Goal: Task Accomplishment & Management: Use online tool/utility

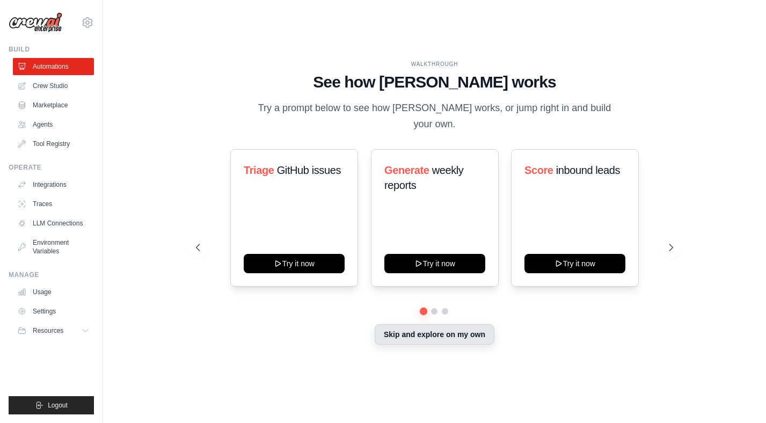
click at [422, 332] on button "Skip and explore on my own" at bounding box center [434, 334] width 120 height 20
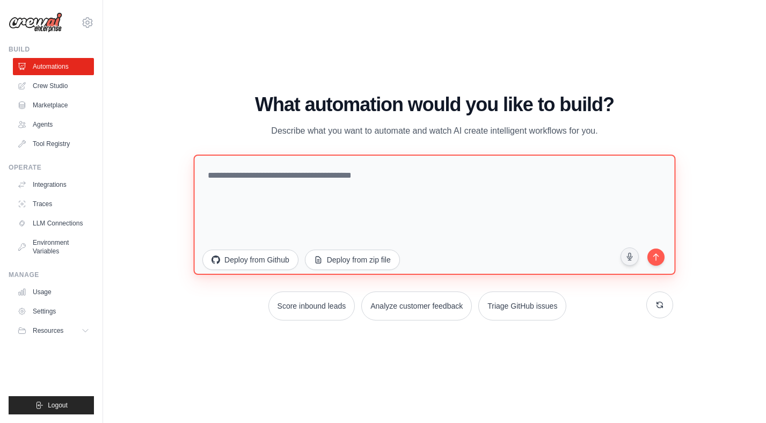
click at [341, 195] on textarea at bounding box center [435, 215] width 482 height 120
click at [310, 192] on textarea at bounding box center [435, 215] width 482 height 120
paste textarea "**********"
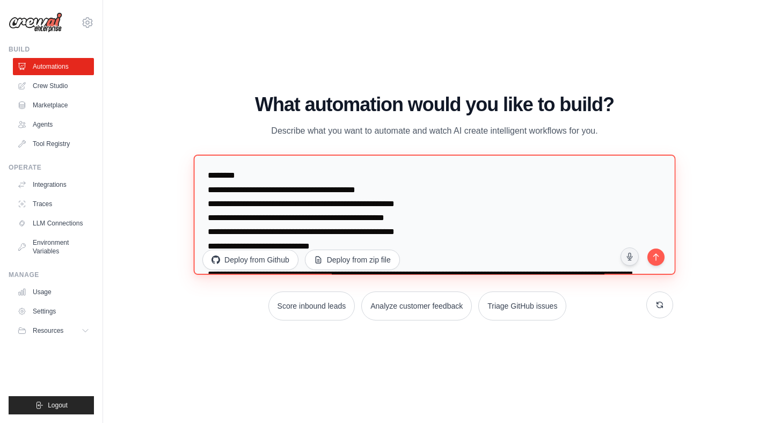
scroll to position [75, 0]
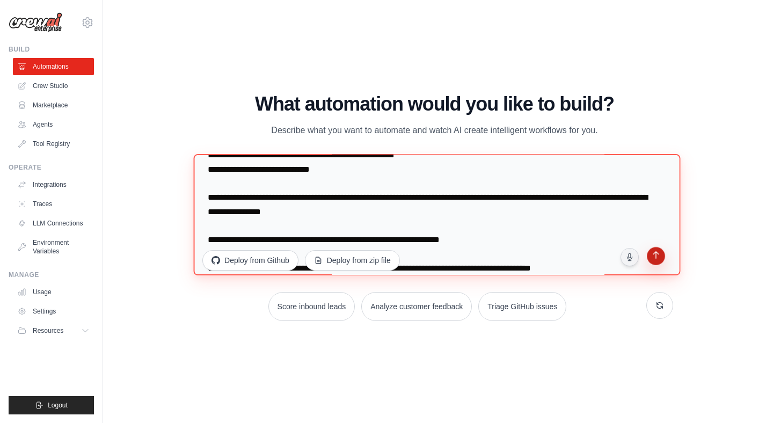
type textarea "**********"
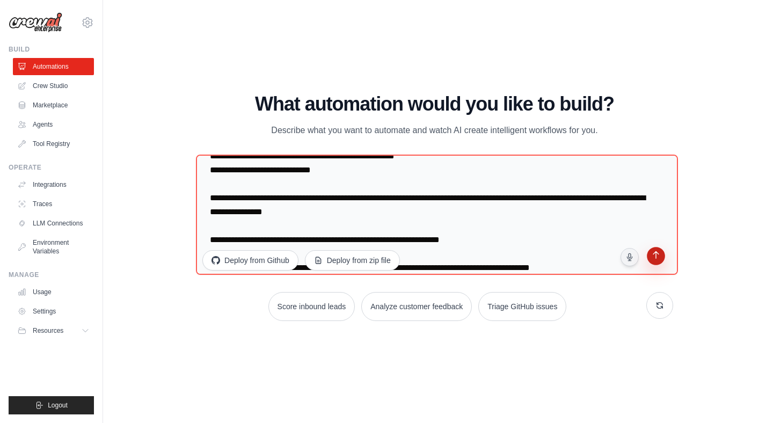
click at [655, 259] on icon "submit" at bounding box center [655, 256] width 11 height 11
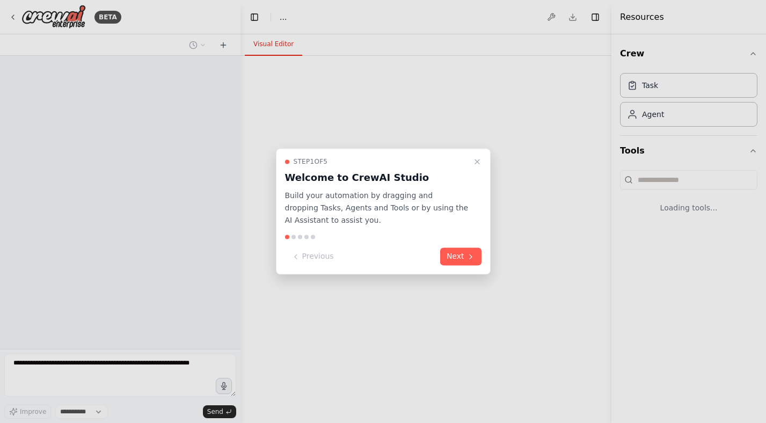
select select "****"
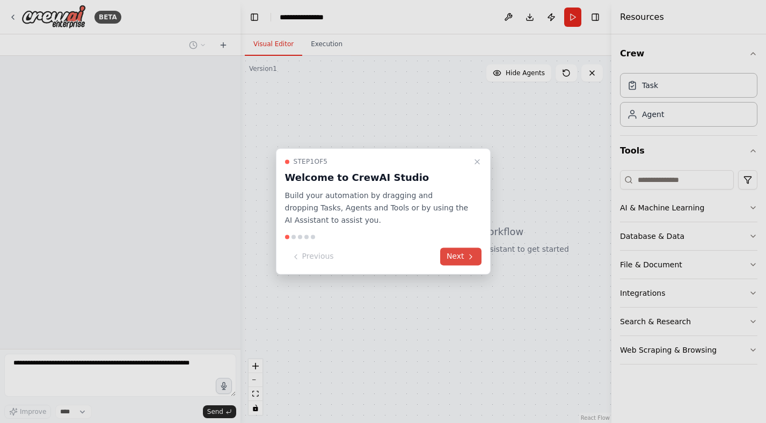
click at [470, 255] on icon at bounding box center [470, 256] width 9 height 9
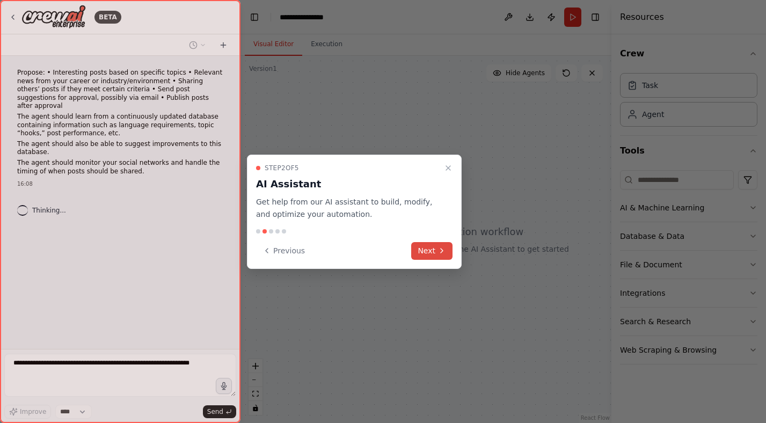
click at [432, 249] on button "Next" at bounding box center [431, 251] width 41 height 18
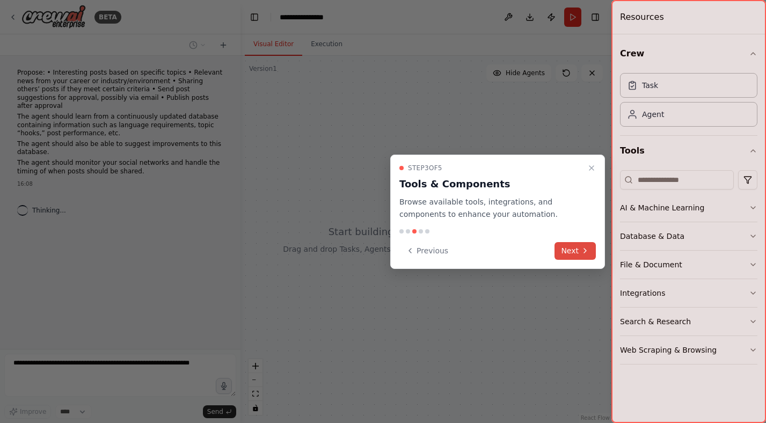
click at [569, 247] on button "Next" at bounding box center [574, 251] width 41 height 18
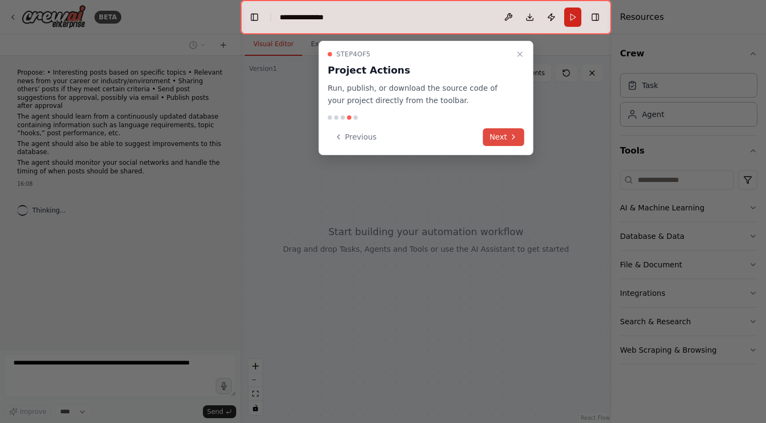
click at [513, 139] on icon at bounding box center [513, 137] width 9 height 9
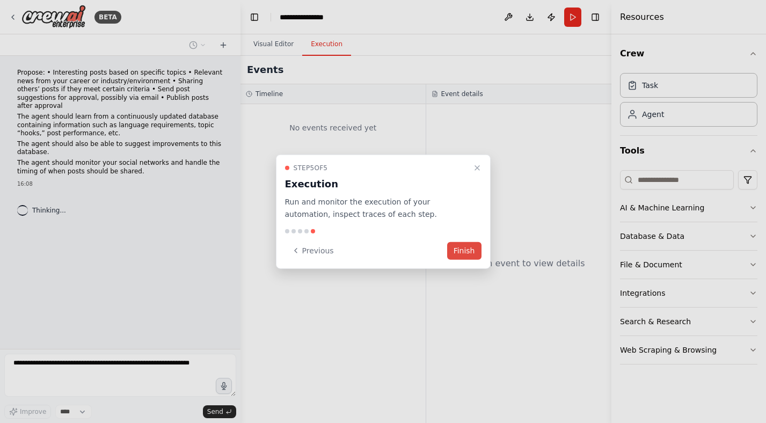
click at [460, 253] on button "Finish" at bounding box center [464, 250] width 34 height 18
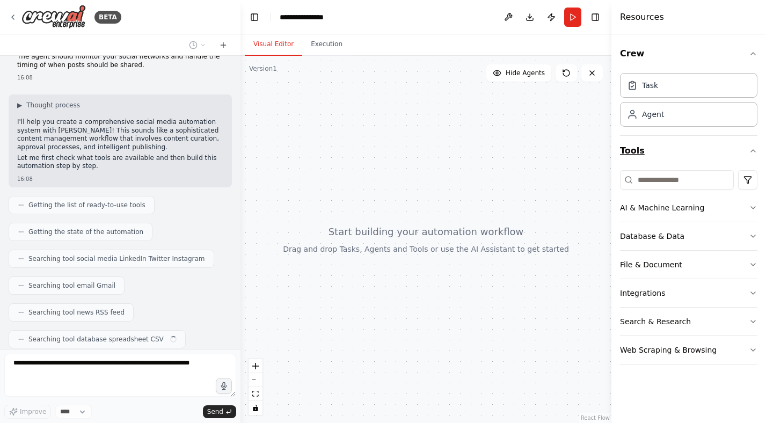
scroll to position [133, 0]
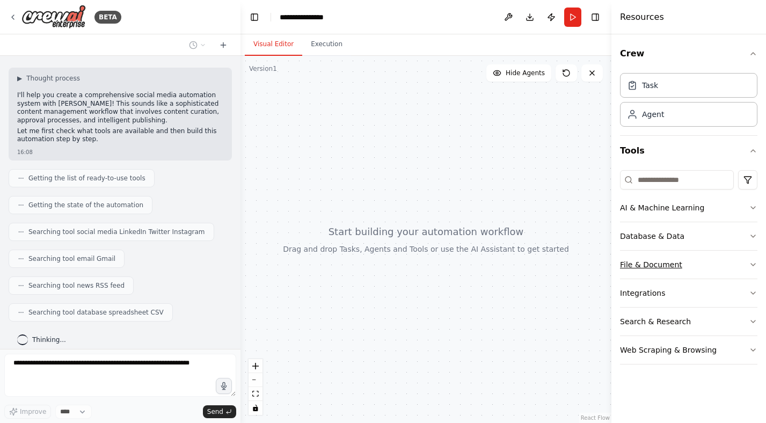
click at [726, 260] on button "File & Document" at bounding box center [688, 265] width 137 height 28
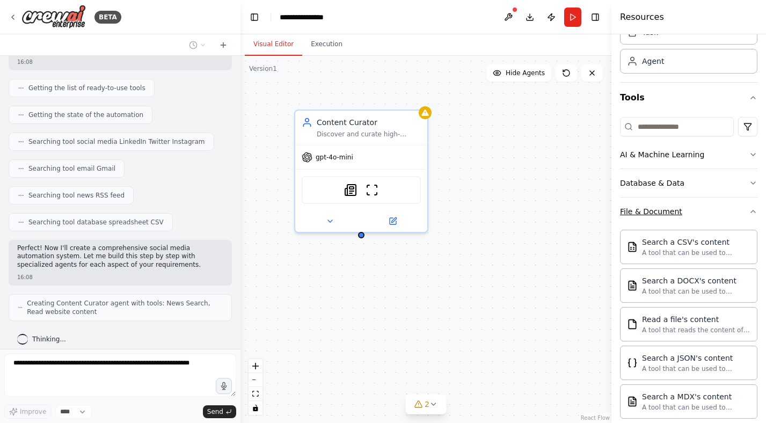
scroll to position [46, 0]
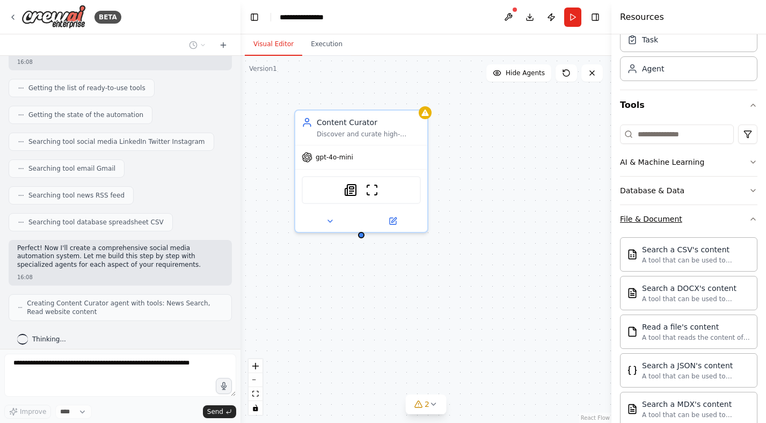
click at [752, 230] on button "File & Document" at bounding box center [688, 219] width 137 height 28
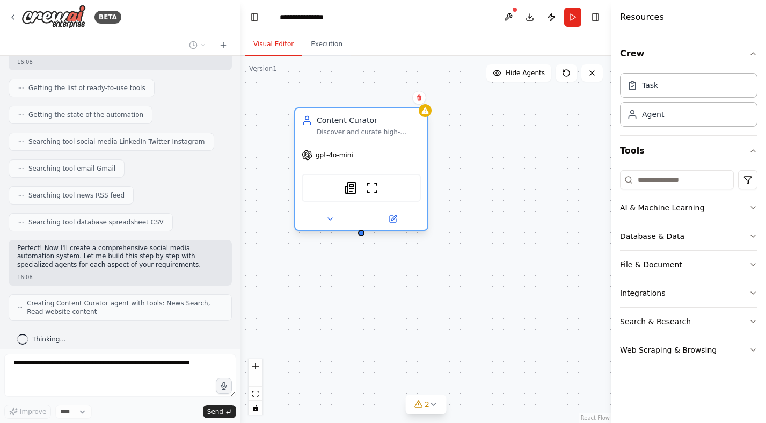
click at [334, 153] on span "gpt-4o-mini" at bounding box center [334, 155] width 38 height 9
click at [217, 95] on div "Propose: • Interesting posts based on specific topics • Relevant news from your…" at bounding box center [120, 202] width 240 height 293
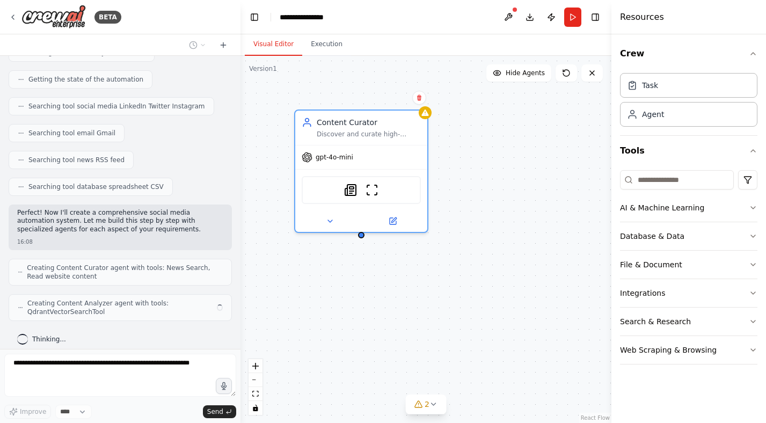
click at [411, 27] on header "**********" at bounding box center [425, 17] width 371 height 34
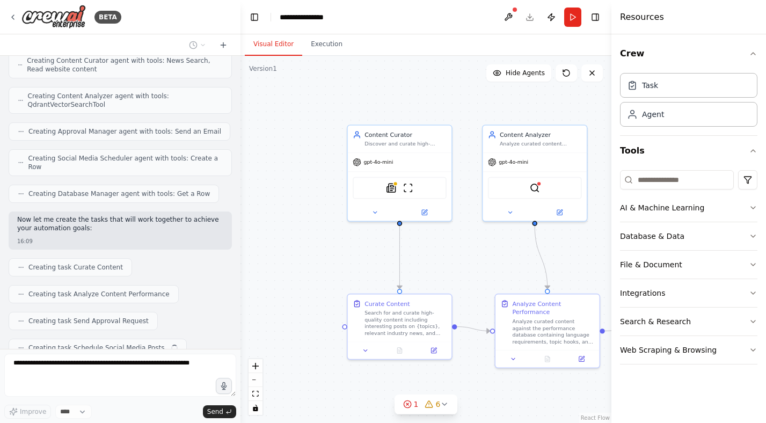
scroll to position [493, 0]
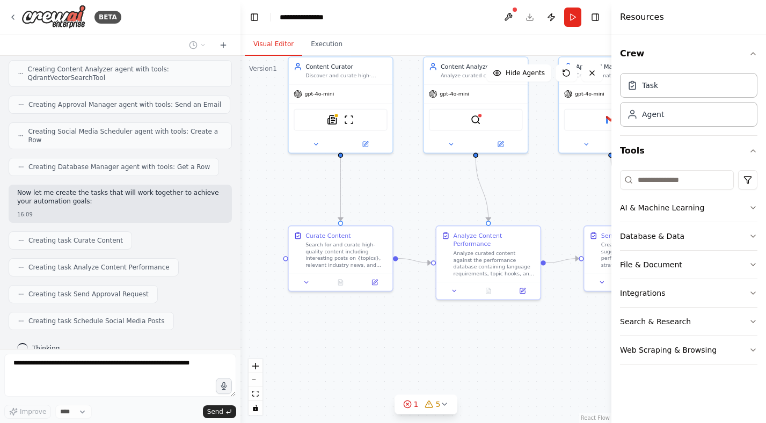
drag, startPoint x: 501, startPoint y: 250, endPoint x: 438, endPoint y: 181, distance: 93.0
click at [438, 181] on div ".deletable-edge-delete-btn { width: 20px; height: 20px; border: 0px solid #ffff…" at bounding box center [425, 239] width 371 height 367
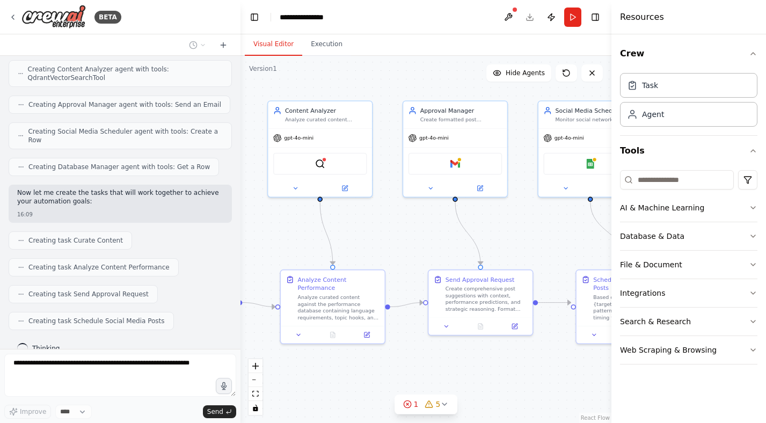
drag, startPoint x: 578, startPoint y: 190, endPoint x: 427, endPoint y: 236, distance: 157.9
click at [427, 236] on div ".deletable-edge-delete-btn { width: 20px; height: 20px; border: 0px solid #ffff…" at bounding box center [425, 239] width 371 height 367
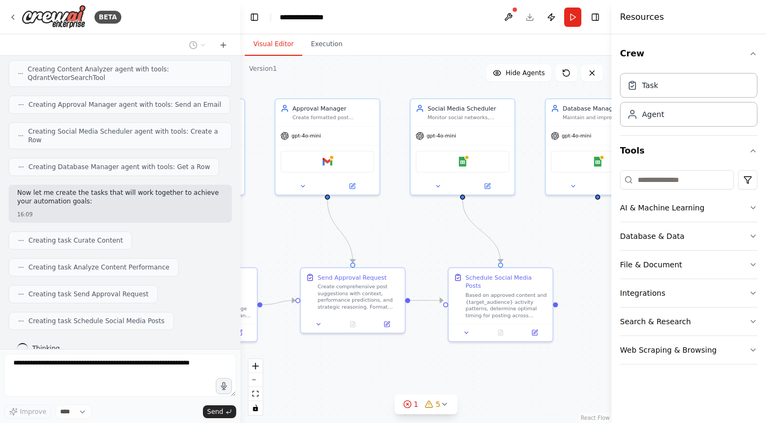
drag, startPoint x: 526, startPoint y: 219, endPoint x: 390, endPoint y: 217, distance: 135.7
click at [390, 217] on div ".deletable-edge-delete-btn { width: 20px; height: 20px; border: 0px solid #ffff…" at bounding box center [425, 239] width 371 height 367
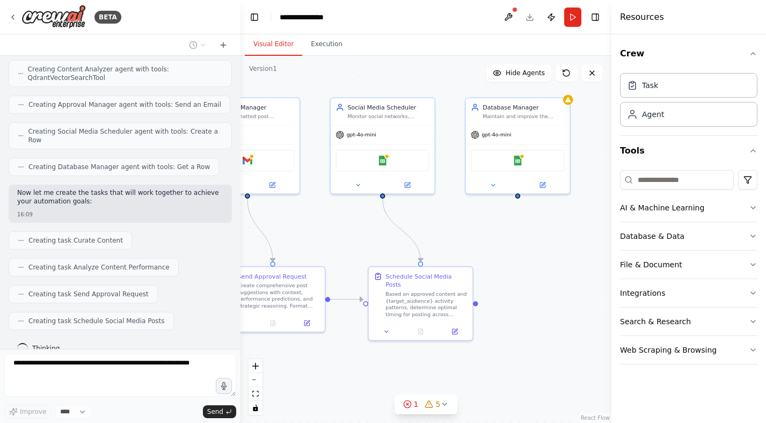
scroll to position [519, 0]
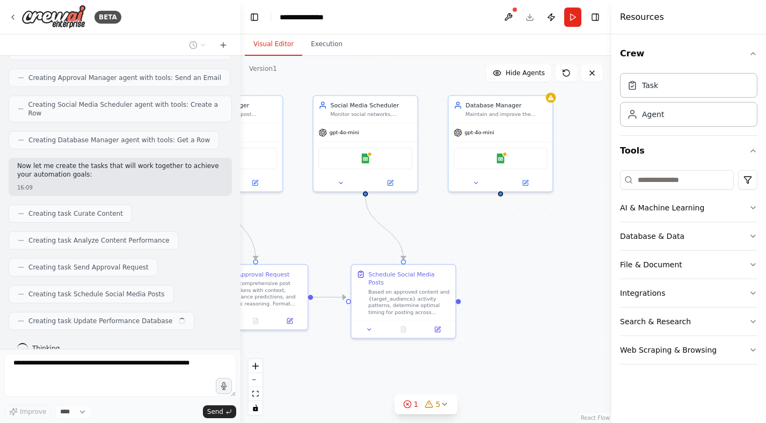
drag, startPoint x: 539, startPoint y: 225, endPoint x: 423, endPoint y: 216, distance: 116.2
click at [423, 216] on div ".deletable-edge-delete-btn { width: 20px; height: 20px; border: 0px solid #ffff…" at bounding box center [425, 239] width 371 height 367
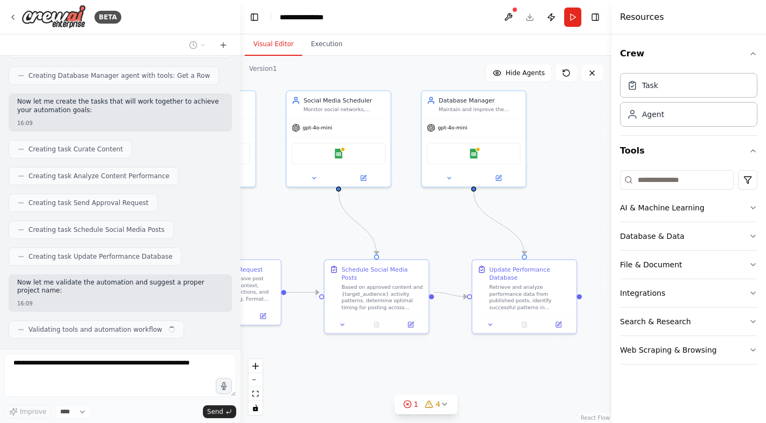
scroll to position [592, 0]
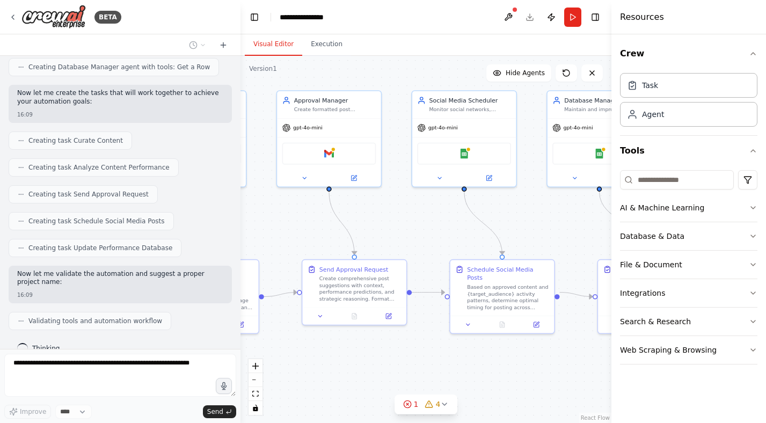
drag, startPoint x: 396, startPoint y: 211, endPoint x: 558, endPoint y: 209, distance: 161.5
click at [558, 209] on div ".deletable-edge-delete-btn { width: 20px; height: 20px; border: 0px solid #ffff…" at bounding box center [425, 239] width 371 height 367
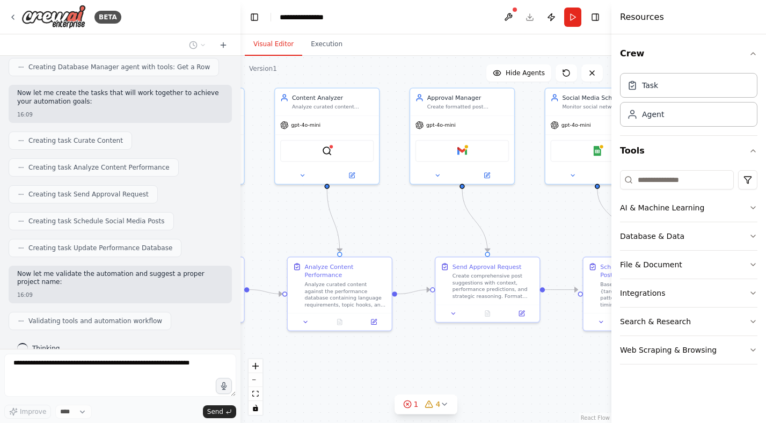
drag, startPoint x: 424, startPoint y: 215, endPoint x: 583, endPoint y: 215, distance: 158.8
click at [583, 215] on div ".deletable-edge-delete-btn { width: 20px; height: 20px; border: 0px solid #ffff…" at bounding box center [425, 239] width 371 height 367
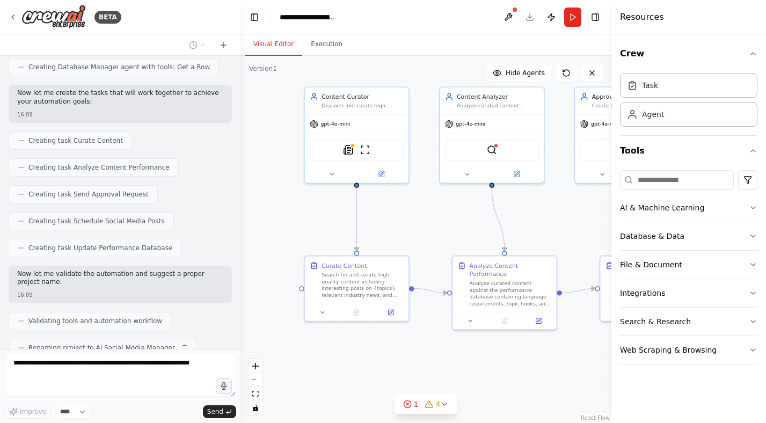
drag, startPoint x: 451, startPoint y: 211, endPoint x: 561, endPoint y: 209, distance: 110.0
click at [561, 209] on div ".deletable-edge-delete-btn { width: 20px; height: 20px; border: 0px solid #ffff…" at bounding box center [425, 239] width 371 height 367
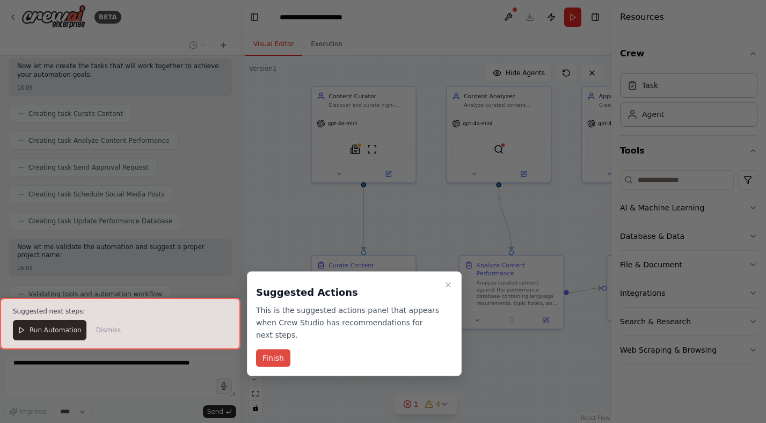
click at [273, 362] on button "Finish" at bounding box center [273, 358] width 34 height 18
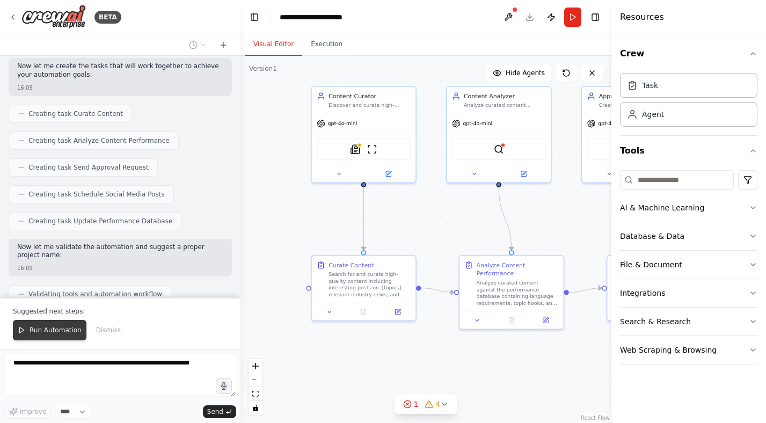
click at [57, 333] on span "Run Automation" at bounding box center [56, 330] width 52 height 9
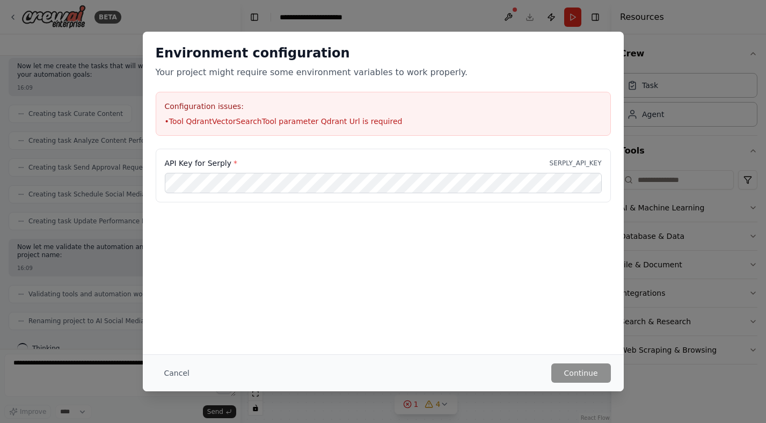
click at [216, 163] on label "API Key for Serply *" at bounding box center [201, 163] width 72 height 11
click at [245, 124] on li "• Tool QdrantVectorSearchTool parameter Qdrant Url is required" at bounding box center [383, 121] width 437 height 11
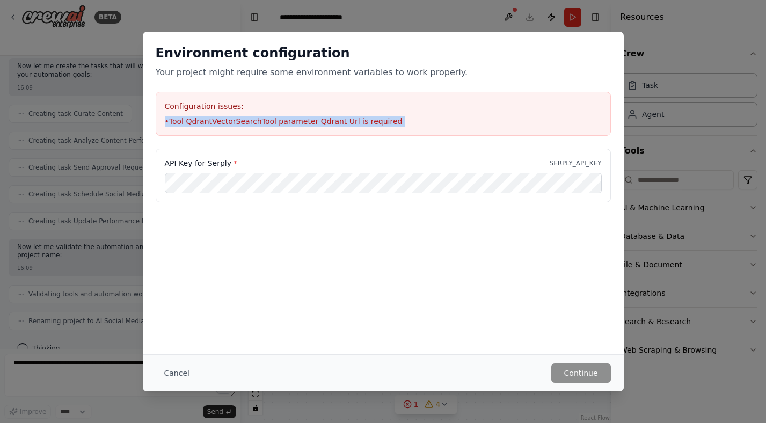
click at [245, 124] on li "• Tool QdrantVectorSearchTool parameter Qdrant Url is required" at bounding box center [383, 121] width 437 height 11
click at [217, 159] on label "API Key for Serply *" at bounding box center [201, 163] width 72 height 11
copy label "Serply"
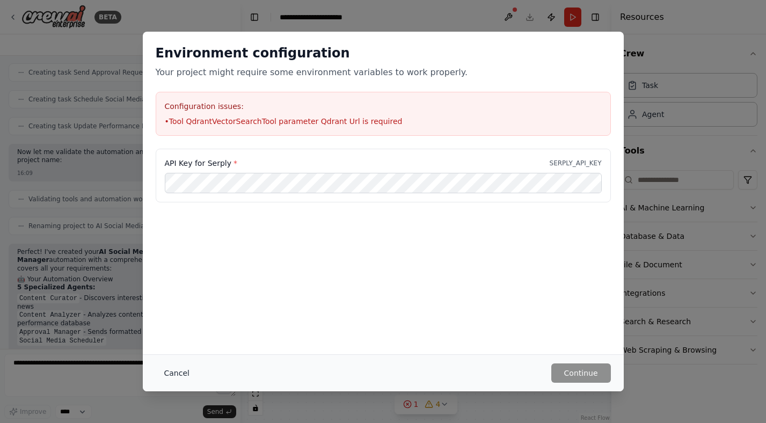
click at [179, 377] on button "Cancel" at bounding box center [177, 372] width 42 height 19
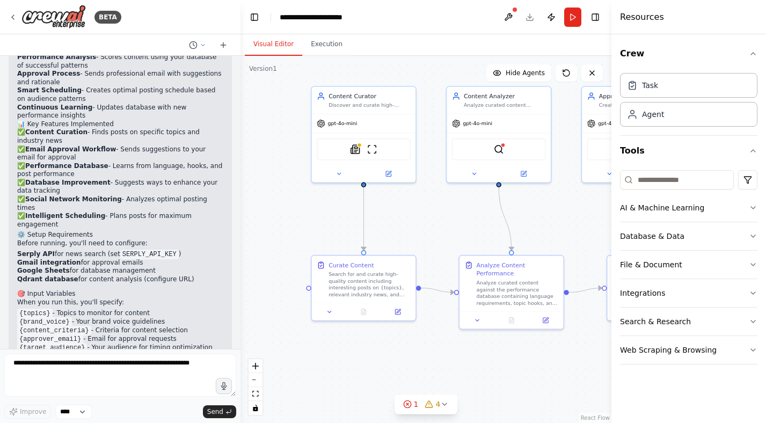
scroll to position [1090, 0]
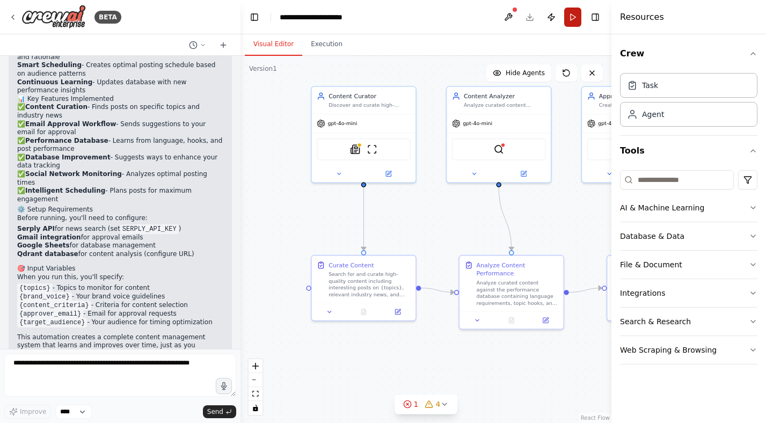
click at [575, 14] on button "Run" at bounding box center [572, 17] width 17 height 19
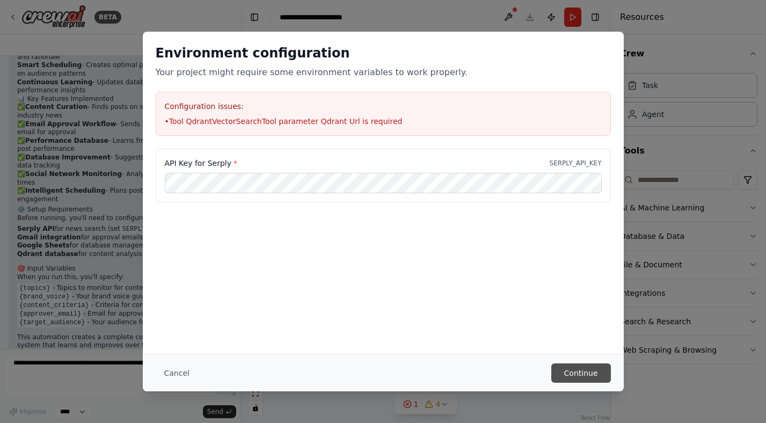
click at [593, 373] on button "Continue" at bounding box center [581, 372] width 60 height 19
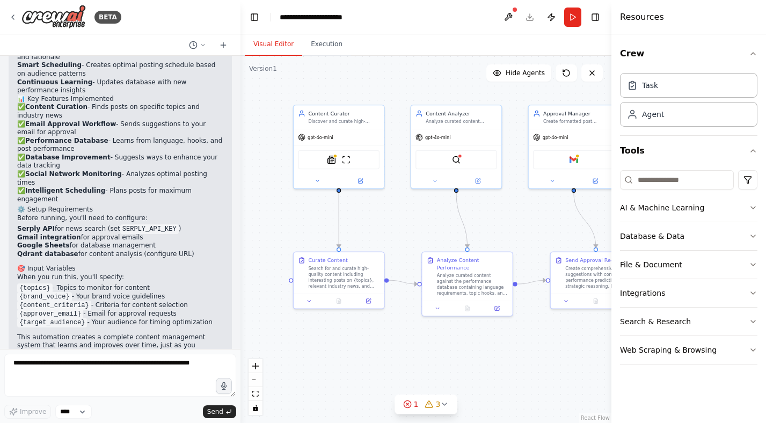
drag, startPoint x: 478, startPoint y: 217, endPoint x: 445, endPoint y: 218, distance: 33.3
click at [445, 218] on div ".deletable-edge-delete-btn { width: 20px; height: 20px; border: 0px solid #ffff…" at bounding box center [425, 239] width 371 height 367
click at [510, 13] on button at bounding box center [507, 17] width 17 height 19
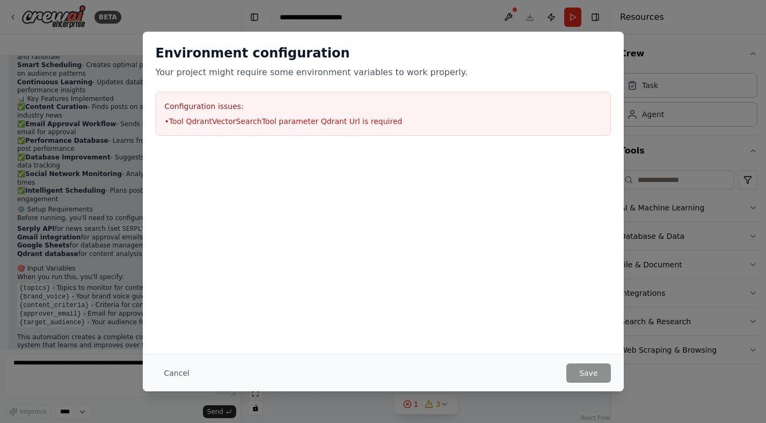
click at [233, 117] on li "• Tool QdrantVectorSearchTool parameter Qdrant Url is required" at bounding box center [383, 121] width 437 height 11
copy li "• Tool QdrantVectorSearchTool parameter Qdrant Url is required"
click at [172, 368] on button "Cancel" at bounding box center [177, 372] width 42 height 19
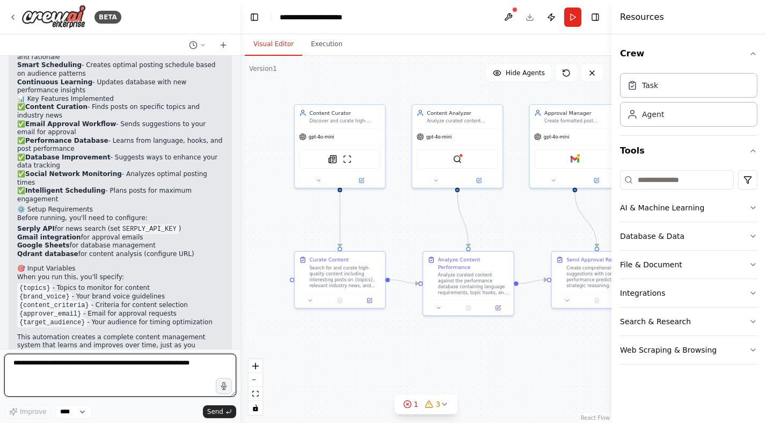
click at [111, 363] on textarea at bounding box center [120, 375] width 232 height 43
paste textarea "**********"
type textarea "**********"
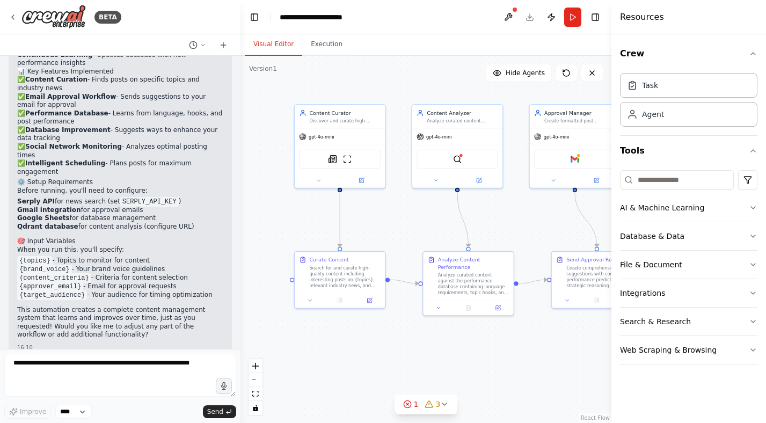
scroll to position [1156, 0]
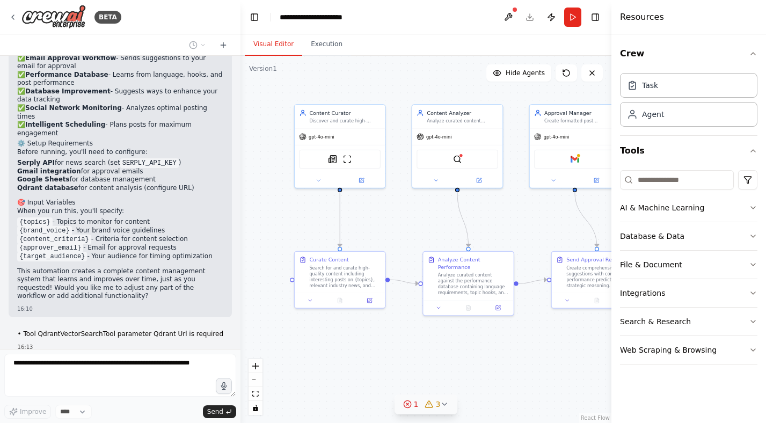
click at [445, 405] on icon at bounding box center [444, 404] width 9 height 9
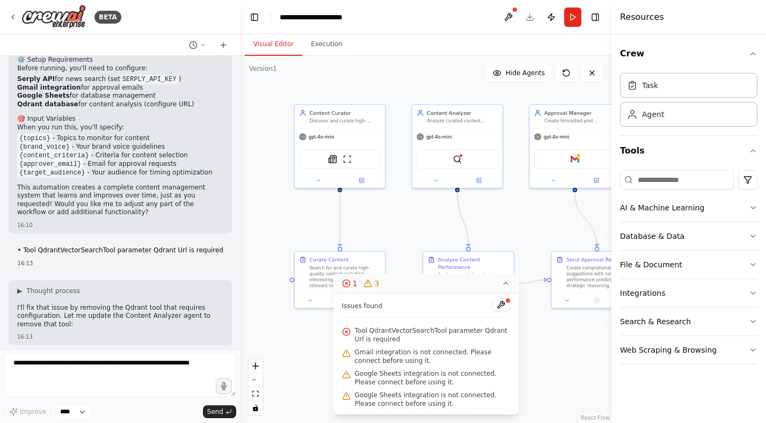
scroll to position [1295, 0]
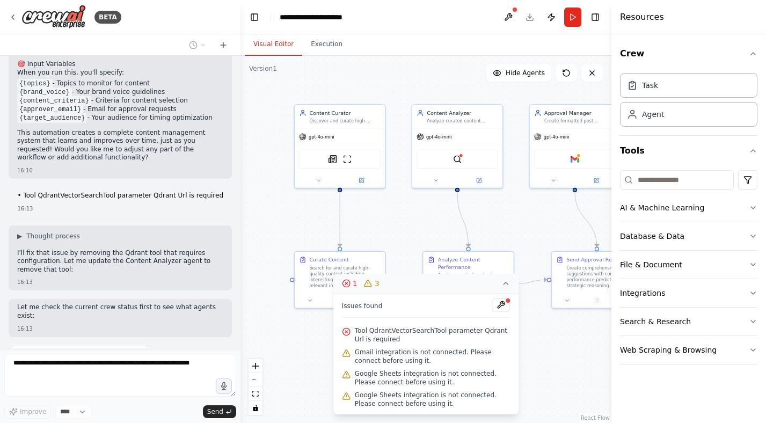
click at [312, 347] on div ".deletable-edge-delete-btn { width: 20px; height: 20px; border: 0px solid #ffff…" at bounding box center [425, 239] width 371 height 367
click at [511, 283] on button "1 3" at bounding box center [426, 284] width 186 height 20
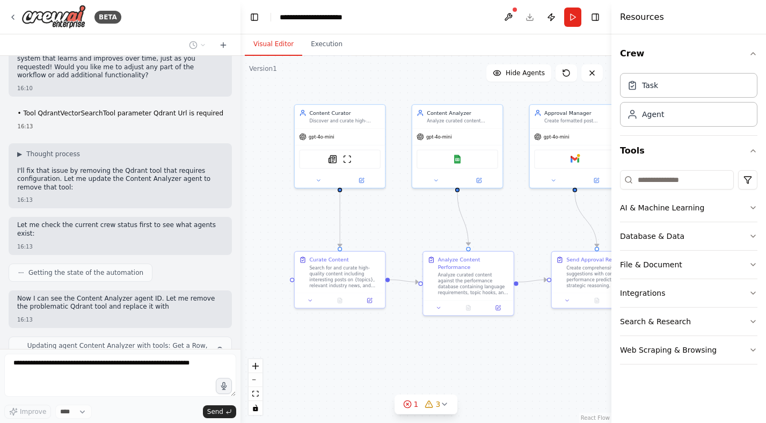
scroll to position [1385, 0]
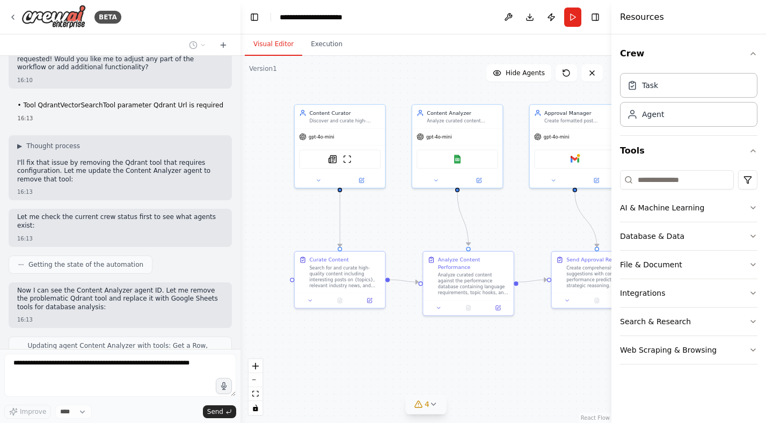
click at [438, 401] on button "4" at bounding box center [425, 404] width 41 height 20
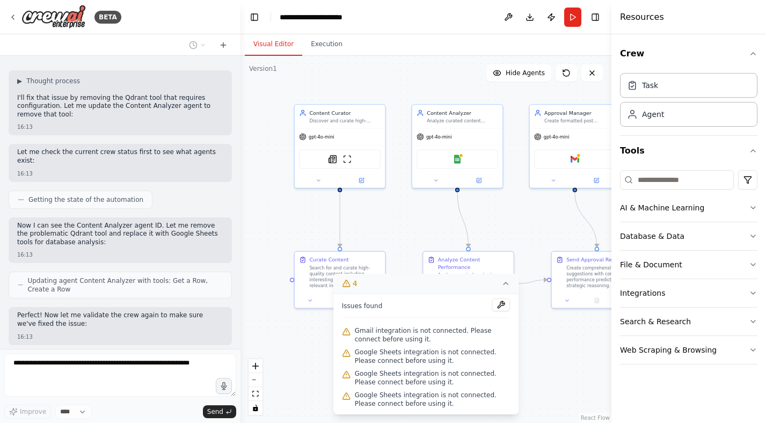
scroll to position [1458, 0]
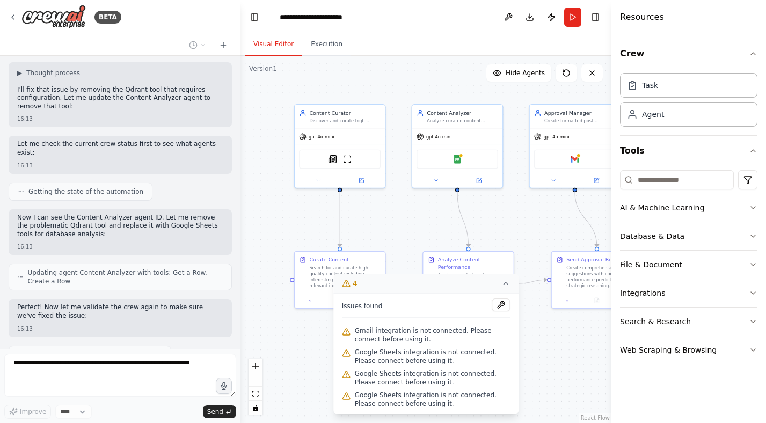
click at [506, 284] on icon at bounding box center [505, 283] width 9 height 9
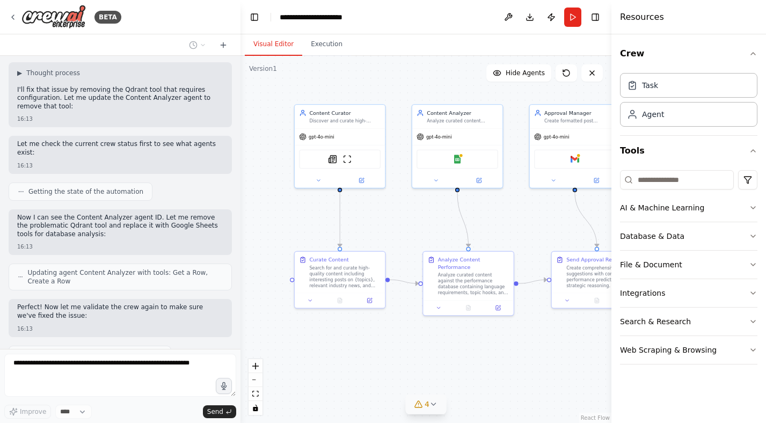
drag, startPoint x: 514, startPoint y: 217, endPoint x: 402, endPoint y: 216, distance: 111.6
click at [403, 216] on div ".deletable-edge-delete-btn { width: 20px; height: 20px; border: 0px solid #ffff…" at bounding box center [425, 239] width 371 height 367
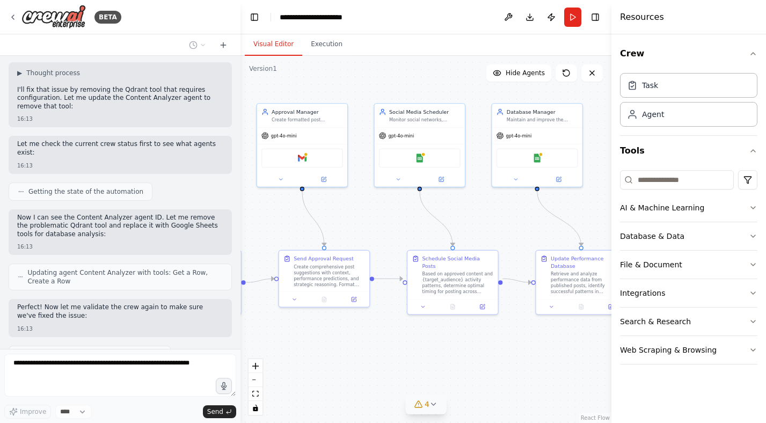
drag, startPoint x: 519, startPoint y: 229, endPoint x: 335, endPoint y: 227, distance: 183.5
click at [335, 227] on div ".deletable-edge-delete-btn { width: 20px; height: 20px; border: 0px solid #ffff…" at bounding box center [425, 239] width 371 height 367
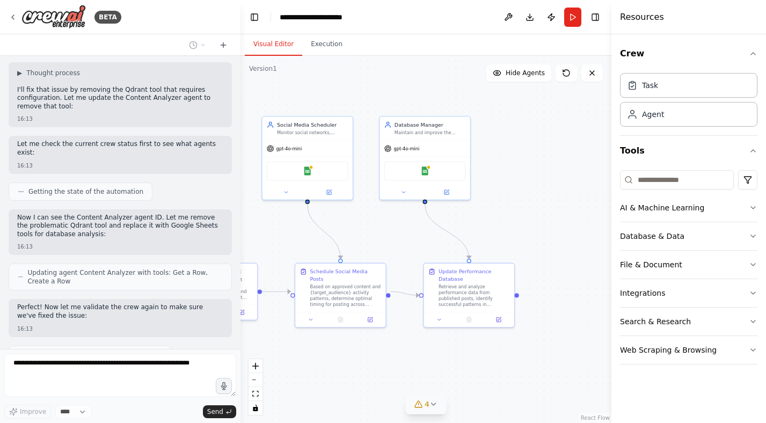
drag, startPoint x: 514, startPoint y: 217, endPoint x: 468, endPoint y: 239, distance: 51.1
click at [468, 239] on div ".deletable-edge-delete-btn { width: 20px; height: 20px; border: 0px solid #ffff…" at bounding box center [425, 239] width 371 height 367
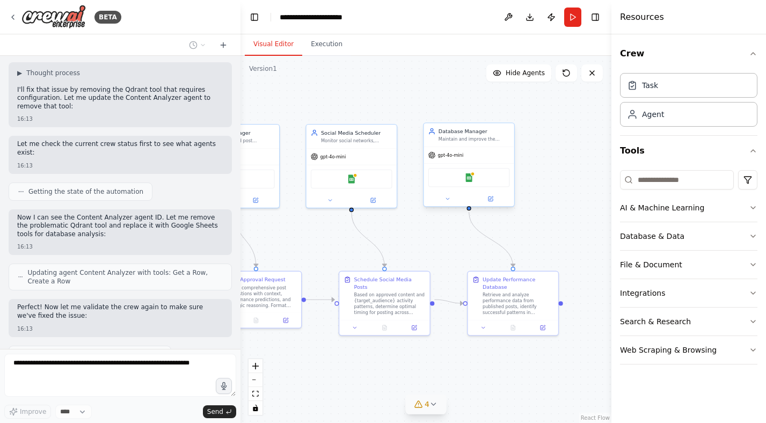
click at [445, 157] on span "gpt-4o-mini" at bounding box center [450, 155] width 26 height 6
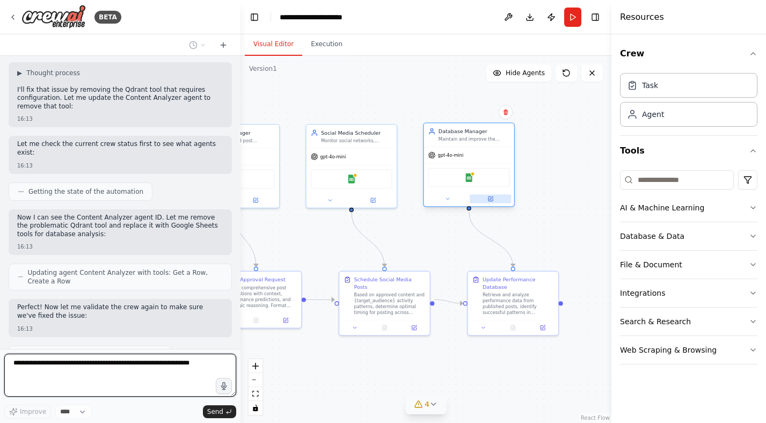
click at [490, 201] on icon at bounding box center [490, 198] width 4 height 4
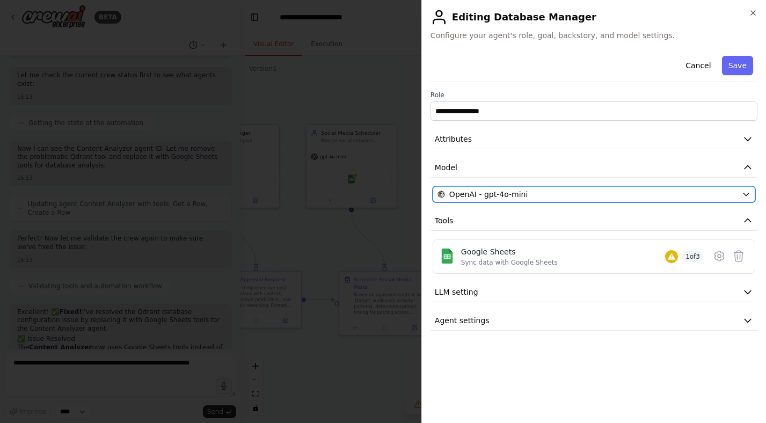
click at [494, 190] on span "OpenAI - gpt-4o-mini" at bounding box center [488, 194] width 78 height 11
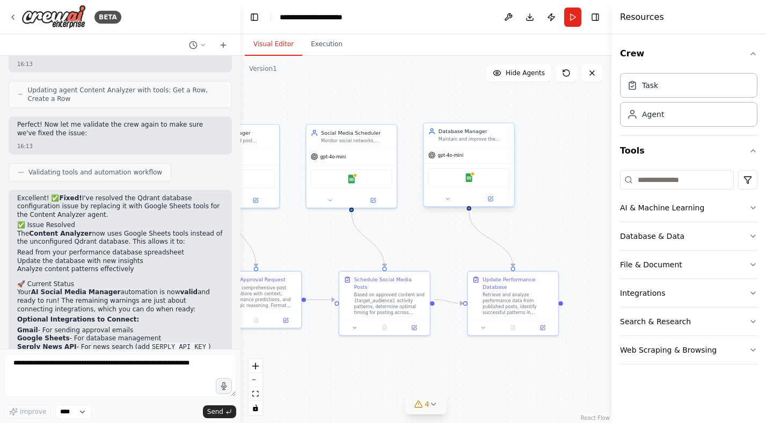
scroll to position [1649, 0]
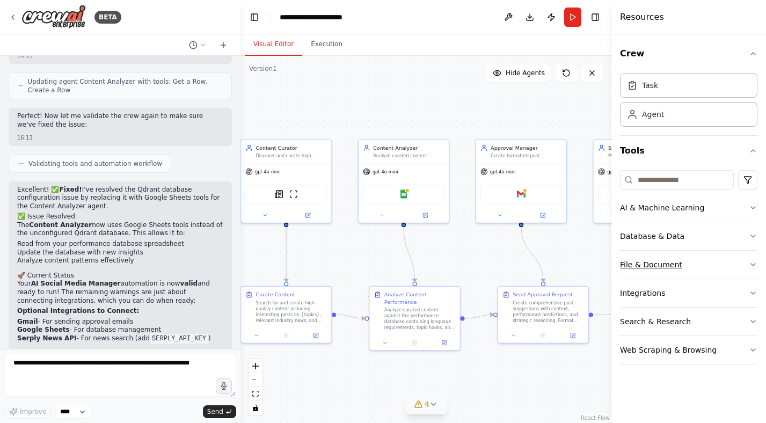
drag, startPoint x: 336, startPoint y: 237, endPoint x: 633, endPoint y: 253, distance: 297.1
click at [633, 253] on div "BETA Propose: • Interesting posts based on specific topics • Relevant news from…" at bounding box center [383, 211] width 766 height 423
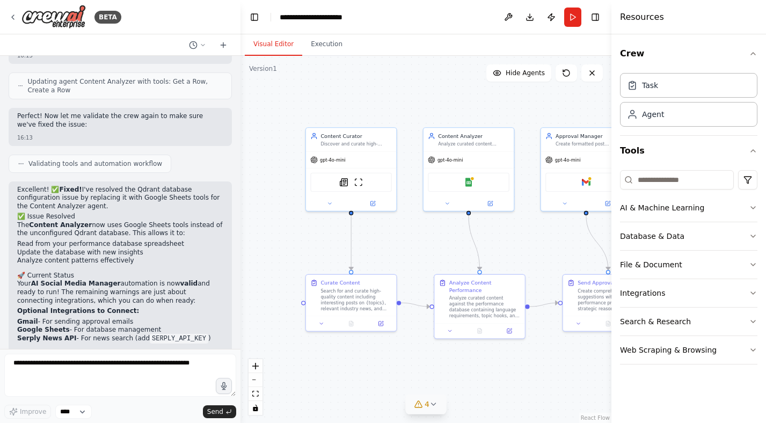
drag, startPoint x: 515, startPoint y: 253, endPoint x: 572, endPoint y: 239, distance: 59.7
click at [572, 239] on div ".deletable-edge-delete-btn { width: 20px; height: 20px; border: 0px solid #ffff…" at bounding box center [425, 239] width 371 height 367
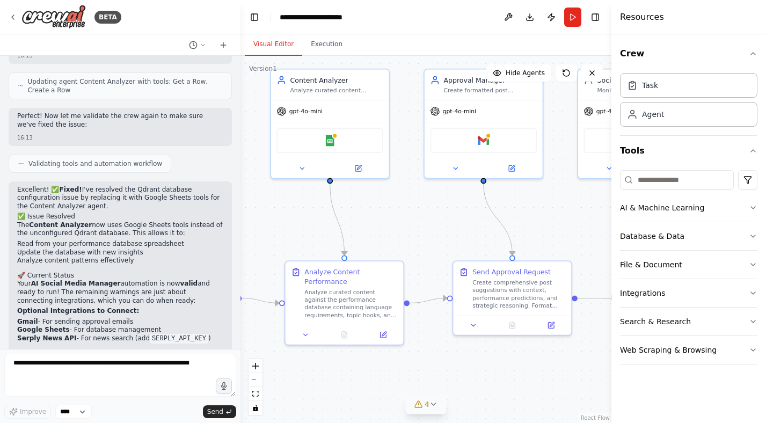
drag, startPoint x: 542, startPoint y: 261, endPoint x: 414, endPoint y: 228, distance: 132.9
click at [414, 228] on div ".deletable-edge-delete-btn { width: 20px; height: 20px; border: 0px solid #ffff…" at bounding box center [425, 239] width 371 height 367
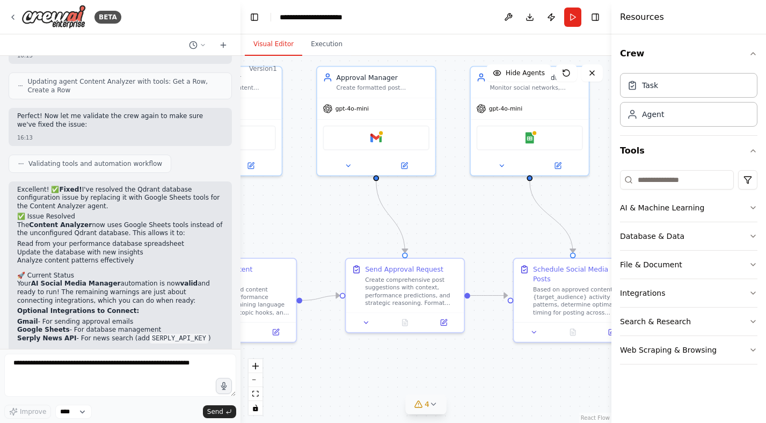
drag, startPoint x: 478, startPoint y: 235, endPoint x: 373, endPoint y: 232, distance: 105.2
click at [371, 232] on div ".deletable-edge-delete-btn { width: 20px; height: 20px; border: 0px solid #ffff…" at bounding box center [425, 239] width 371 height 367
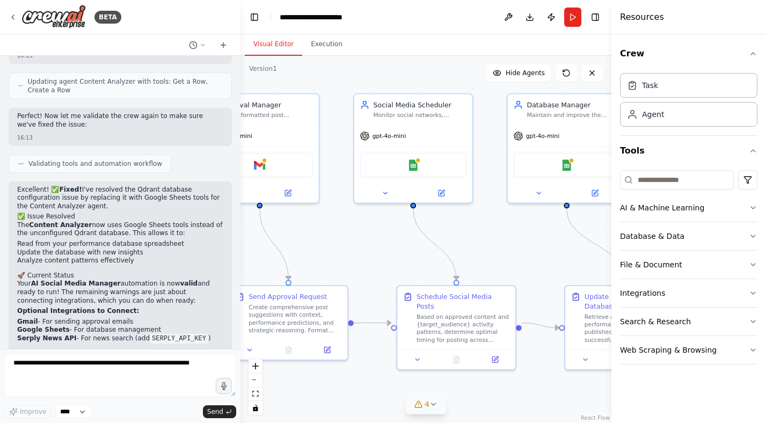
drag, startPoint x: 470, startPoint y: 229, endPoint x: 330, endPoint y: 255, distance: 142.5
click at [330, 255] on div ".deletable-edge-delete-btn { width: 20px; height: 20px; border: 0px solid #ffff…" at bounding box center [425, 239] width 371 height 367
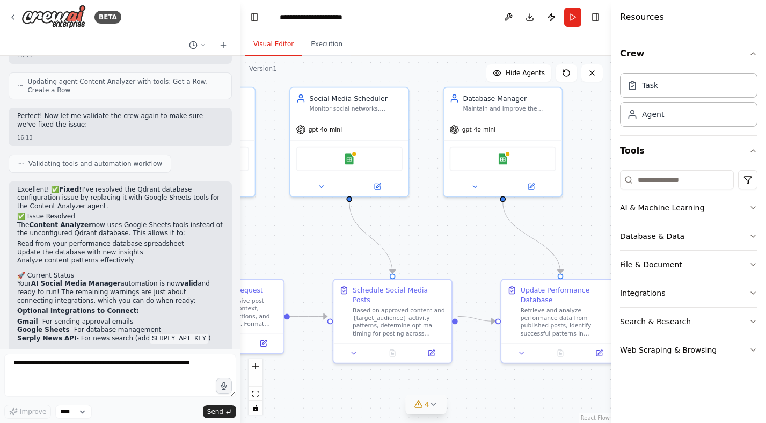
drag, startPoint x: 523, startPoint y: 244, endPoint x: 491, endPoint y: 237, distance: 32.9
click at [491, 237] on div ".deletable-edge-delete-btn { width: 20px; height: 20px; border: 0px solid #ffff…" at bounding box center [425, 239] width 371 height 367
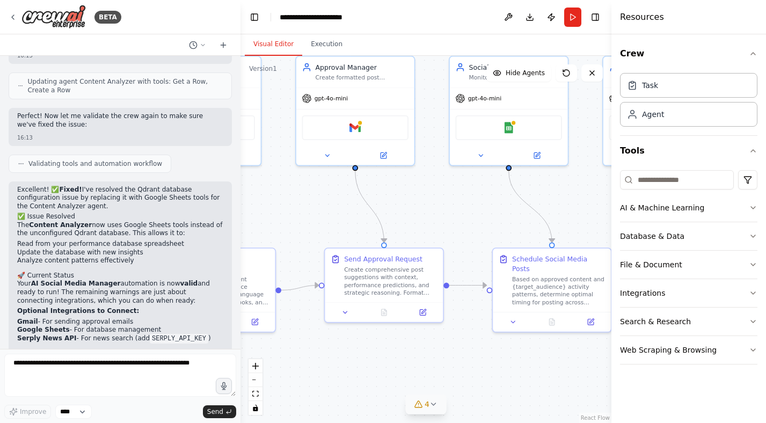
drag, startPoint x: 447, startPoint y: 241, endPoint x: 611, endPoint y: 226, distance: 164.3
click at [611, 226] on div "BETA Propose: • Interesting posts based on specific topics • Relevant news from…" at bounding box center [383, 211] width 766 height 423
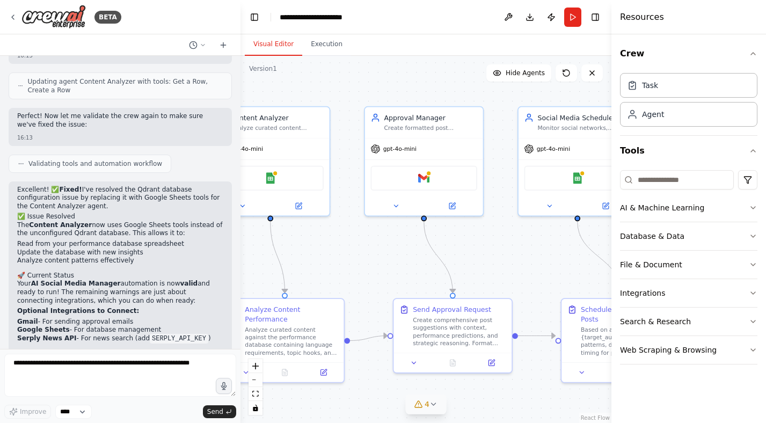
drag, startPoint x: 475, startPoint y: 223, endPoint x: 532, endPoint y: 259, distance: 68.0
click at [532, 259] on div ".deletable-edge-delete-btn { width: 20px; height: 20px; border: 0px solid #ffff…" at bounding box center [425, 239] width 371 height 367
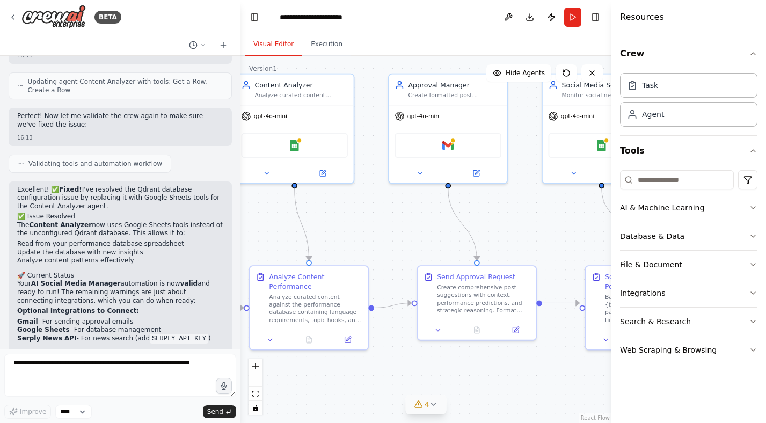
drag, startPoint x: 368, startPoint y: 253, endPoint x: 385, endPoint y: 219, distance: 38.6
click at [385, 219] on div ".deletable-edge-delete-btn { width: 20px; height: 20px; border: 0px solid #ffff…" at bounding box center [425, 239] width 371 height 367
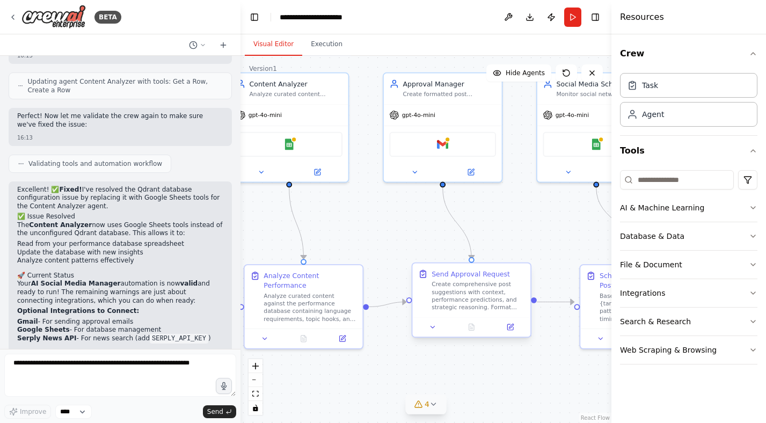
click at [464, 294] on div "Create comprehensive post suggestions with context, performance predictions, an…" at bounding box center [477, 296] width 93 height 31
click at [403, 244] on div ".deletable-edge-delete-btn { width: 20px; height: 20px; border: 0px solid #ffff…" at bounding box center [425, 239] width 371 height 367
drag, startPoint x: 390, startPoint y: 243, endPoint x: 478, endPoint y: 298, distance: 104.4
click at [478, 298] on div ".deletable-edge-delete-btn { width: 20px; height: 20px; border: 0px solid #ffff…" at bounding box center [425, 239] width 371 height 367
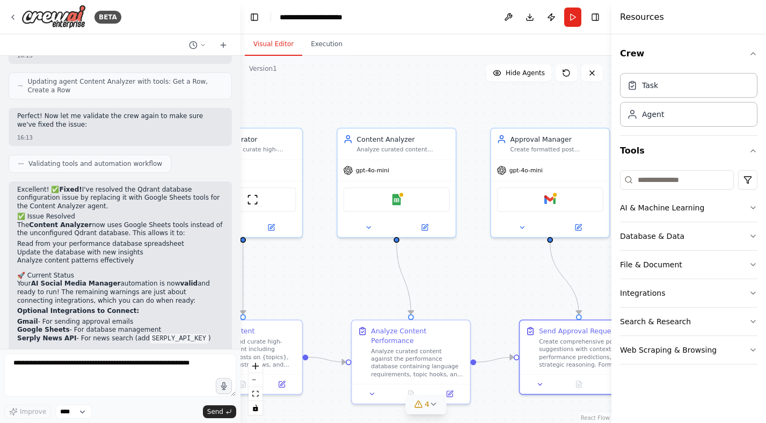
drag, startPoint x: 374, startPoint y: 272, endPoint x: 539, endPoint y: 269, distance: 164.2
click at [539, 269] on div ".deletable-edge-delete-btn { width: 20px; height: 20px; border: 0px solid #ffff…" at bounding box center [425, 239] width 371 height 367
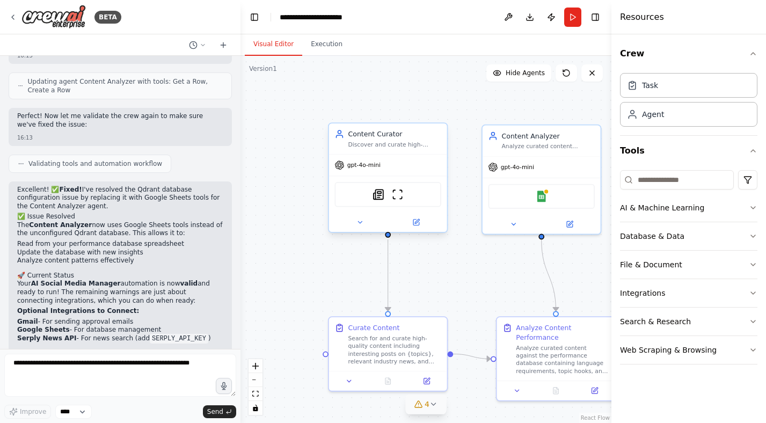
click at [399, 142] on div "Discover and curate high-quality, relevant content including interesting posts …" at bounding box center [394, 145] width 93 height 8
click at [424, 220] on button at bounding box center [415, 221] width 54 height 11
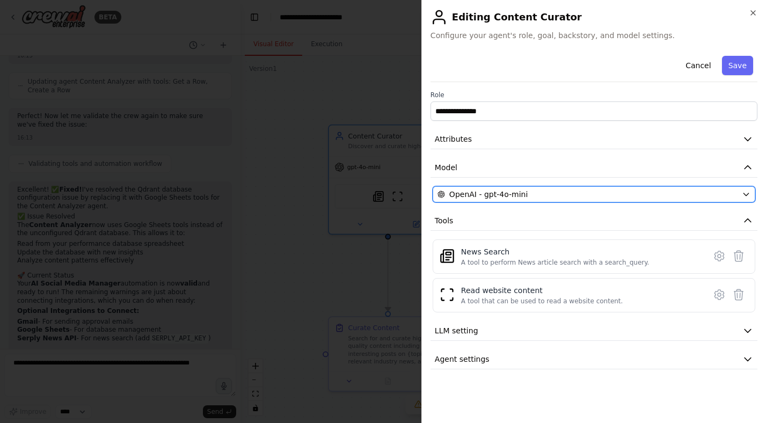
click at [480, 188] on button "OpenAI - gpt-4o-mini" at bounding box center [593, 194] width 322 height 16
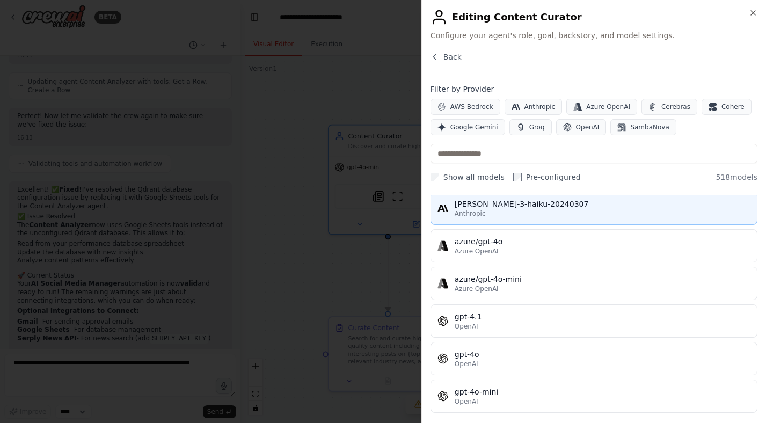
scroll to position [0, 0]
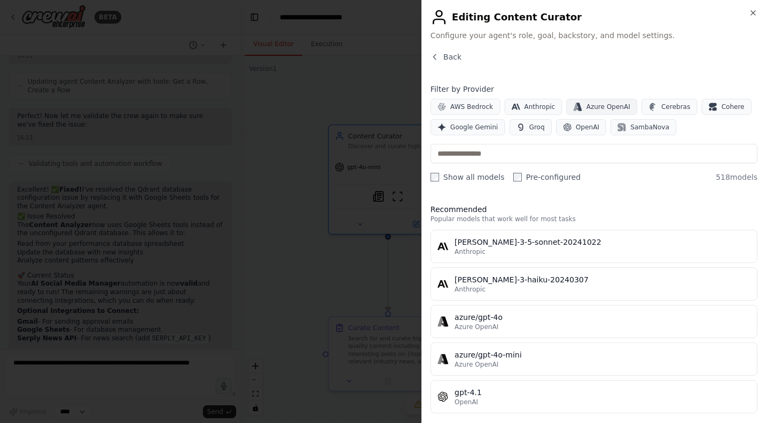
click at [592, 109] on span "Azure OpenAI" at bounding box center [608, 106] width 44 height 9
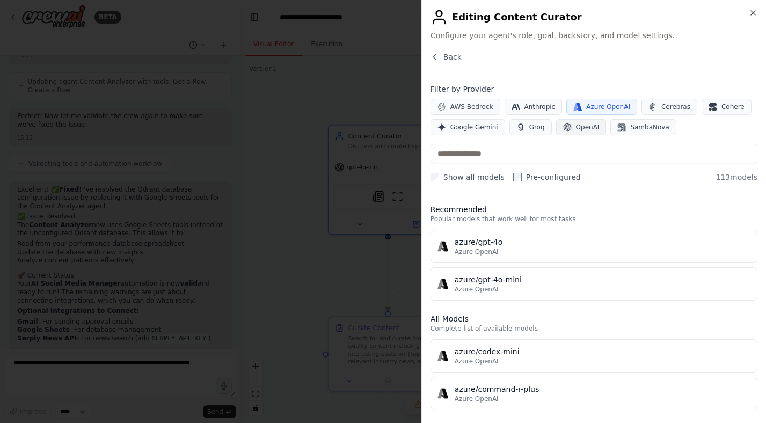
click at [593, 126] on span "OpenAI" at bounding box center [588, 127] width 24 height 9
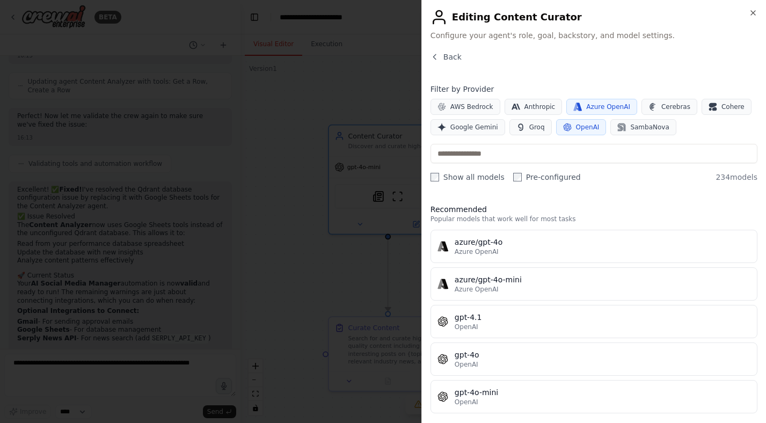
click at [602, 104] on span "Azure OpenAI" at bounding box center [608, 106] width 44 height 9
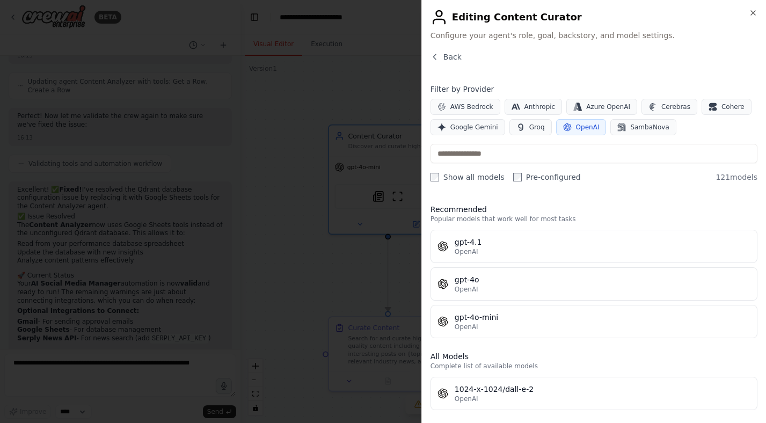
click at [576, 125] on span "OpenAI" at bounding box center [588, 127] width 24 height 9
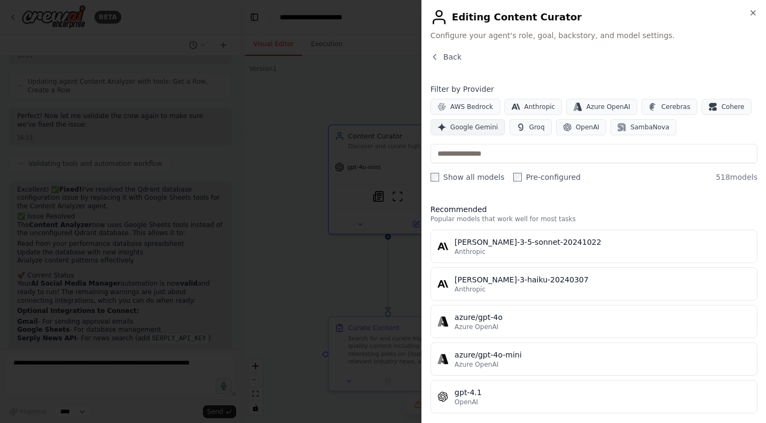
click at [467, 130] on span "Google Gemini" at bounding box center [474, 127] width 48 height 9
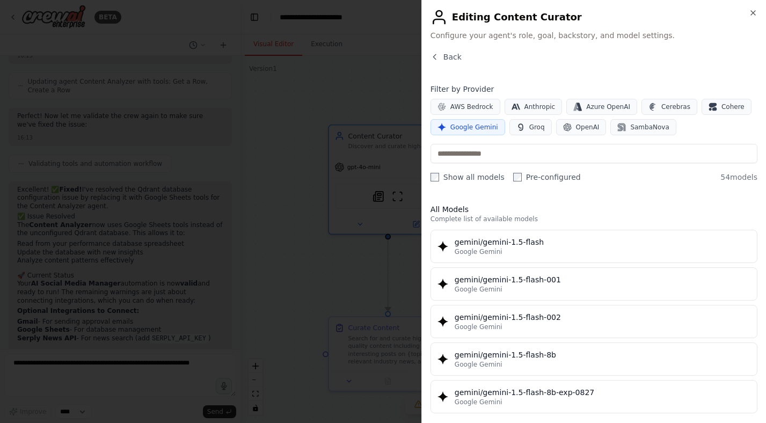
click at [467, 129] on span "Google Gemini" at bounding box center [474, 127] width 48 height 9
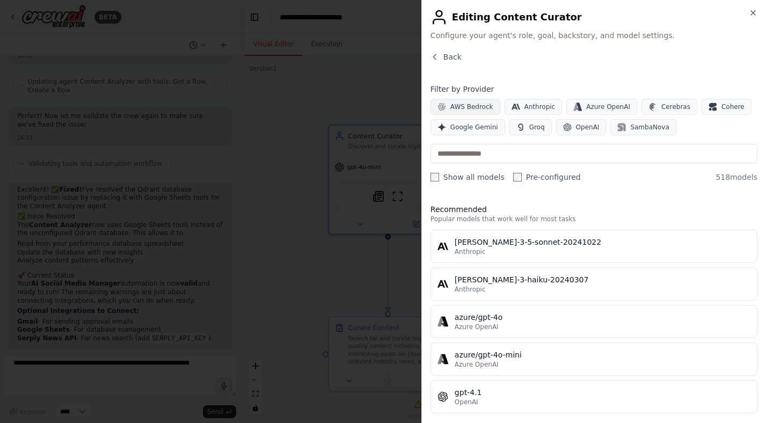
click at [467, 108] on span "AWS Bedrock" at bounding box center [471, 106] width 43 height 9
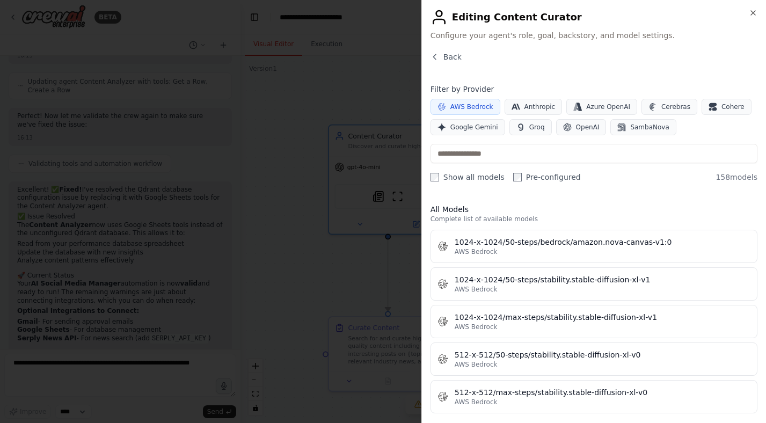
click at [470, 108] on span "AWS Bedrock" at bounding box center [471, 106] width 43 height 9
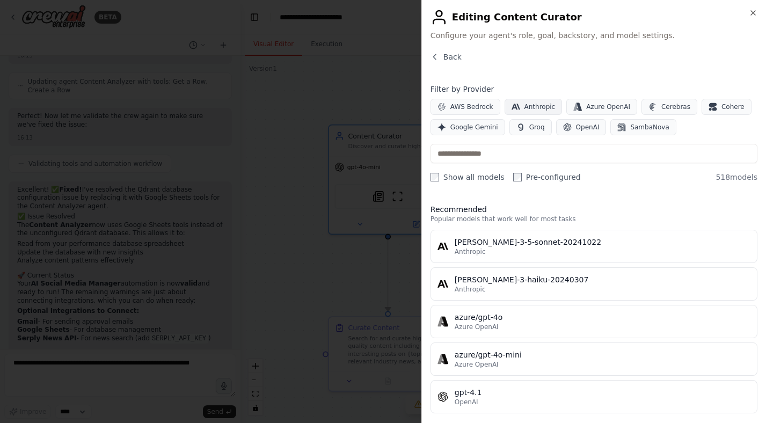
click at [540, 107] on span "Anthropic" at bounding box center [539, 106] width 31 height 9
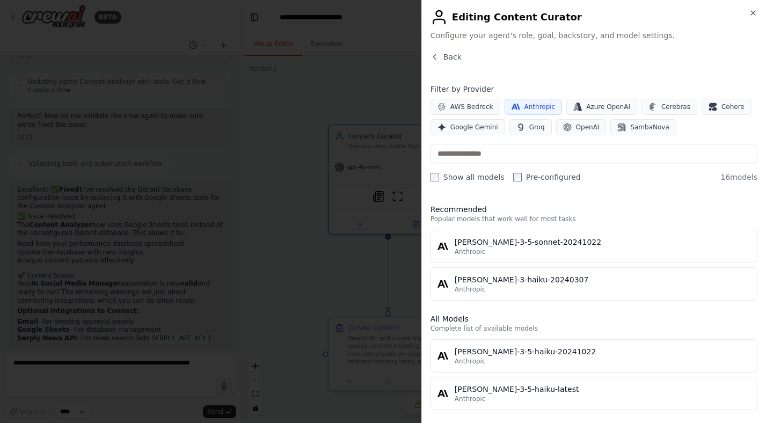
click at [540, 103] on span "Anthropic" at bounding box center [539, 106] width 31 height 9
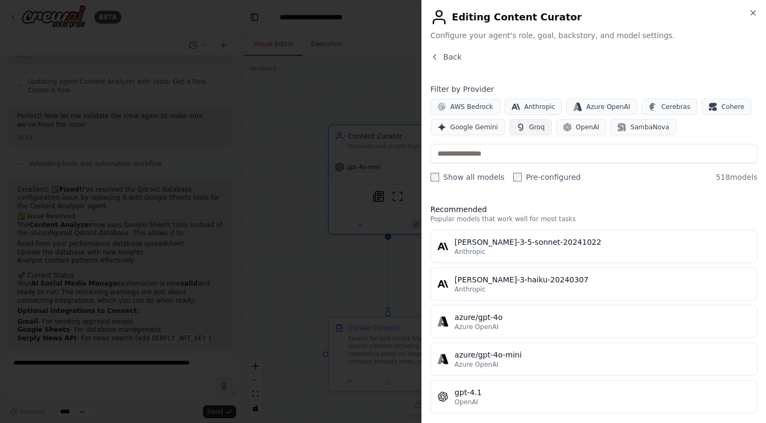
click at [531, 122] on button "Groq" at bounding box center [530, 127] width 42 height 16
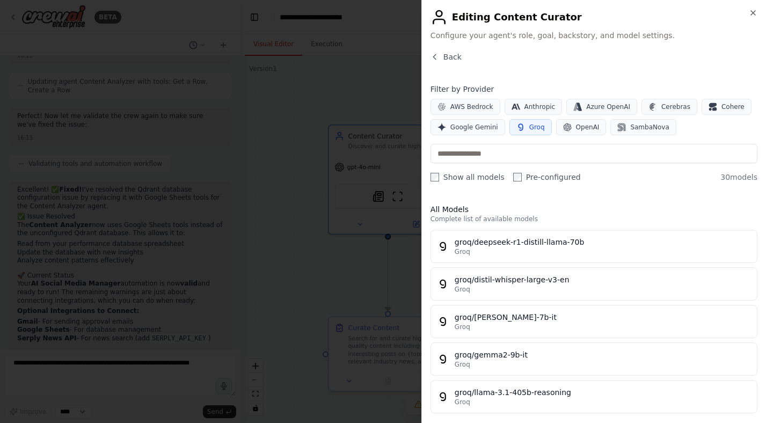
click at [537, 128] on span "Groq" at bounding box center [537, 127] width 16 height 9
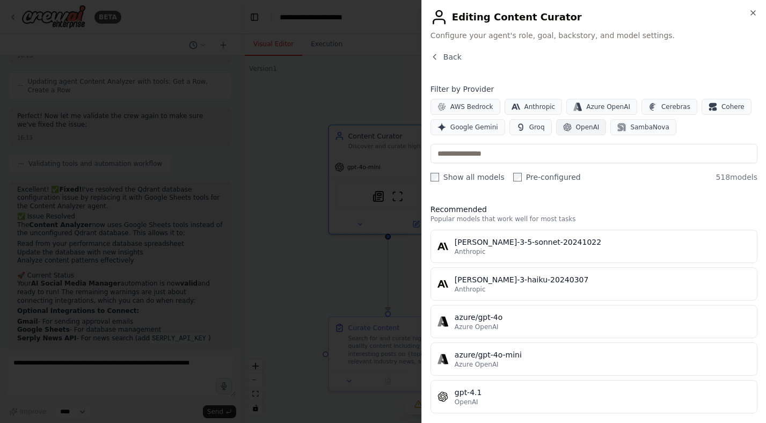
click at [580, 122] on button "OpenAI" at bounding box center [581, 127] width 50 height 16
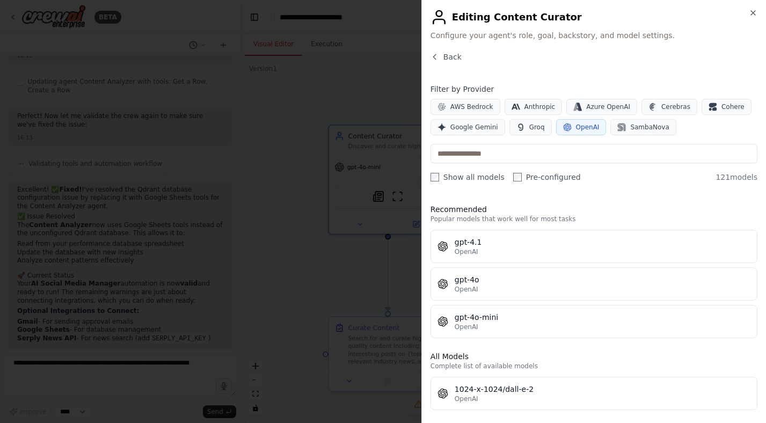
click at [577, 125] on span "OpenAI" at bounding box center [588, 127] width 24 height 9
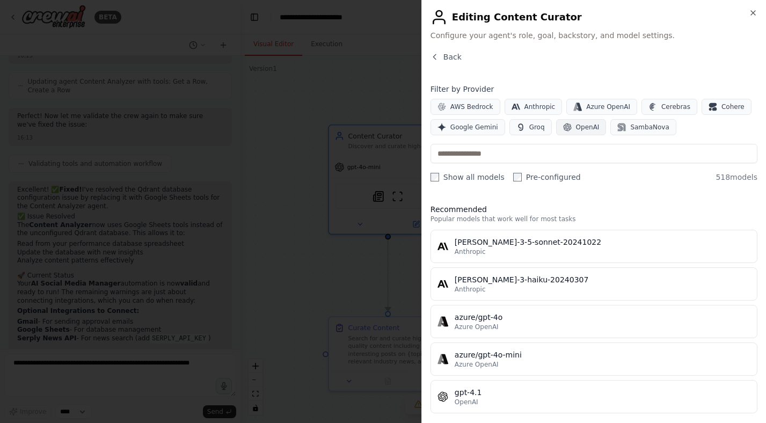
click at [577, 125] on span "OpenAI" at bounding box center [588, 127] width 24 height 9
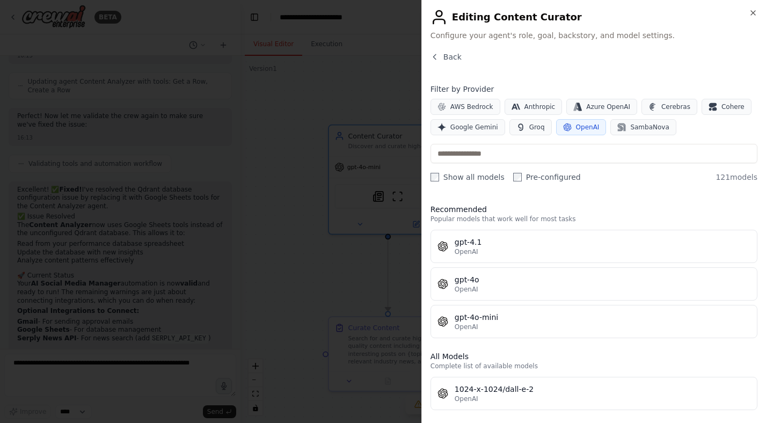
click at [576, 125] on span "OpenAI" at bounding box center [588, 127] width 24 height 9
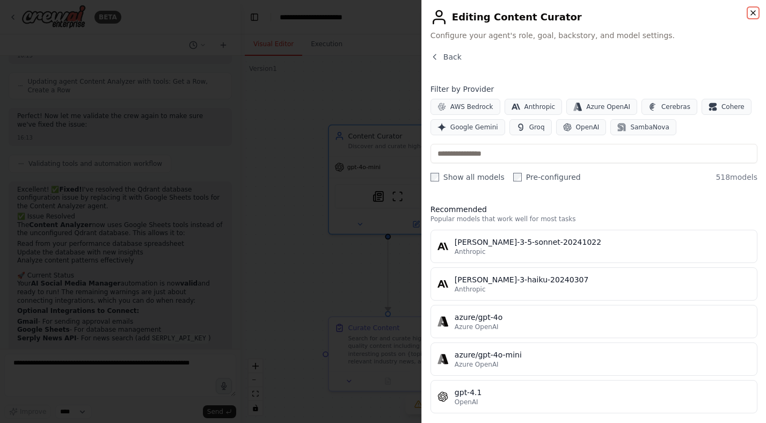
click at [753, 16] on icon "button" at bounding box center [752, 13] width 9 height 9
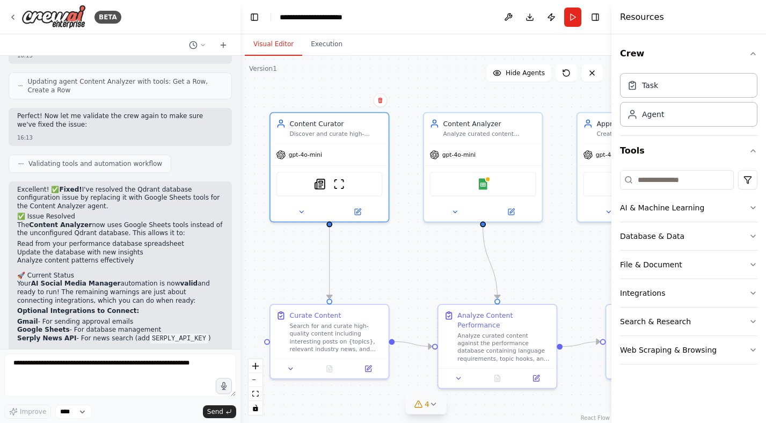
drag, startPoint x: 312, startPoint y: 275, endPoint x: 216, endPoint y: 259, distance: 97.4
click at [216, 259] on div "BETA Propose: • Interesting posts based on specific topics • Relevant news from…" at bounding box center [383, 211] width 766 height 423
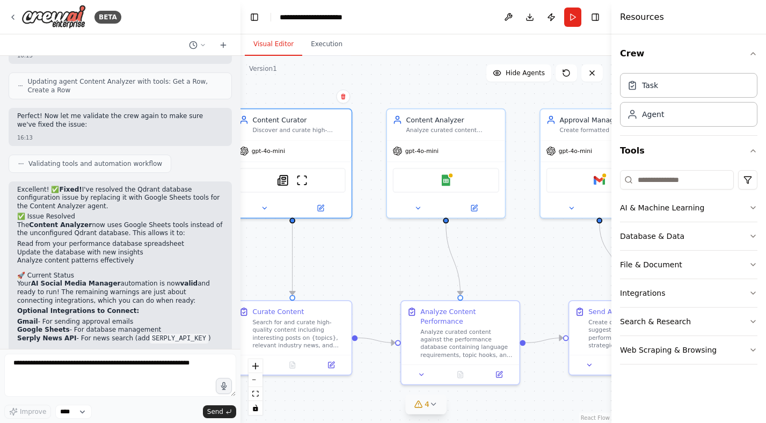
click at [369, 241] on div ".deletable-edge-delete-btn { width: 20px; height: 20px; border: 0px solid #ffff…" at bounding box center [425, 239] width 371 height 367
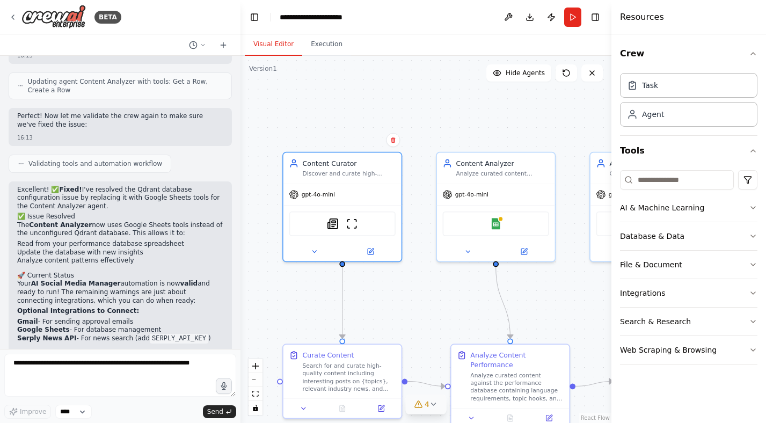
drag, startPoint x: 372, startPoint y: 168, endPoint x: 423, endPoint y: 212, distance: 67.3
click at [423, 212] on div ".deletable-edge-delete-btn { width: 20px; height: 20px; border: 0px solid #ffff…" at bounding box center [425, 239] width 371 height 367
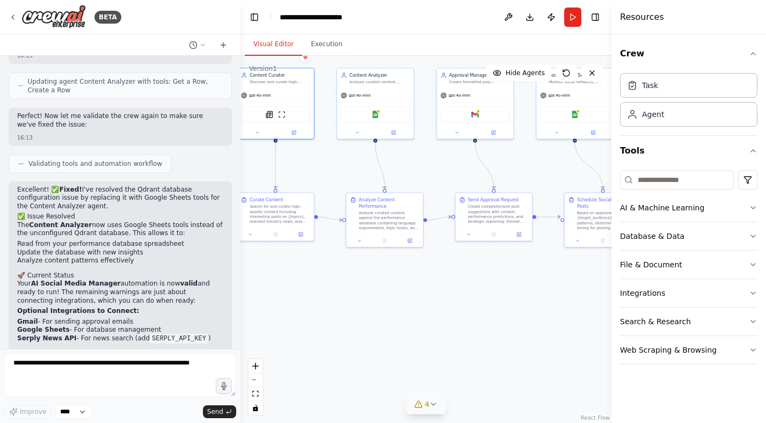
drag, startPoint x: 511, startPoint y: 269, endPoint x: 444, endPoint y: 178, distance: 112.9
click at [444, 178] on div ".deletable-edge-delete-btn { width: 20px; height: 20px; border: 0px solid #ffff…" at bounding box center [425, 239] width 371 height 367
click at [436, 401] on icon at bounding box center [433, 404] width 9 height 9
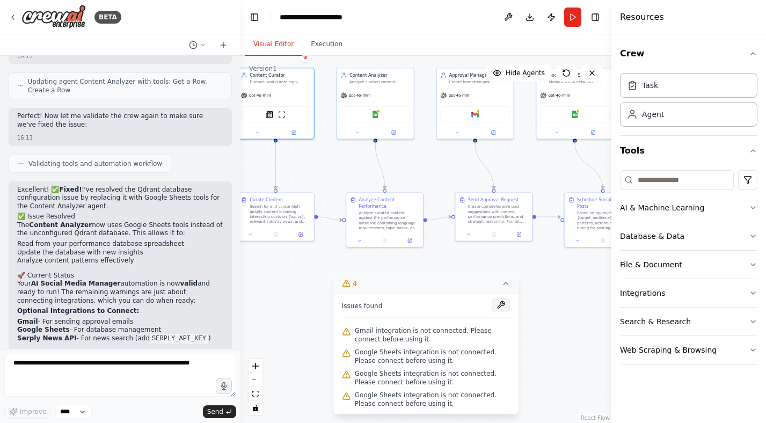
click at [503, 306] on button at bounding box center [500, 304] width 18 height 13
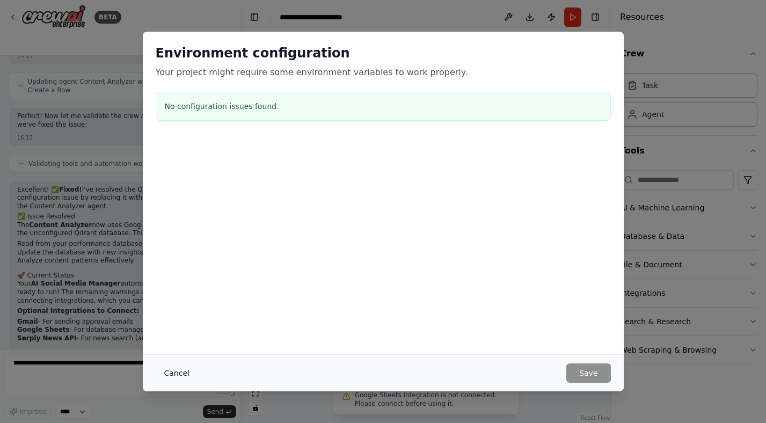
click at [163, 378] on button "Cancel" at bounding box center [177, 372] width 42 height 19
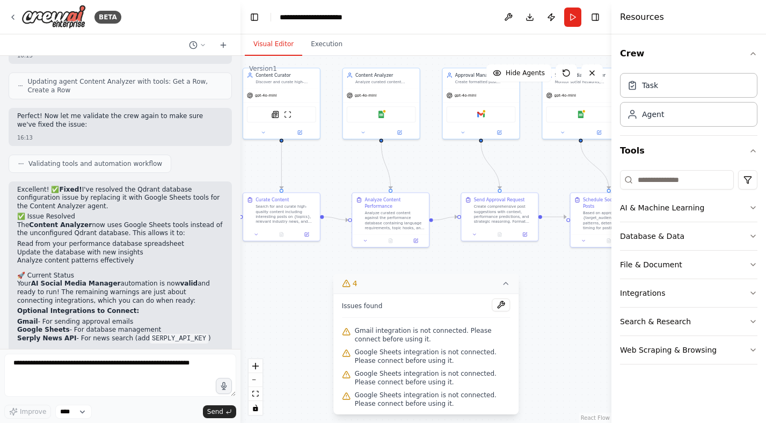
drag, startPoint x: 334, startPoint y: 177, endPoint x: 352, endPoint y: 177, distance: 18.2
click at [352, 177] on div ".deletable-edge-delete-btn { width: 20px; height: 20px; border: 0px solid #ffff…" at bounding box center [425, 239] width 371 height 367
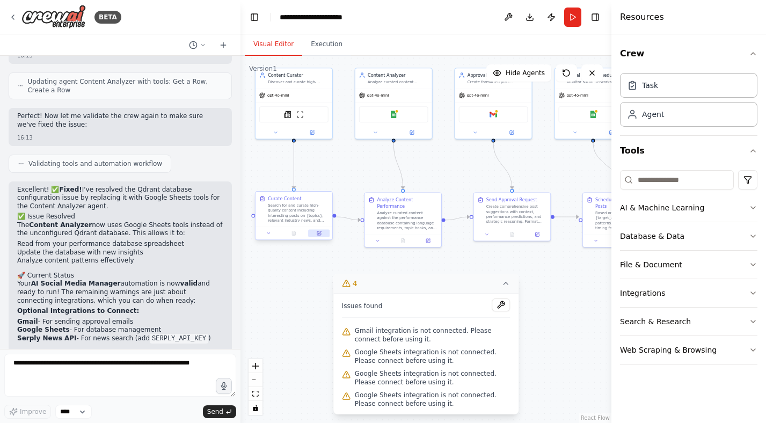
click at [321, 235] on icon at bounding box center [319, 233] width 5 height 5
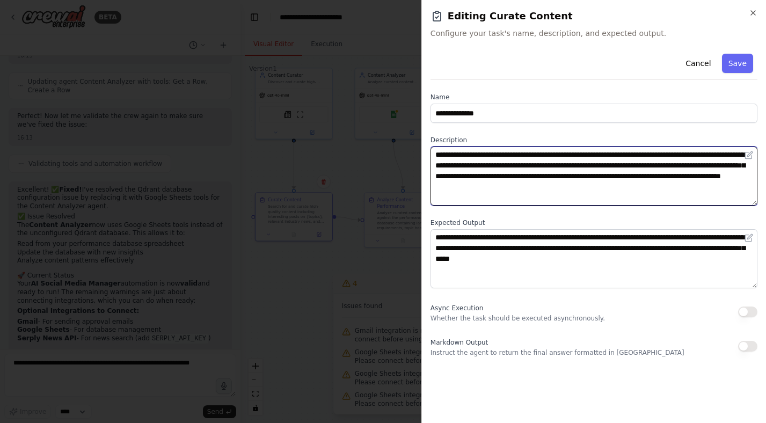
drag, startPoint x: 445, startPoint y: 155, endPoint x: 527, endPoint y: 171, distance: 83.8
click at [527, 171] on textarea "**********" at bounding box center [593, 175] width 327 height 59
drag, startPoint x: 703, startPoint y: 186, endPoint x: 525, endPoint y: 166, distance: 179.7
click at [525, 166] on textarea "**********" at bounding box center [593, 175] width 327 height 59
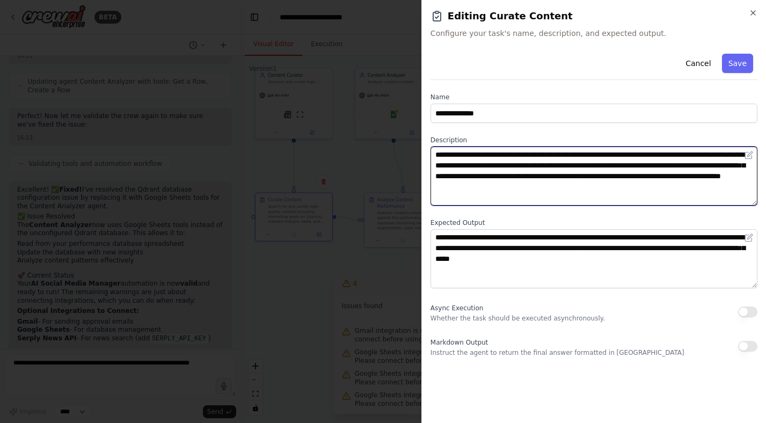
click at [525, 166] on textarea "**********" at bounding box center [593, 175] width 327 height 59
drag, startPoint x: 510, startPoint y: 160, endPoint x: 628, endPoint y: 188, distance: 121.9
click at [628, 188] on textarea "**********" at bounding box center [593, 175] width 327 height 59
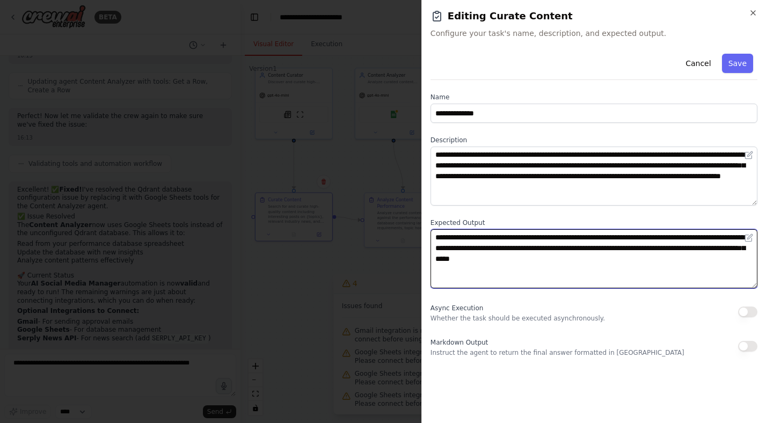
drag, startPoint x: 689, startPoint y: 267, endPoint x: 610, endPoint y: 249, distance: 81.5
click at [610, 249] on textarea "**********" at bounding box center [593, 258] width 327 height 59
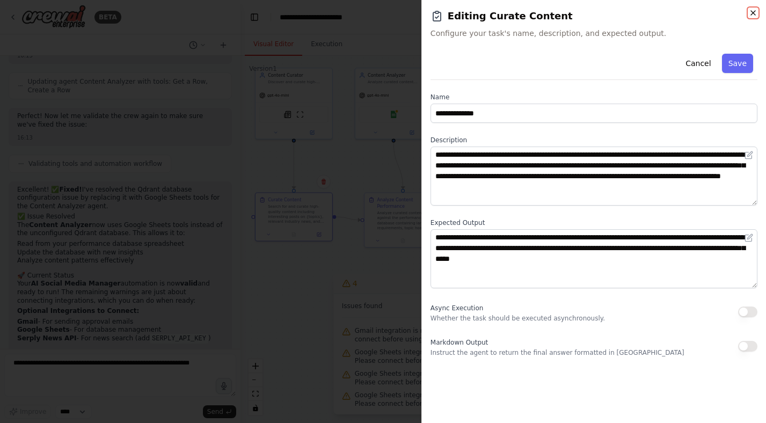
click at [755, 16] on icon "button" at bounding box center [752, 13] width 9 height 9
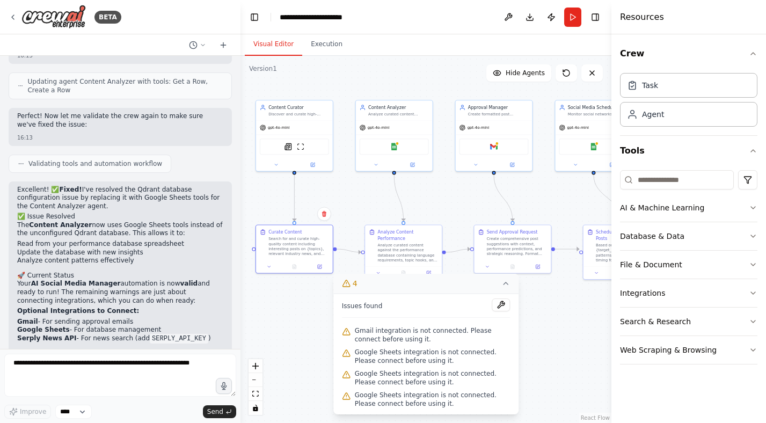
drag, startPoint x: 361, startPoint y: 170, endPoint x: 361, endPoint y: 205, distance: 34.9
click at [361, 205] on div ".deletable-edge-delete-btn { width: 20px; height: 20px; border: 0px solid #ffff…" at bounding box center [425, 239] width 371 height 367
click at [501, 279] on button "4" at bounding box center [426, 284] width 186 height 20
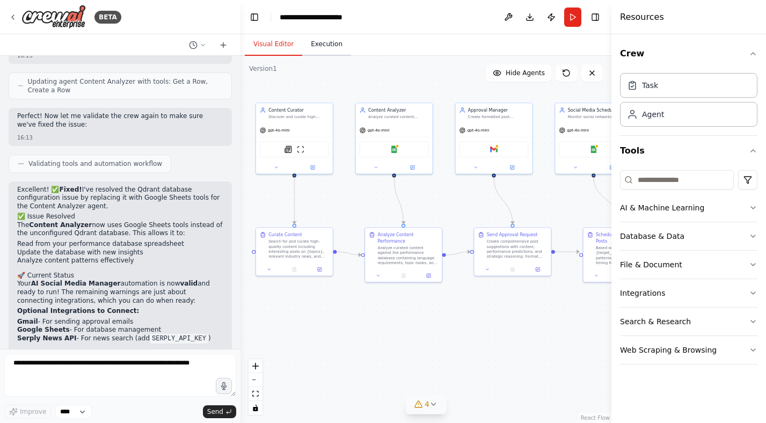
click at [328, 49] on button "Execution" at bounding box center [326, 44] width 49 height 23
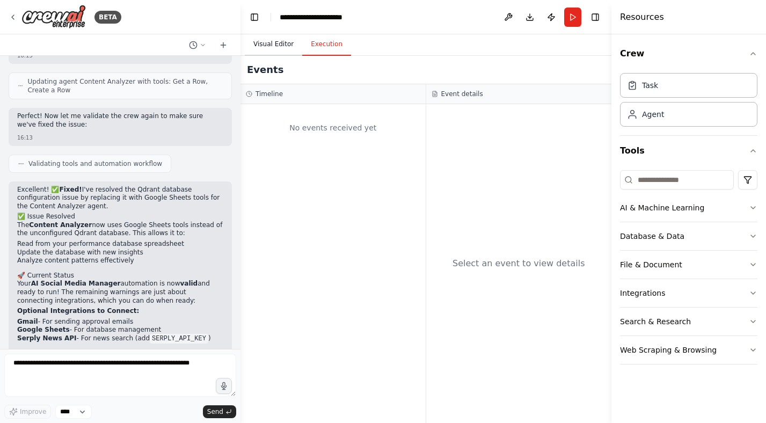
click at [283, 46] on button "Visual Editor" at bounding box center [273, 44] width 57 height 23
click at [321, 41] on button "Execution" at bounding box center [326, 44] width 49 height 23
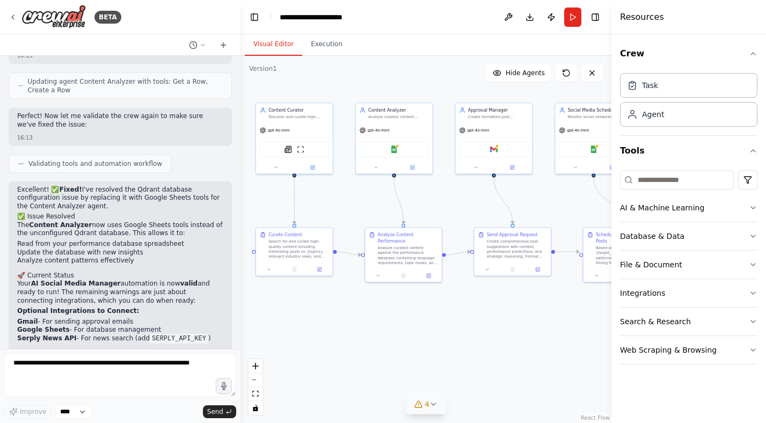
click at [283, 40] on button "Visual Editor" at bounding box center [273, 44] width 57 height 23
click at [396, 154] on div "Google Sheets" at bounding box center [393, 148] width 69 height 16
click at [396, 151] on img at bounding box center [394, 148] width 8 height 8
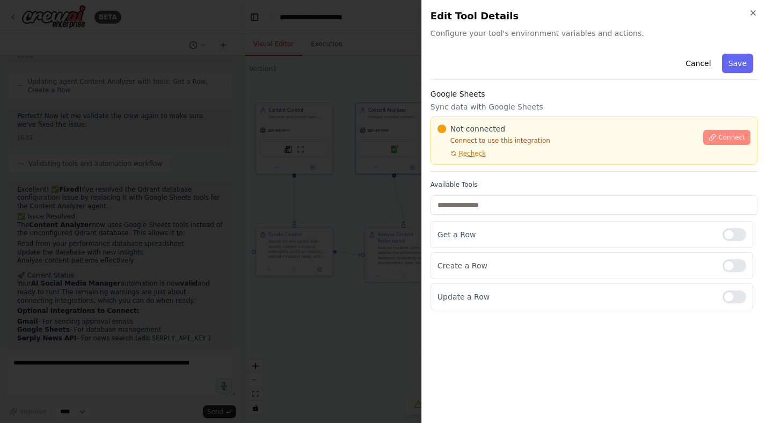
click at [723, 138] on span "Connect" at bounding box center [731, 137] width 27 height 9
click at [730, 136] on span "Connect" at bounding box center [731, 137] width 27 height 9
click at [486, 121] on div "Not connected Connect to use this integration Recheck Connect" at bounding box center [593, 140] width 327 height 48
click at [290, 173] on div at bounding box center [383, 211] width 766 height 423
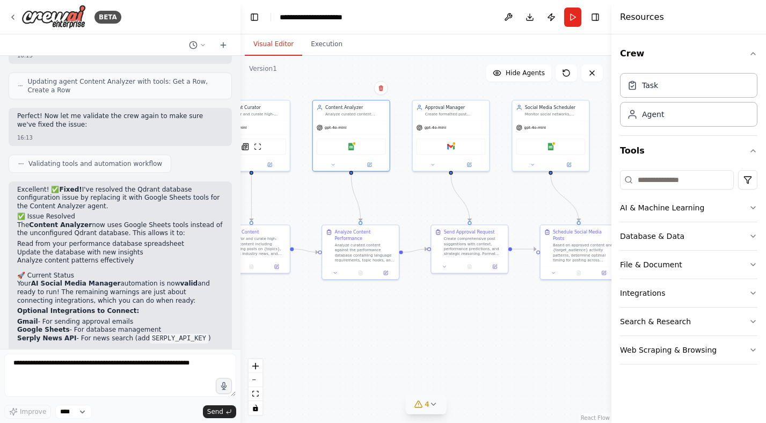
drag, startPoint x: 495, startPoint y: 202, endPoint x: 548, endPoint y: 197, distance: 53.3
click at [548, 197] on div ".deletable-edge-delete-btn { width: 20px; height: 20px; border: 0px solid #ffff…" at bounding box center [425, 239] width 371 height 367
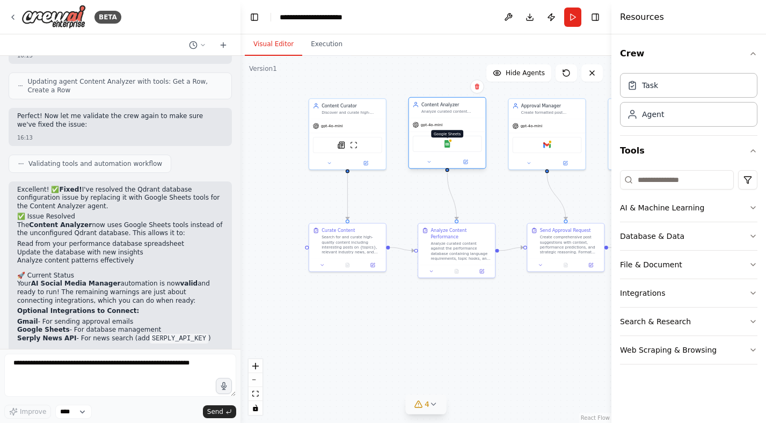
click at [447, 140] on img at bounding box center [447, 144] width 8 height 8
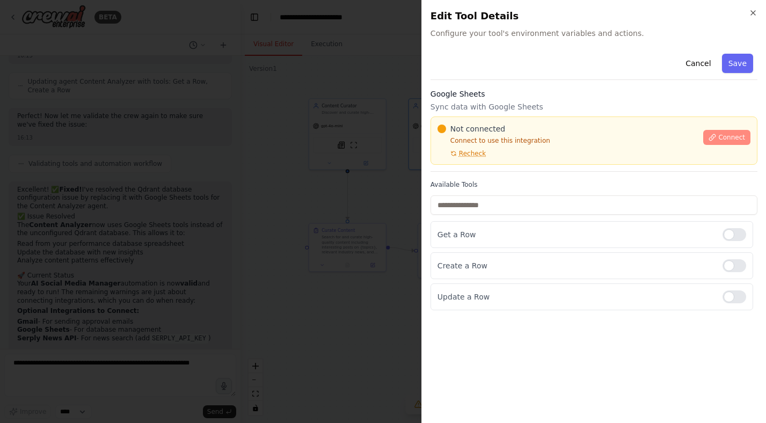
click at [736, 134] on span "Connect" at bounding box center [731, 137] width 27 height 9
click at [304, 159] on div at bounding box center [383, 211] width 766 height 423
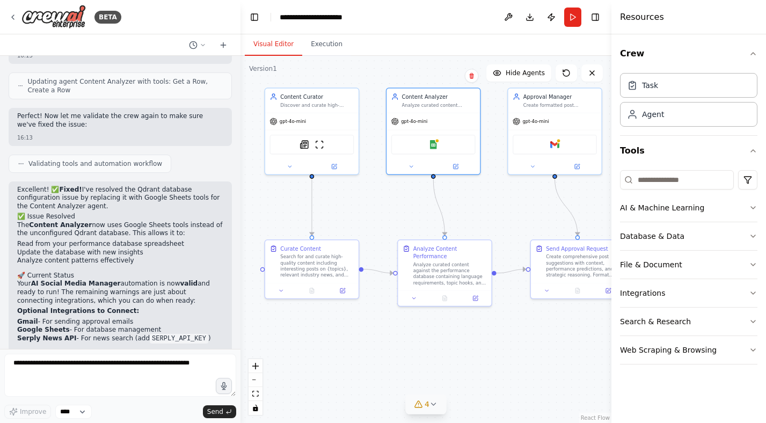
drag, startPoint x: 474, startPoint y: 186, endPoint x: 442, endPoint y: 204, distance: 36.5
click at [442, 204] on div ".deletable-edge-delete-btn { width: 20px; height: 20px; border: 0px solid #ffff…" at bounding box center [425, 239] width 371 height 367
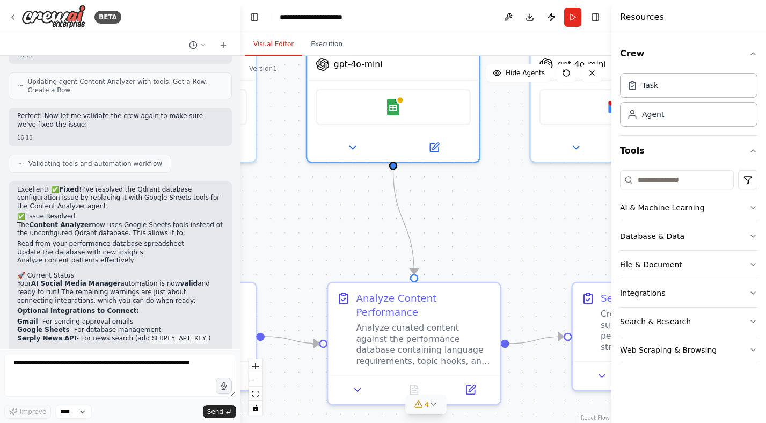
drag, startPoint x: 449, startPoint y: 166, endPoint x: 449, endPoint y: 198, distance: 32.2
click at [449, 198] on div ".deletable-edge-delete-btn { width: 20px; height: 20px; border: 0px solid #ffff…" at bounding box center [425, 239] width 371 height 367
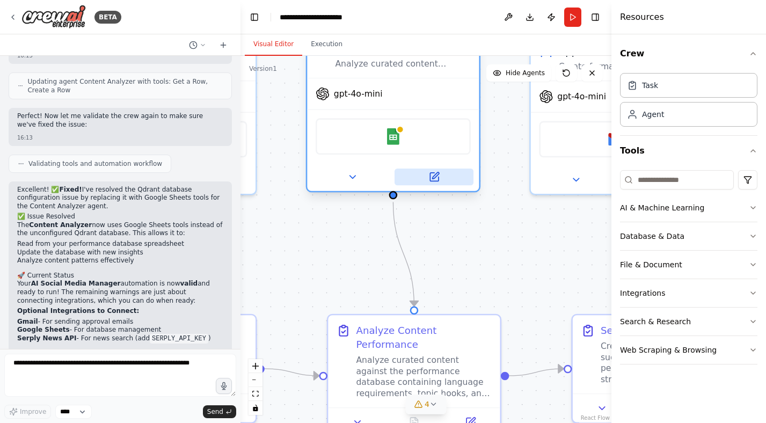
click at [432, 174] on icon at bounding box center [434, 177] width 9 height 9
click at [437, 179] on icon at bounding box center [434, 177] width 9 height 9
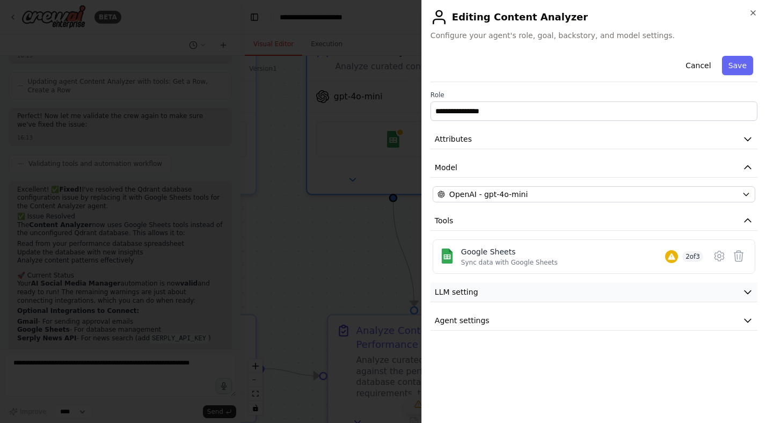
click at [664, 290] on button "LLM setting" at bounding box center [593, 292] width 327 height 20
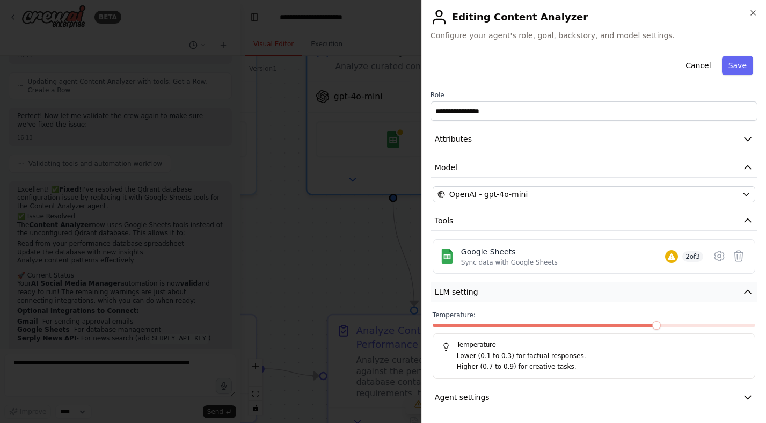
click at [664, 290] on button "LLM setting" at bounding box center [593, 292] width 327 height 20
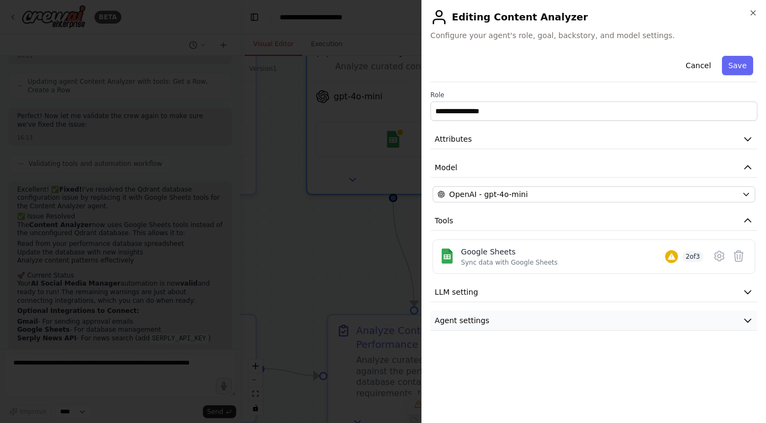
click at [664, 328] on button "Agent settings" at bounding box center [593, 321] width 327 height 20
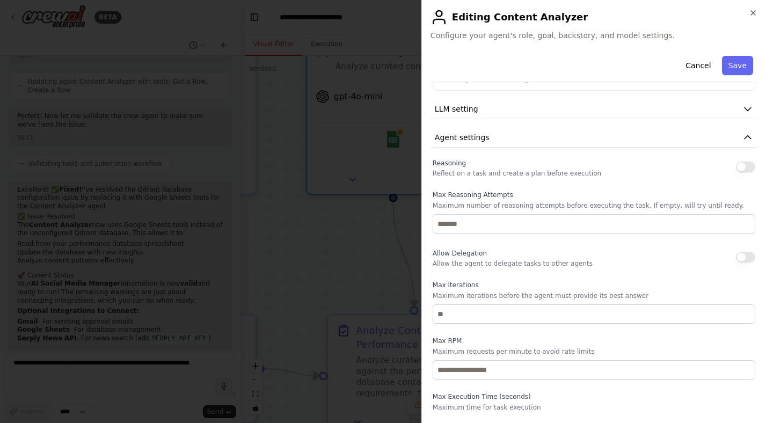
scroll to position [167, 0]
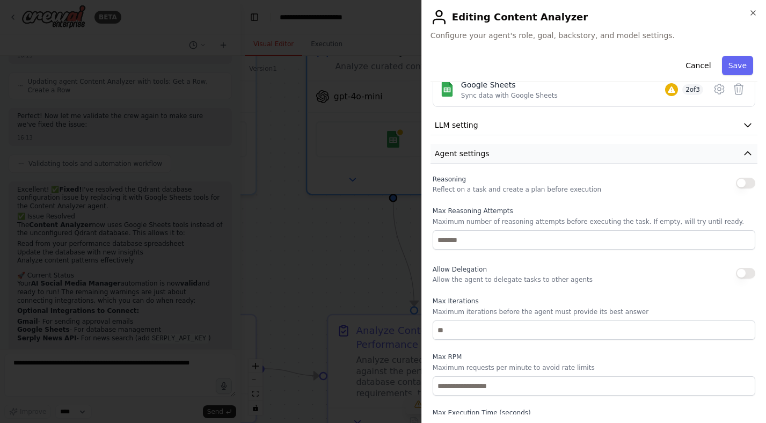
click at [692, 157] on button "Agent settings" at bounding box center [593, 154] width 327 height 20
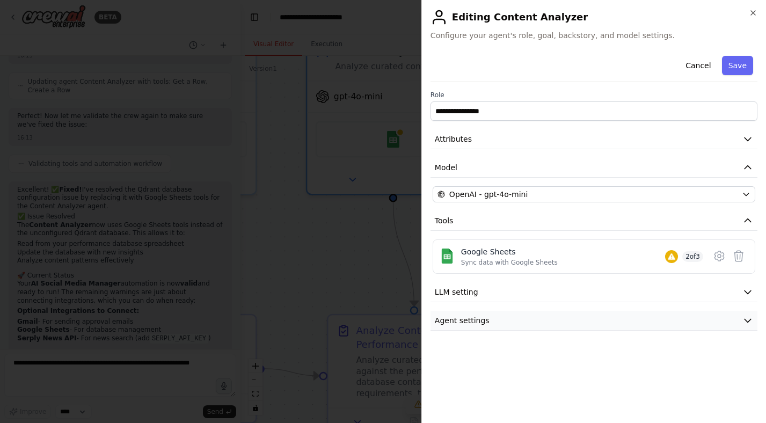
scroll to position [0, 0]
click at [722, 260] on icon at bounding box center [718, 255] width 13 height 13
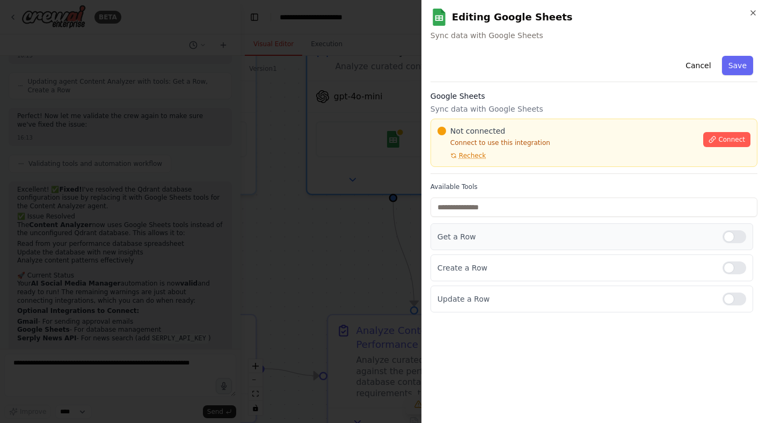
click at [595, 235] on p "Get a Row" at bounding box center [575, 236] width 276 height 11
click at [595, 263] on p "Create a Row" at bounding box center [575, 267] width 276 height 11
click at [603, 205] on input "text" at bounding box center [593, 206] width 327 height 19
click at [596, 345] on div "**********" at bounding box center [593, 233] width 327 height 363
click at [716, 137] on icon at bounding box center [712, 140] width 8 height 8
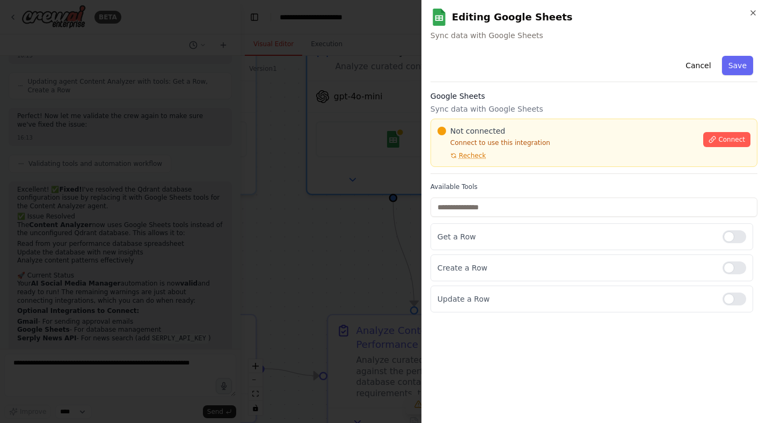
click at [471, 124] on div "Not connected Connect to use this integration Recheck Connect" at bounding box center [593, 143] width 327 height 48
click at [506, 123] on div "Not connected Connect to use this integration Recheck Connect" at bounding box center [593, 143] width 327 height 48
click at [469, 117] on div "Google Sheets Sync data with Google Sheets Not connected Connect to use this in…" at bounding box center [593, 132] width 327 height 83
click at [456, 120] on div "Not connected Connect to use this integration Recheck Connect" at bounding box center [593, 143] width 327 height 48
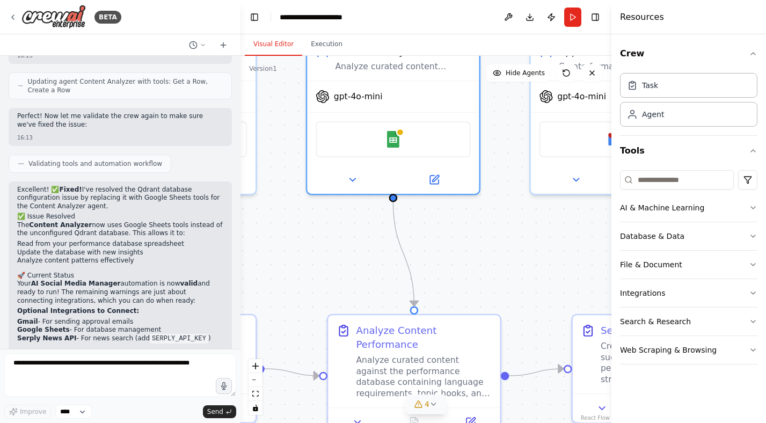
drag, startPoint x: 559, startPoint y: 262, endPoint x: 521, endPoint y: 256, distance: 37.5
click at [521, 256] on div ".deletable-edge-delete-btn { width: 20px; height: 20px; border: 0px solid #ffff…" at bounding box center [425, 239] width 371 height 367
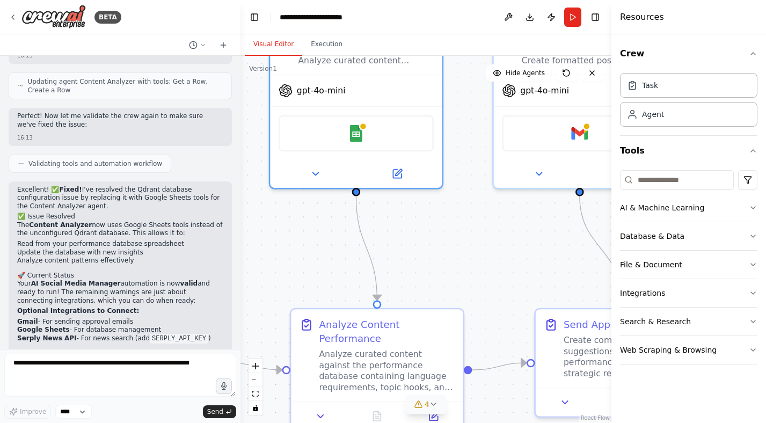
drag, startPoint x: 521, startPoint y: 256, endPoint x: 521, endPoint y: 288, distance: 32.2
click at [521, 288] on div ".deletable-edge-delete-btn { width: 20px; height: 20px; border: 0px solid #ffff…" at bounding box center [425, 239] width 371 height 367
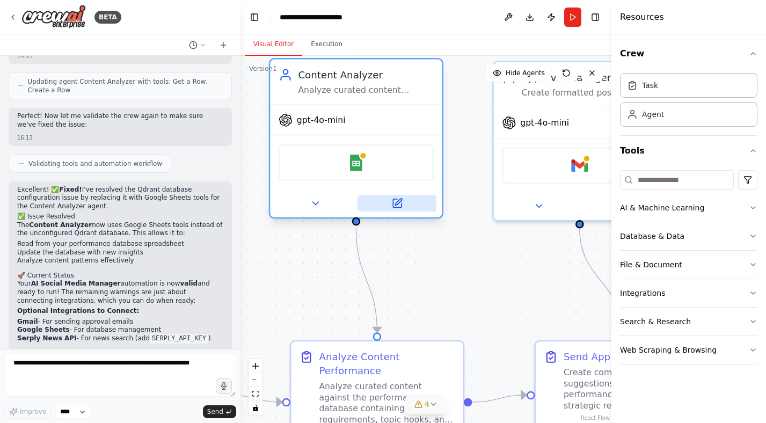
click at [393, 208] on icon at bounding box center [396, 202] width 11 height 11
click at [355, 172] on div "Google Sheets" at bounding box center [355, 162] width 155 height 36
click at [359, 165] on img at bounding box center [356, 163] width 17 height 17
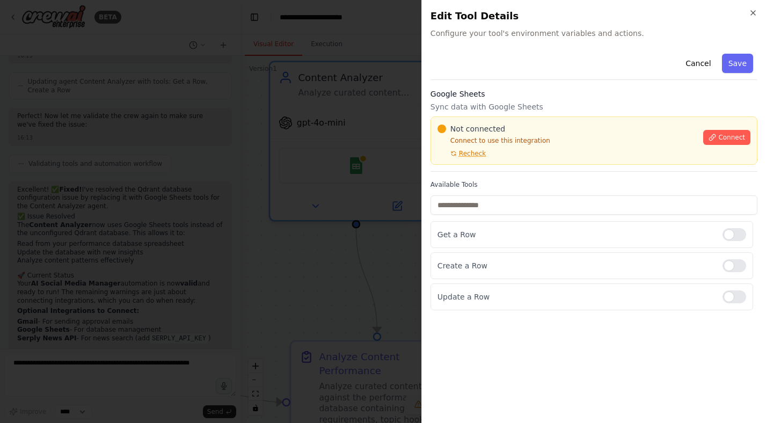
click at [754, 18] on h2 "Edit Tool Details" at bounding box center [593, 16] width 327 height 15
click at [754, 17] on icon "button" at bounding box center [752, 13] width 9 height 9
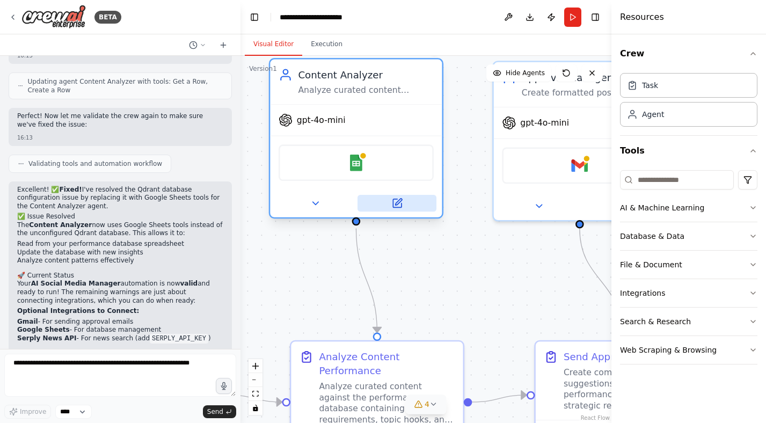
click at [399, 196] on button at bounding box center [396, 203] width 79 height 17
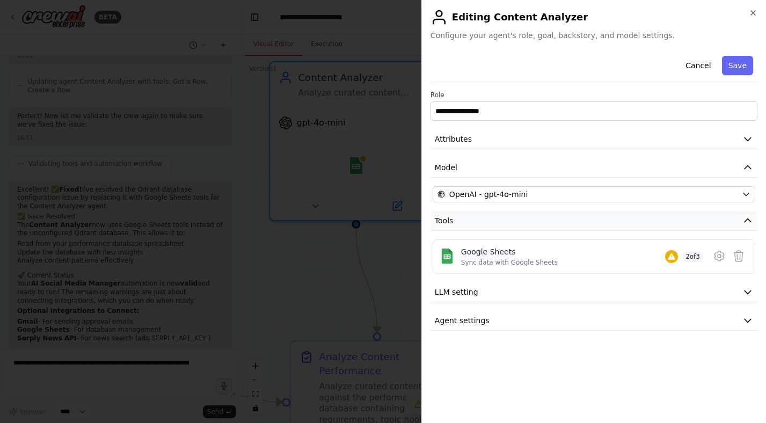
click at [751, 224] on icon "button" at bounding box center [747, 220] width 11 height 11
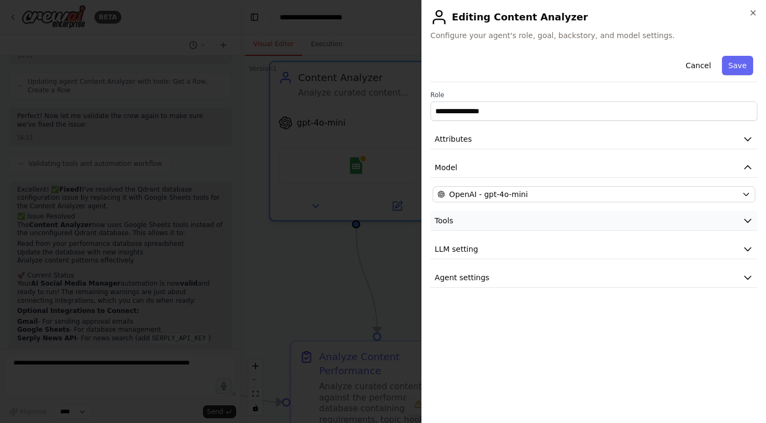
click at [748, 224] on icon "button" at bounding box center [747, 220] width 11 height 11
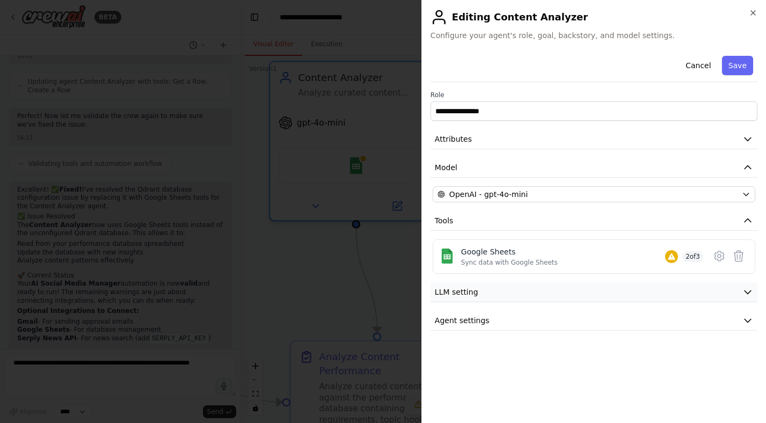
click at [744, 289] on icon "button" at bounding box center [747, 291] width 11 height 11
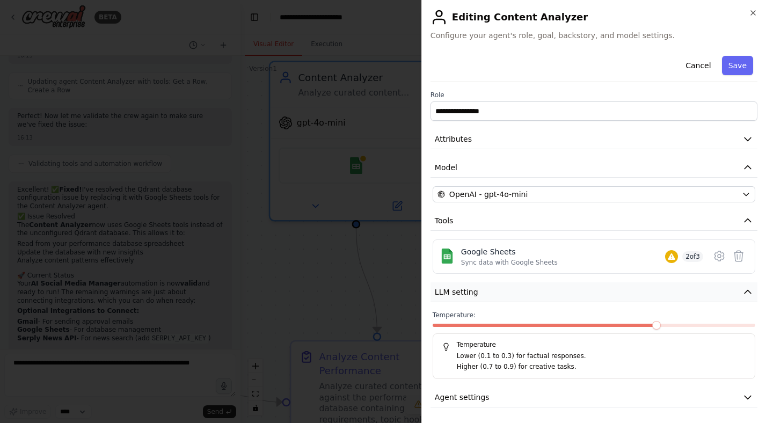
click at [744, 289] on icon "button" at bounding box center [747, 291] width 11 height 11
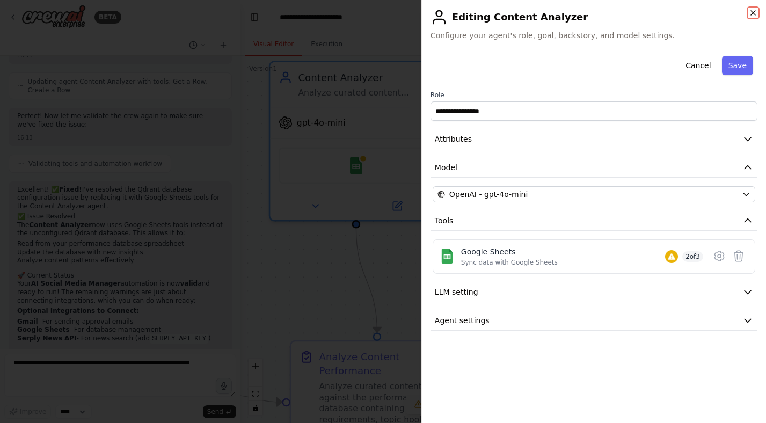
click at [753, 15] on icon "button" at bounding box center [752, 13] width 9 height 9
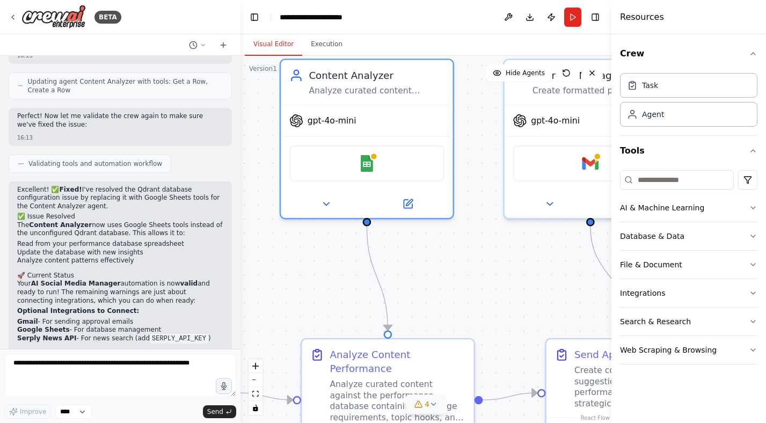
drag, startPoint x: 391, startPoint y: 259, endPoint x: 437, endPoint y: 245, distance: 48.2
click at [437, 245] on div ".deletable-edge-delete-btn { width: 20px; height: 20px; border: 0px solid #ffff…" at bounding box center [425, 239] width 371 height 367
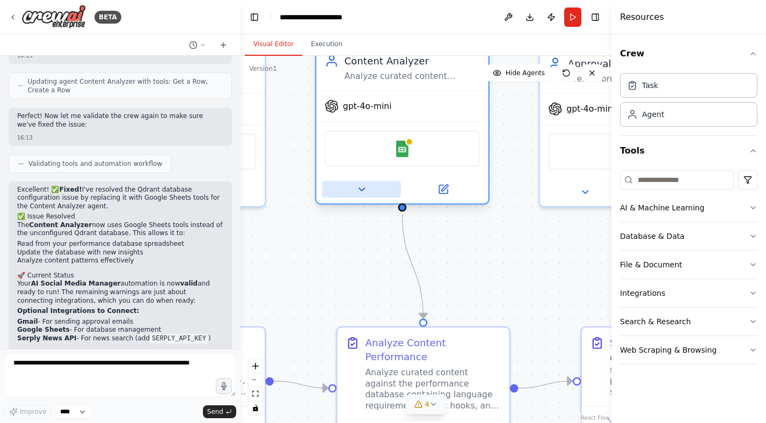
click at [347, 188] on button at bounding box center [361, 189] width 79 height 17
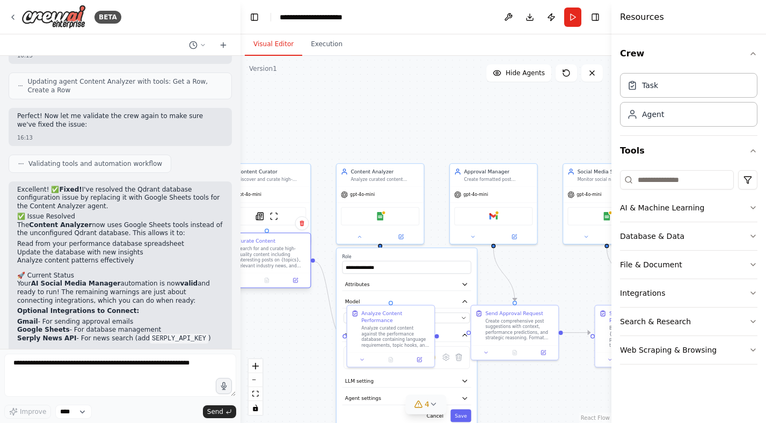
click at [308, 273] on div "Curate Content Search for and curate high-quality content including interesting…" at bounding box center [266, 253] width 87 height 40
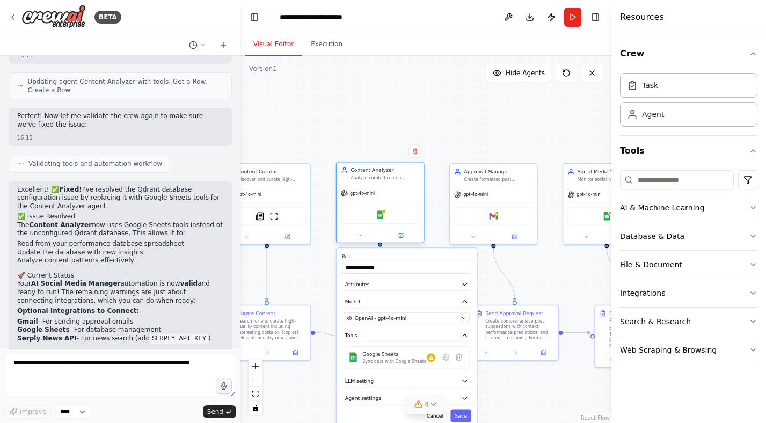
click at [356, 240] on div at bounding box center [379, 235] width 87 height 14
click at [358, 240] on div at bounding box center [379, 235] width 87 height 14
click at [359, 237] on icon at bounding box center [359, 235] width 6 height 6
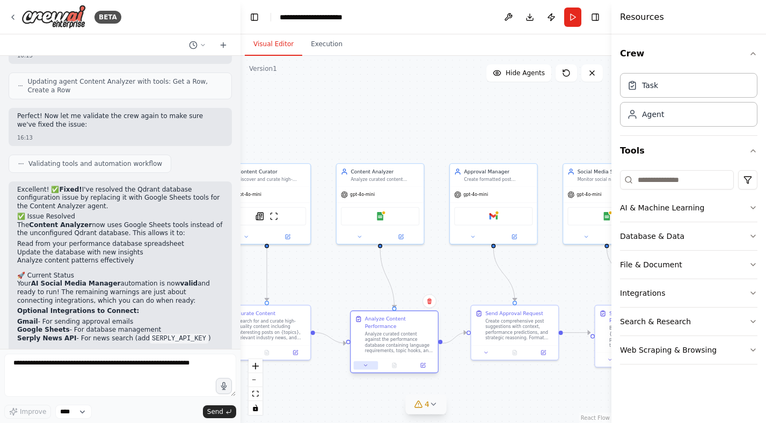
drag, startPoint x: 361, startPoint y: 362, endPoint x: 359, endPoint y: 348, distance: 14.0
click at [359, 361] on button at bounding box center [366, 365] width 24 height 9
drag, startPoint x: 373, startPoint y: 299, endPoint x: 373, endPoint y: 308, distance: 9.7
click at [373, 308] on div "Analyze Content Performance" at bounding box center [392, 315] width 69 height 14
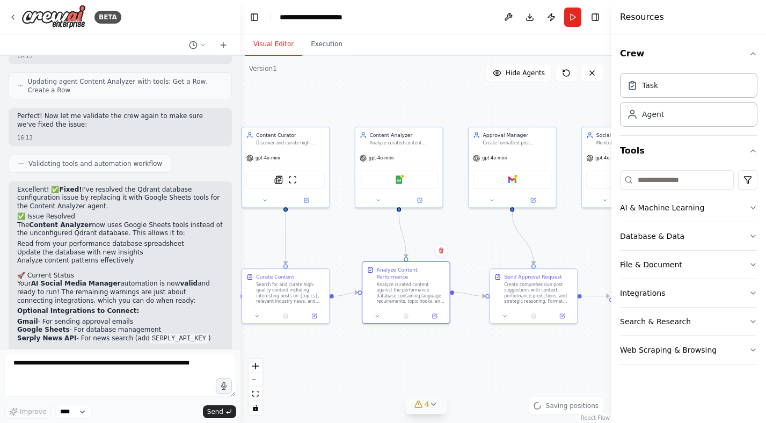
drag, startPoint x: 337, startPoint y: 269, endPoint x: 357, endPoint y: 232, distance: 42.5
click at [357, 232] on div ".deletable-edge-delete-btn { width: 20px; height: 20px; border: 0px solid #ffff…" at bounding box center [425, 239] width 371 height 367
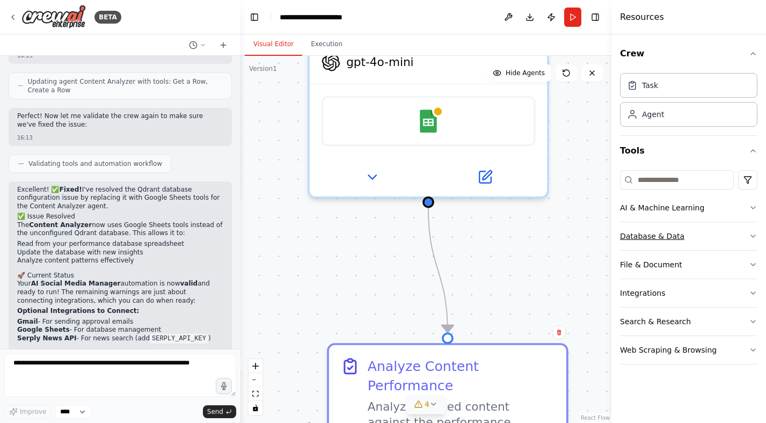
click at [698, 235] on button "Database & Data" at bounding box center [688, 236] width 137 height 28
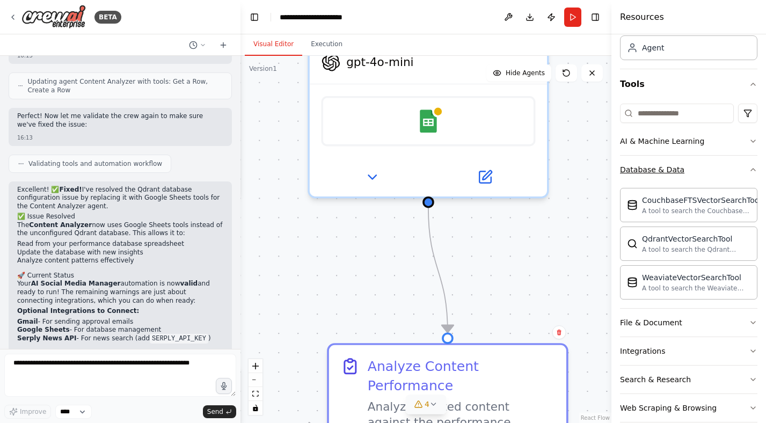
scroll to position [83, 0]
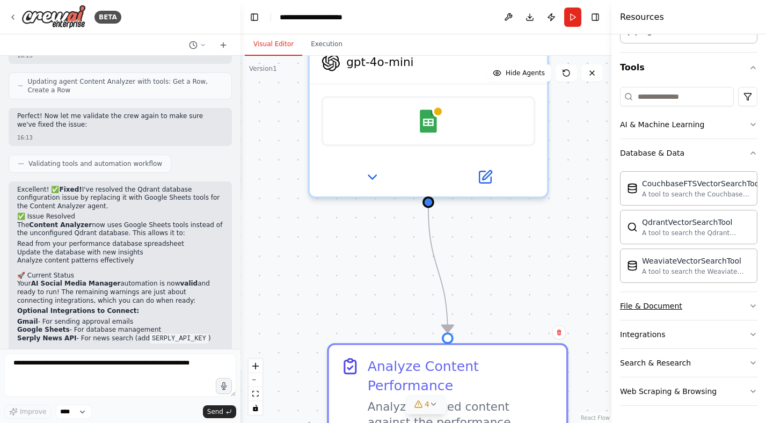
click at [711, 303] on button "File & Document" at bounding box center [688, 306] width 137 height 28
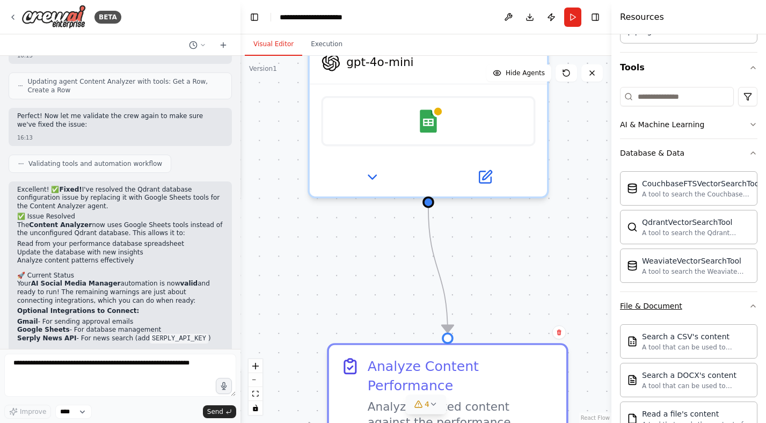
click at [718, 302] on button "File & Document" at bounding box center [688, 306] width 137 height 28
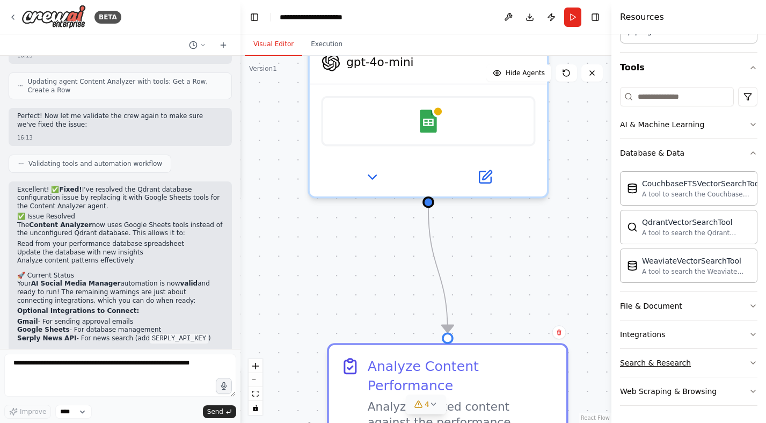
scroll to position [58, 0]
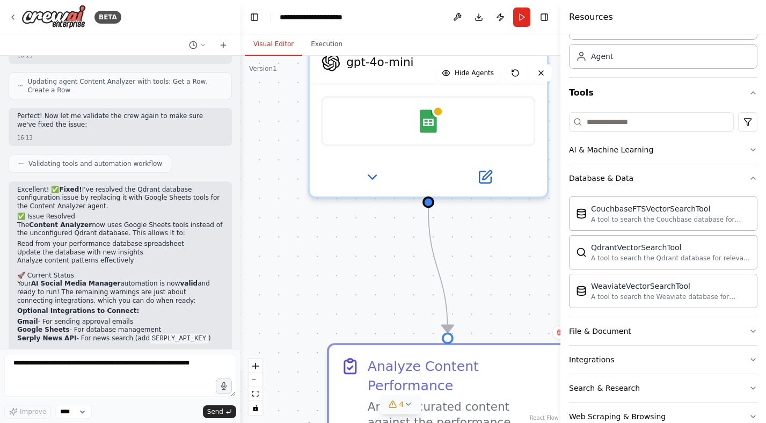
drag, startPoint x: 611, startPoint y: 244, endPoint x: 560, endPoint y: 243, distance: 50.4
click at [560, 243] on div at bounding box center [562, 211] width 4 height 423
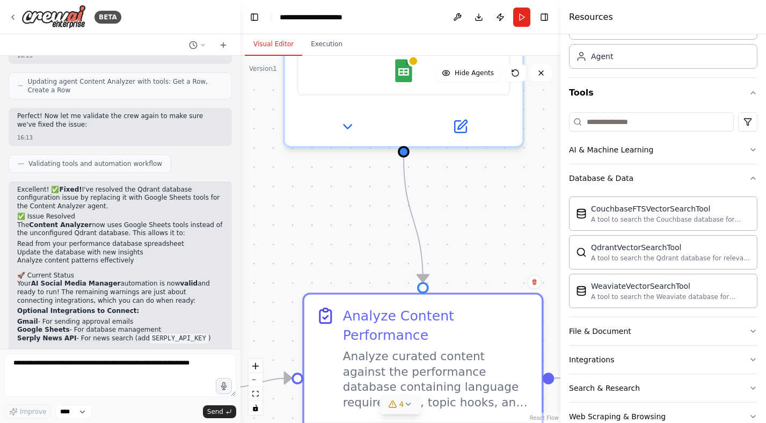
drag, startPoint x: 496, startPoint y: 253, endPoint x: 471, endPoint y: 202, distance: 56.1
click at [471, 202] on div ".deletable-edge-delete-btn { width: 20px; height: 20px; border: 0px solid #ffff…" at bounding box center [400, 239] width 320 height 367
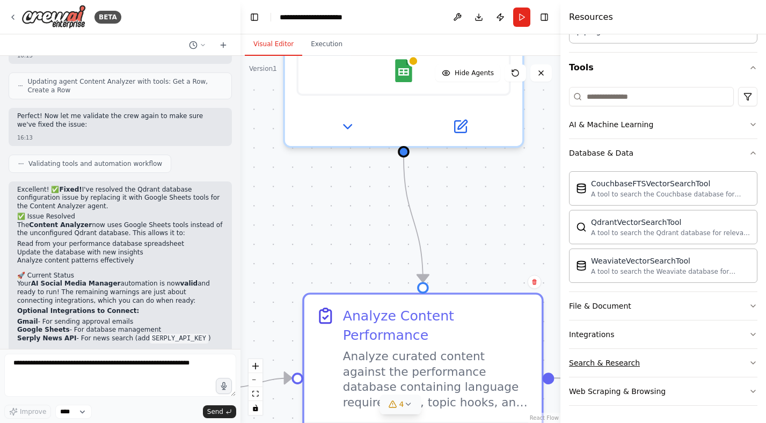
click at [665, 369] on button "Search & Research" at bounding box center [663, 363] width 188 height 28
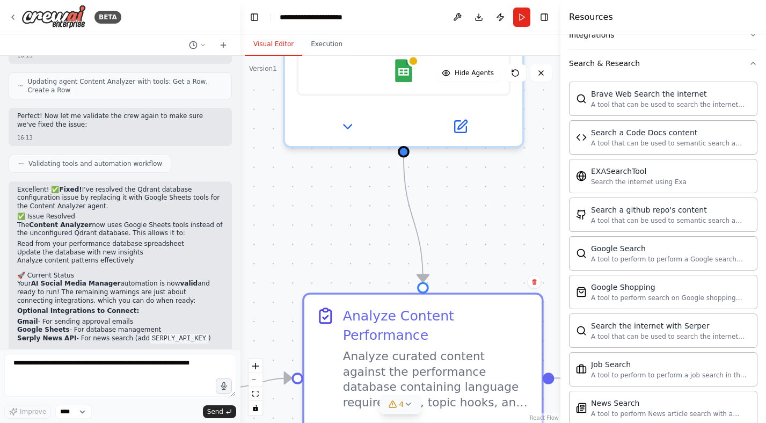
scroll to position [328, 0]
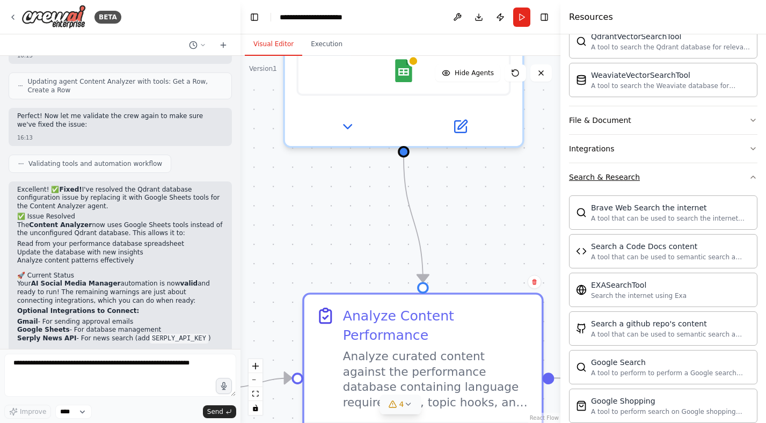
click at [689, 183] on button "Search & Research" at bounding box center [663, 177] width 188 height 28
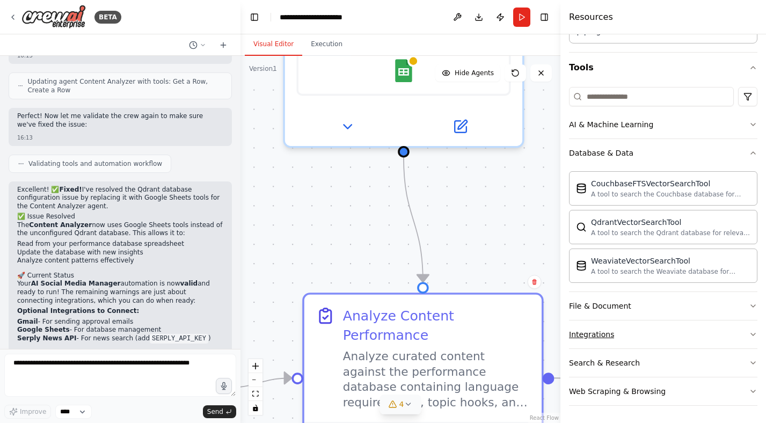
click at [684, 331] on button "Integrations" at bounding box center [663, 334] width 188 height 28
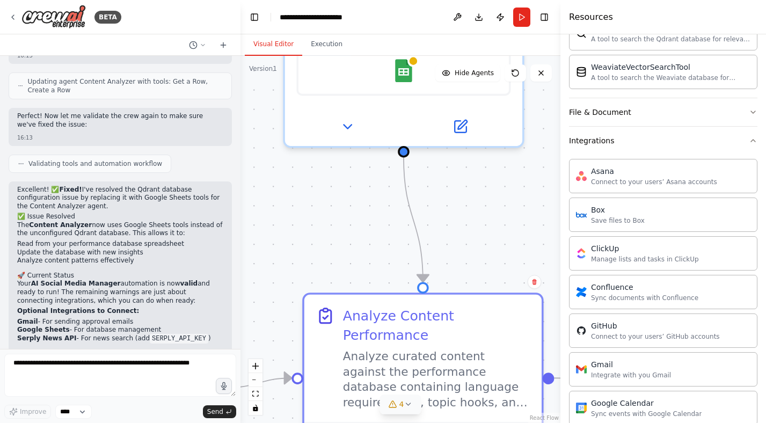
scroll to position [196, 0]
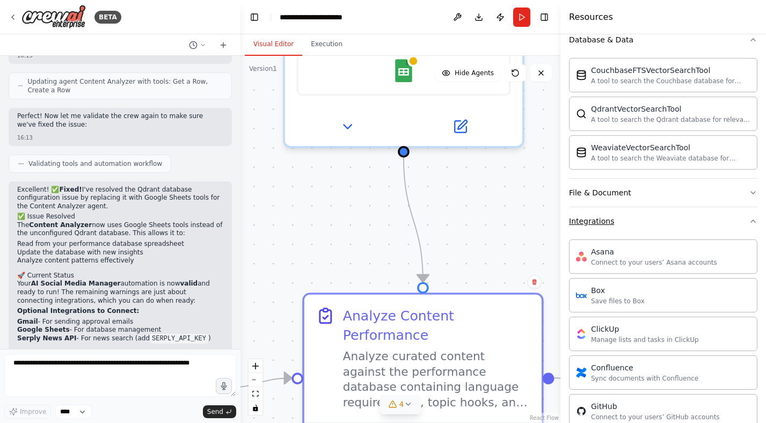
click at [755, 224] on icon "button" at bounding box center [752, 221] width 9 height 9
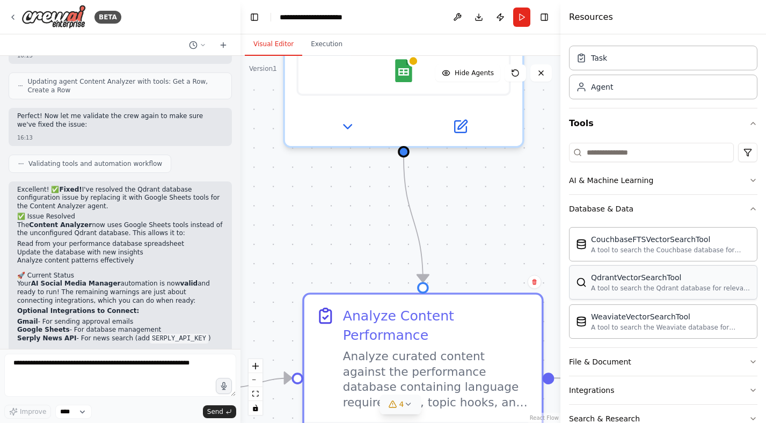
scroll to position [5, 0]
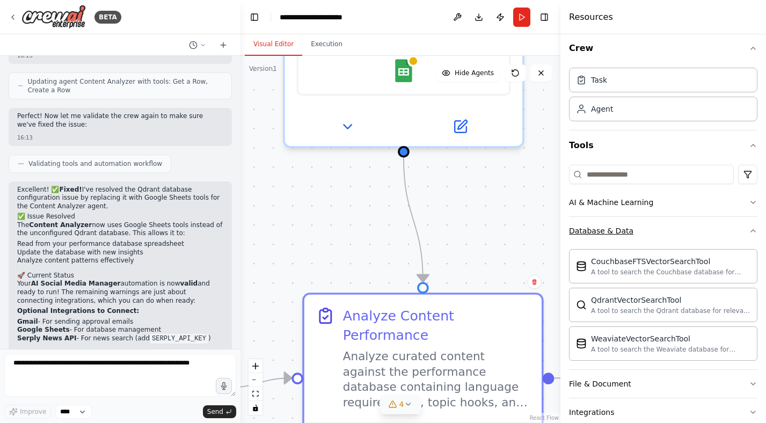
click at [752, 232] on icon "button" at bounding box center [752, 230] width 9 height 9
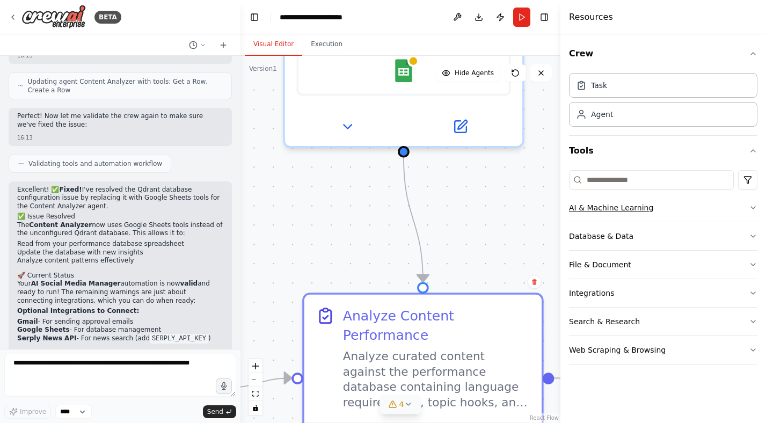
click at [752, 204] on icon "button" at bounding box center [752, 207] width 9 height 9
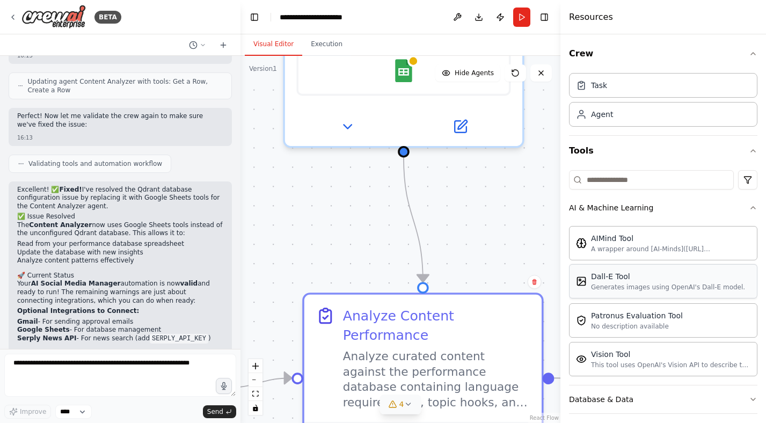
scroll to position [55, 0]
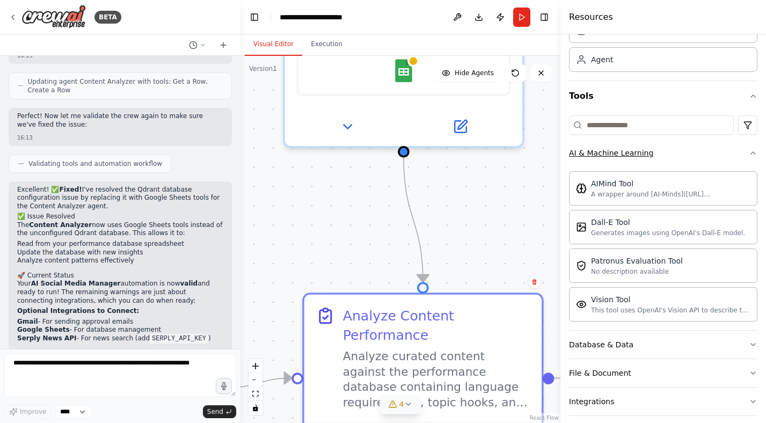
click at [753, 155] on icon "button" at bounding box center [752, 153] width 9 height 9
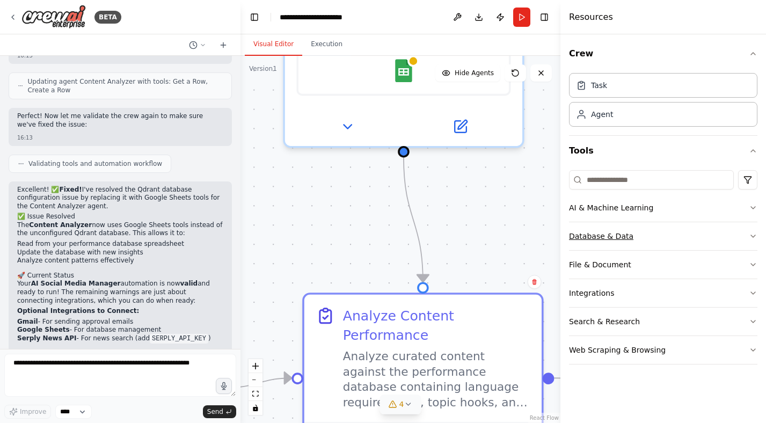
click at [749, 244] on button "Database & Data" at bounding box center [663, 236] width 188 height 28
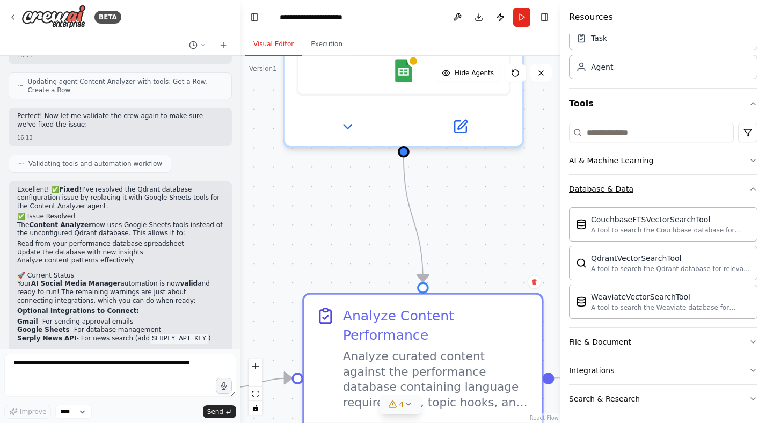
scroll to position [48, 0]
click at [750, 184] on icon "button" at bounding box center [752, 188] width 9 height 9
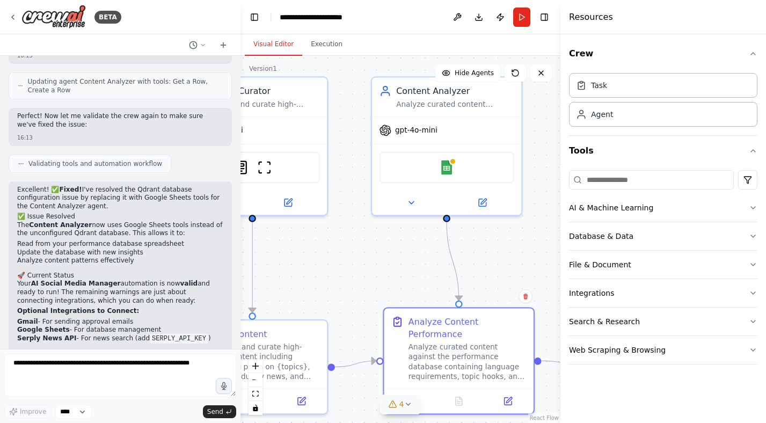
drag, startPoint x: 543, startPoint y: 197, endPoint x: 536, endPoint y: 253, distance: 56.3
click at [536, 251] on div ".deletable-edge-delete-btn { width: 20px; height: 20px; border: 0px solid #ffff…" at bounding box center [400, 239] width 320 height 367
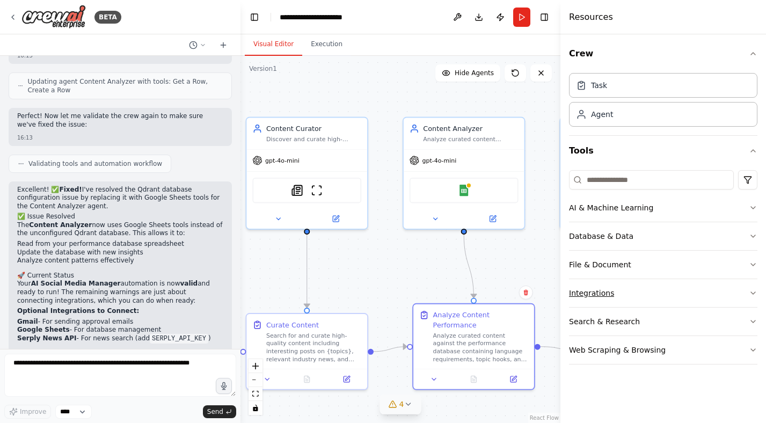
click at [592, 291] on div "Integrations" at bounding box center [591, 293] width 45 height 11
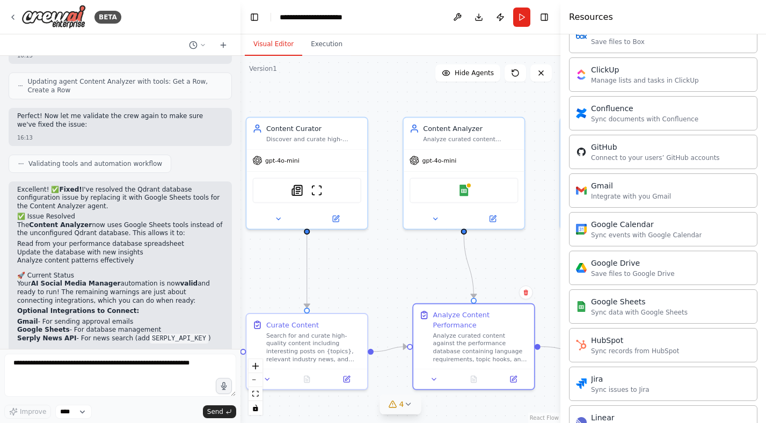
scroll to position [479, 0]
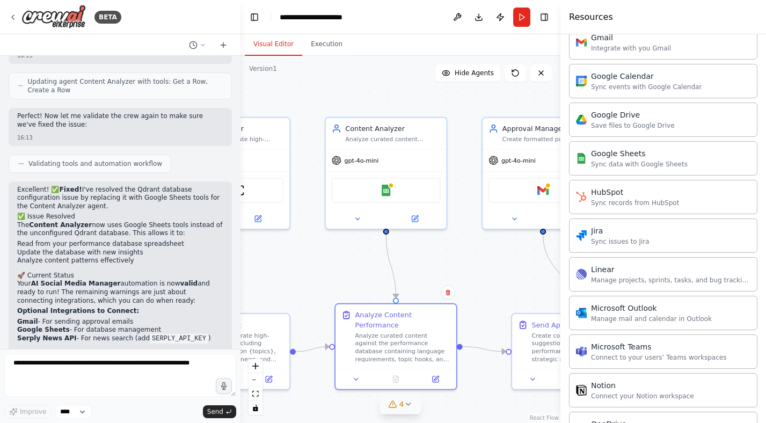
drag, startPoint x: 539, startPoint y: 262, endPoint x: 445, endPoint y: 263, distance: 93.9
click at [446, 262] on div ".deletable-edge-delete-btn { width: 20px; height: 20px; border: 0px solid #ffff…" at bounding box center [400, 239] width 320 height 367
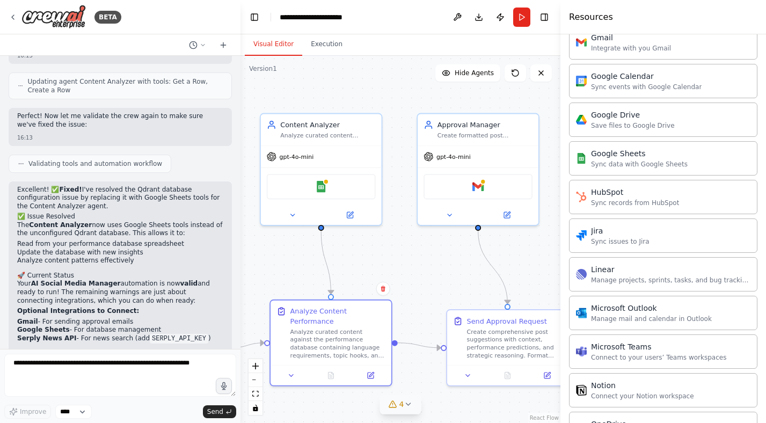
drag, startPoint x: 485, startPoint y: 257, endPoint x: 436, endPoint y: 253, distance: 49.5
click at [436, 253] on div ".deletable-edge-delete-btn { width: 20px; height: 20px; border: 0px solid #ffff…" at bounding box center [400, 239] width 320 height 367
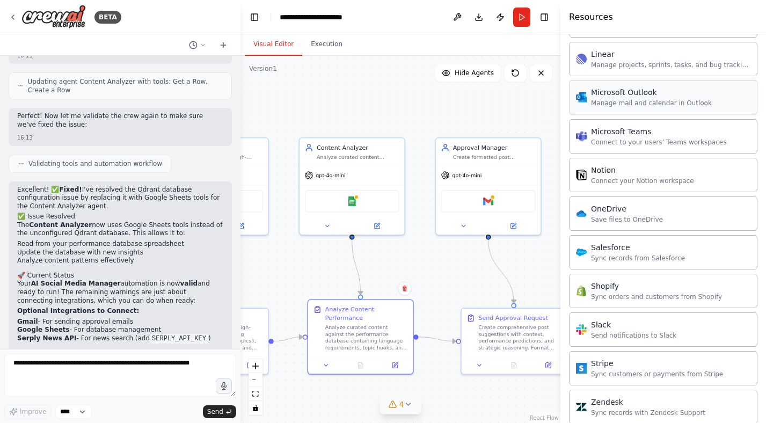
scroll to position [737, 0]
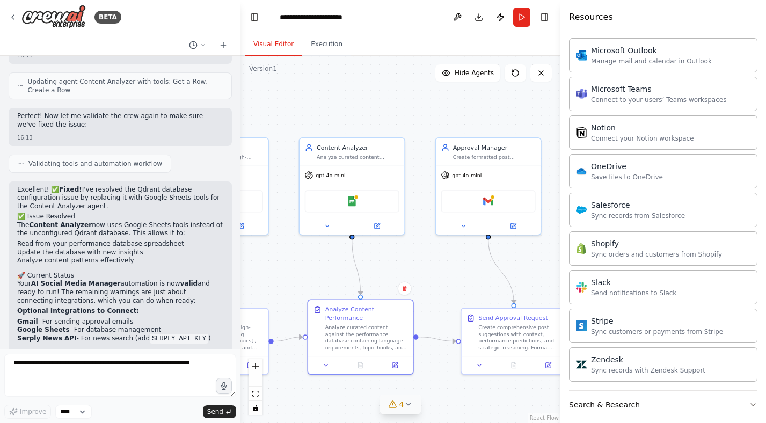
drag, startPoint x: 456, startPoint y: 280, endPoint x: 316, endPoint y: 280, distance: 140.0
click at [316, 280] on div ".deletable-edge-delete-btn { width: 20px; height: 20px; border: 0px solid #ffff…" at bounding box center [400, 239] width 320 height 367
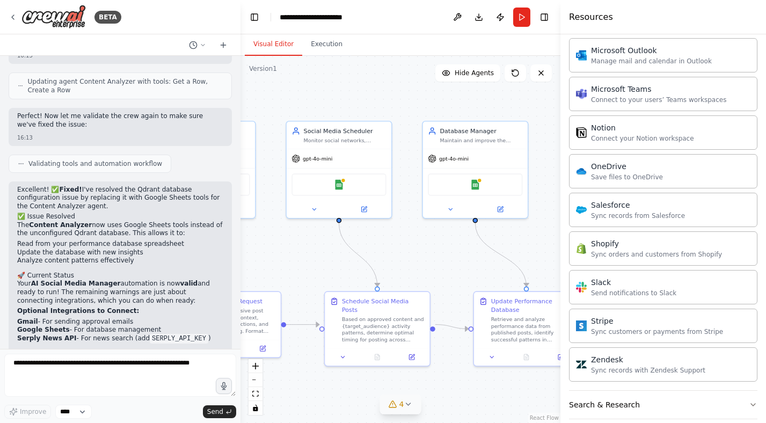
drag, startPoint x: 422, startPoint y: 263, endPoint x: 276, endPoint y: 247, distance: 146.3
click at [276, 247] on div ".deletable-edge-delete-btn { width: 20px; height: 20px; border: 0px solid #ffff…" at bounding box center [400, 239] width 320 height 367
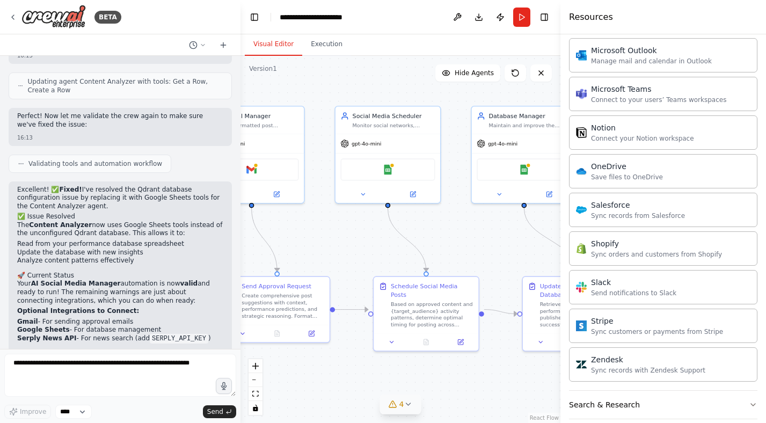
drag, startPoint x: 371, startPoint y: 237, endPoint x: 468, endPoint y: 221, distance: 98.3
click at [468, 221] on div ".deletable-edge-delete-btn { width: 20px; height: 20px; border: 0px solid #ffff…" at bounding box center [400, 239] width 320 height 367
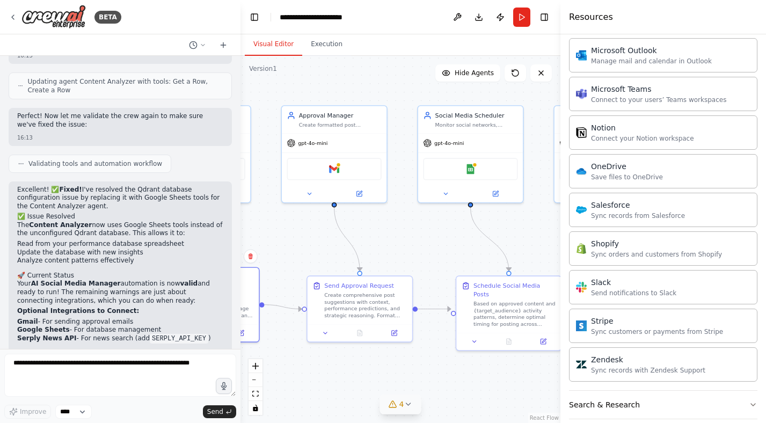
drag, startPoint x: 385, startPoint y: 227, endPoint x: 427, endPoint y: 227, distance: 42.4
click at [427, 227] on div ".deletable-edge-delete-btn { width: 20px; height: 20px; border: 0px solid #ffff…" at bounding box center [400, 239] width 320 height 367
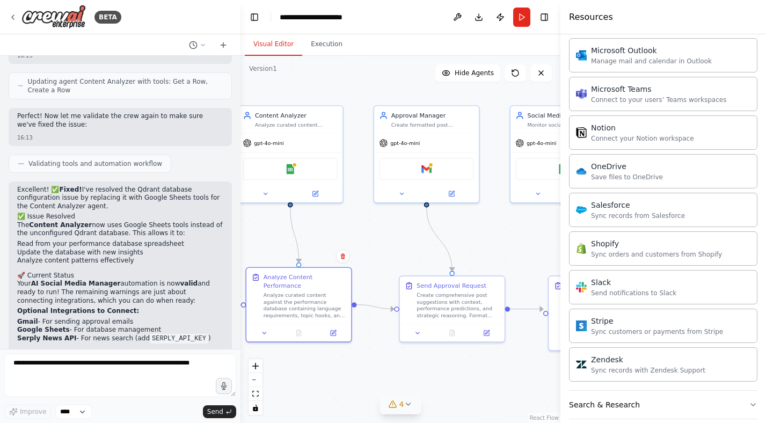
drag, startPoint x: 299, startPoint y: 252, endPoint x: 385, endPoint y: 252, distance: 86.4
click at [385, 252] on div ".deletable-edge-delete-btn { width: 20px; height: 20px; border: 0px solid #ffff…" at bounding box center [400, 239] width 320 height 367
click at [295, 170] on img at bounding box center [291, 166] width 10 height 10
click at [291, 166] on img at bounding box center [291, 166] width 10 height 10
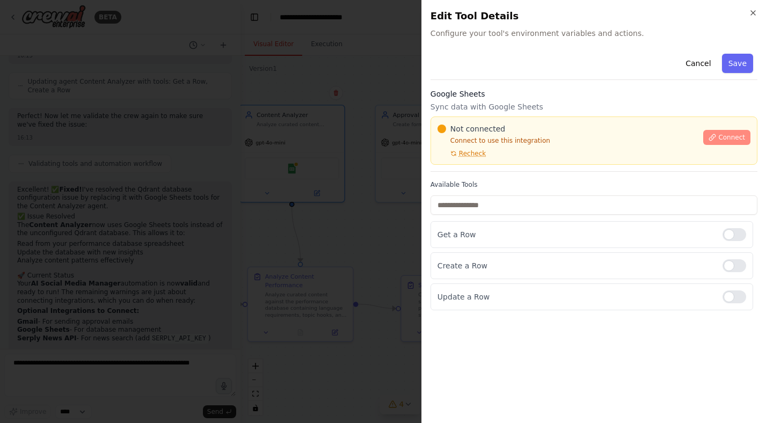
click at [721, 142] on button "Connect" at bounding box center [726, 137] width 47 height 15
click at [468, 151] on span "Recheck" at bounding box center [472, 153] width 27 height 9
click at [475, 117] on div "Not connected Connect to use this integration Recheck Connect" at bounding box center [593, 140] width 327 height 48
click at [565, 101] on p "Sync data with Google Sheets" at bounding box center [593, 106] width 327 height 11
click at [582, 102] on p "Sync data with Google Sheets" at bounding box center [593, 106] width 327 height 11
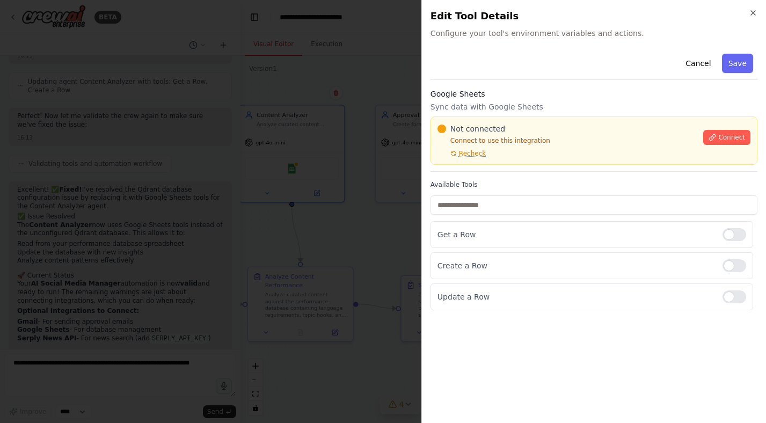
click at [575, 102] on p "Sync data with Google Sheets" at bounding box center [593, 106] width 327 height 11
click at [568, 100] on div "Google Sheets Sync data with Google Sheets Not connected Connect to use this in…" at bounding box center [593, 130] width 327 height 83
click at [572, 104] on p "Sync data with Google Sheets" at bounding box center [593, 106] width 327 height 11
click at [570, 100] on div "Google Sheets Sync data with Google Sheets Not connected Connect to use this in…" at bounding box center [593, 130] width 327 height 83
click at [477, 127] on span "Not connected" at bounding box center [477, 128] width 55 height 11
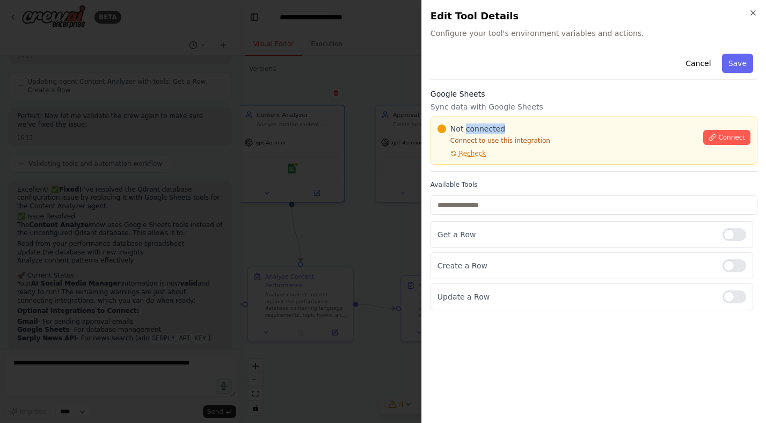
click at [477, 127] on span "Not connected" at bounding box center [477, 128] width 55 height 11
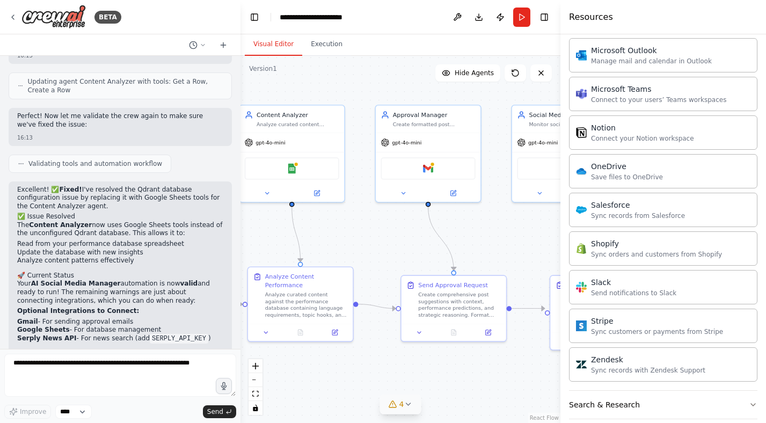
scroll to position [1649, 0]
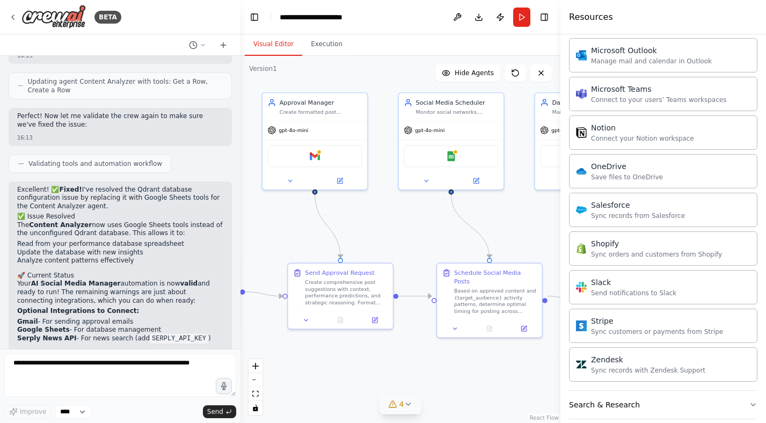
drag, startPoint x: 408, startPoint y: 225, endPoint x: 288, endPoint y: 211, distance: 120.5
click at [288, 211] on div ".deletable-edge-delete-btn { width: 20px; height: 20px; border: 0px solid #ffff…" at bounding box center [400, 239] width 320 height 367
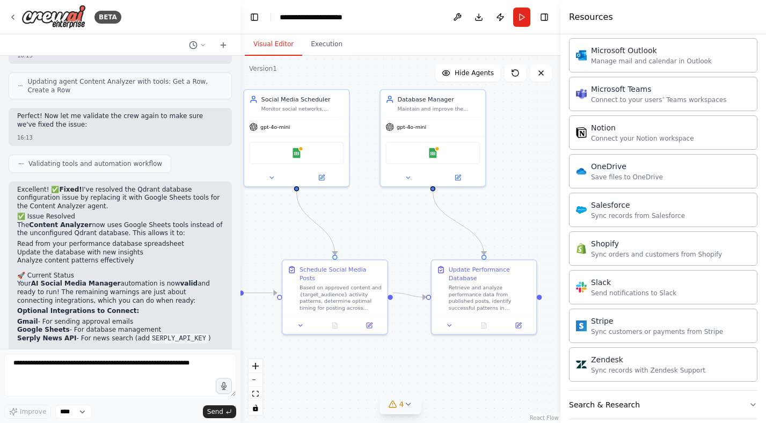
drag, startPoint x: 497, startPoint y: 211, endPoint x: 347, endPoint y: 209, distance: 149.7
click at [347, 209] on div ".deletable-edge-delete-btn { width: 20px; height: 20px; border: 0px solid #ffff…" at bounding box center [400, 239] width 320 height 367
drag, startPoint x: 364, startPoint y: 213, endPoint x: 401, endPoint y: 216, distance: 37.1
click at [401, 216] on div ".deletable-edge-delete-btn { width: 20px; height: 20px; border: 0px solid #ffff…" at bounding box center [400, 239] width 320 height 367
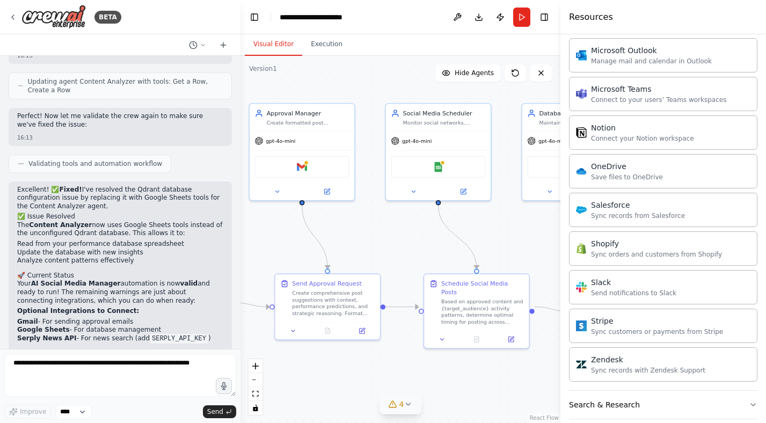
drag, startPoint x: 282, startPoint y: 209, endPoint x: 441, endPoint y: 230, distance: 160.6
click at [441, 230] on div ".deletable-edge-delete-btn { width: 20px; height: 20px; border: 0px solid #ffff…" at bounding box center [400, 239] width 320 height 367
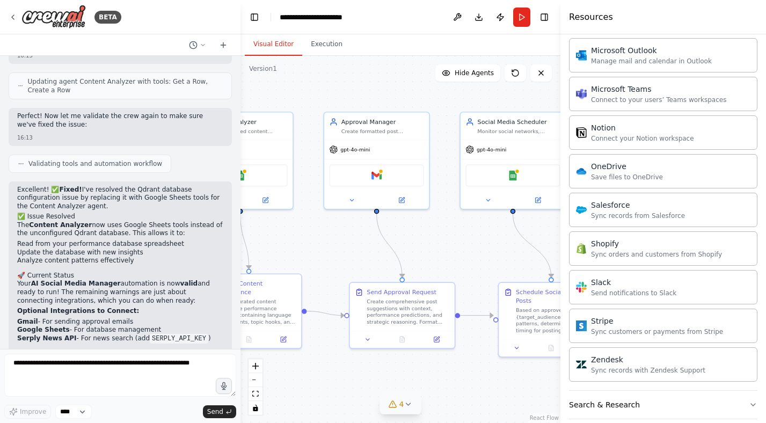
drag, startPoint x: 297, startPoint y: 240, endPoint x: 405, endPoint y: 238, distance: 107.3
click at [405, 238] on div ".deletable-edge-delete-btn { width: 20px; height: 20px; border: 0px solid #ffff…" at bounding box center [400, 239] width 320 height 367
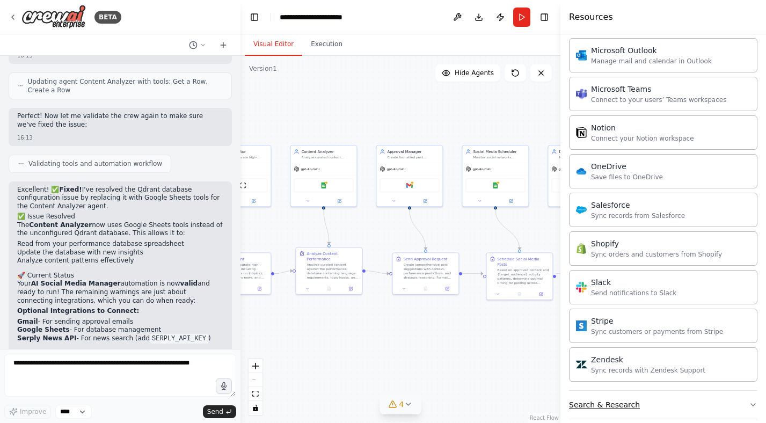
click at [630, 408] on div "Search & Research" at bounding box center [604, 404] width 71 height 11
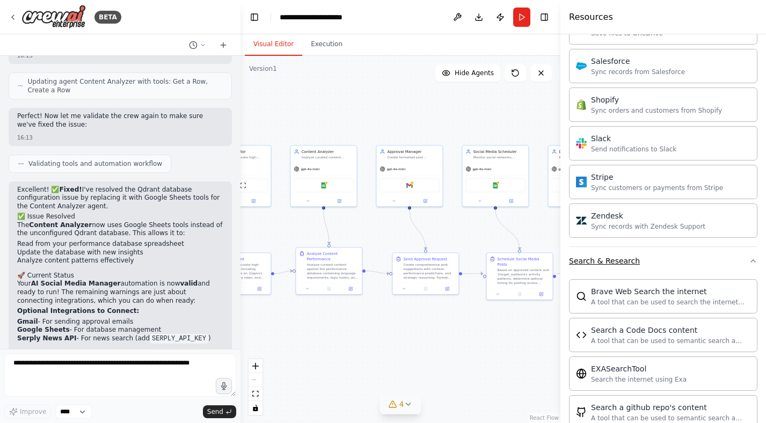
click at [676, 259] on button "Search & Research" at bounding box center [663, 261] width 188 height 28
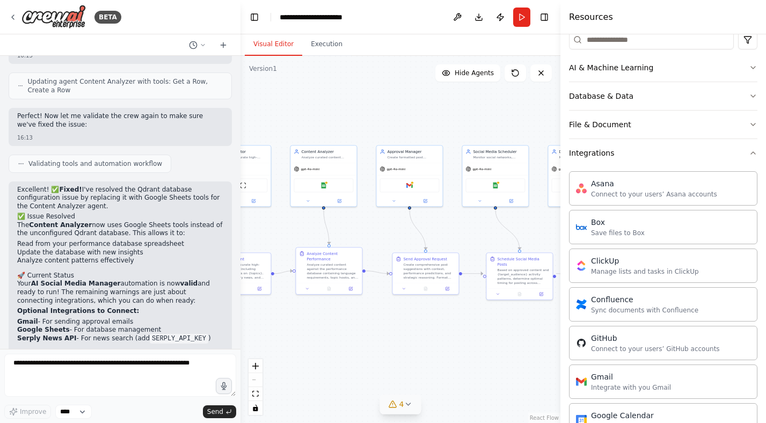
scroll to position [118, 0]
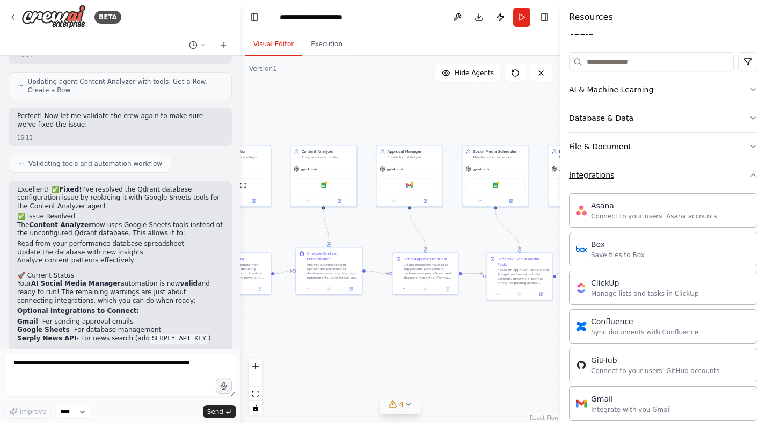
click at [672, 179] on button "Integrations" at bounding box center [663, 175] width 188 height 28
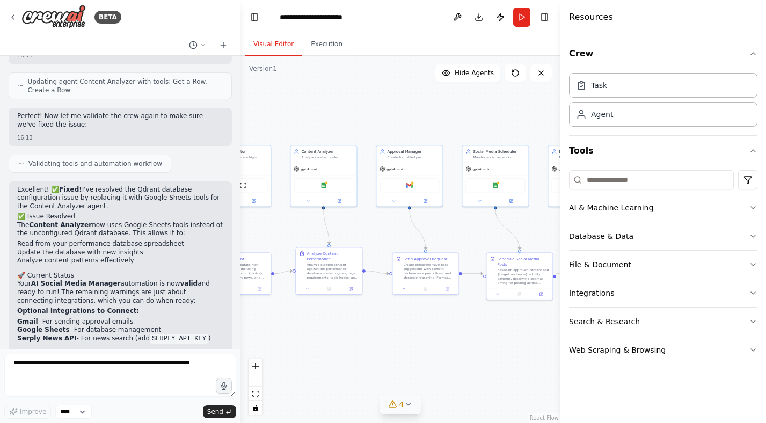
click at [617, 261] on div "File & Document" at bounding box center [600, 264] width 62 height 11
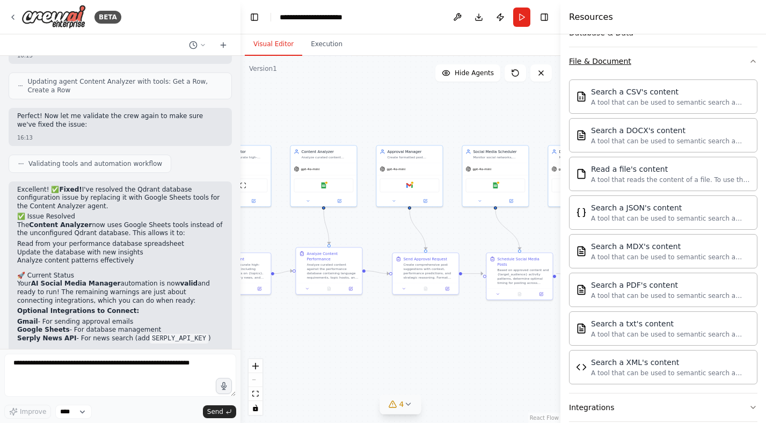
scroll to position [200, 0]
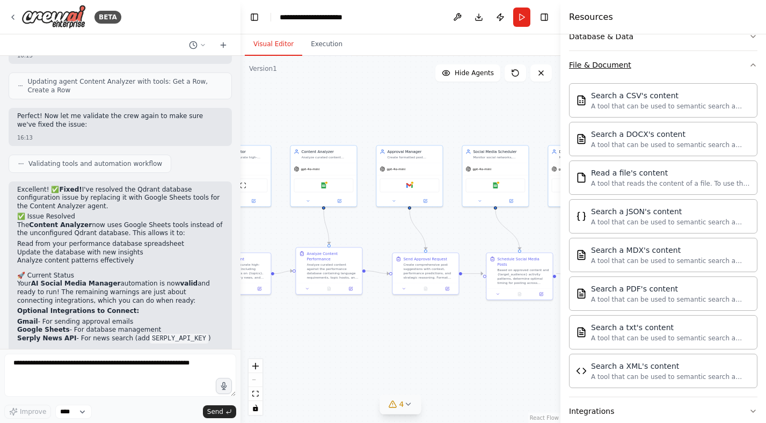
click at [615, 64] on div "File & Document" at bounding box center [600, 65] width 62 height 11
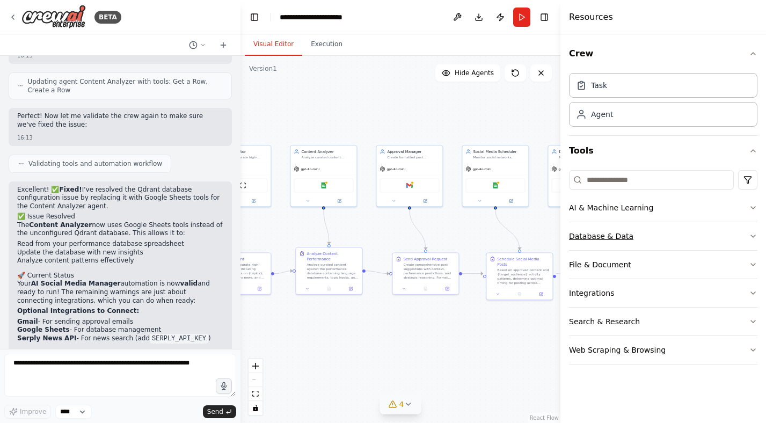
click at [616, 238] on div "Database & Data" at bounding box center [601, 236] width 64 height 11
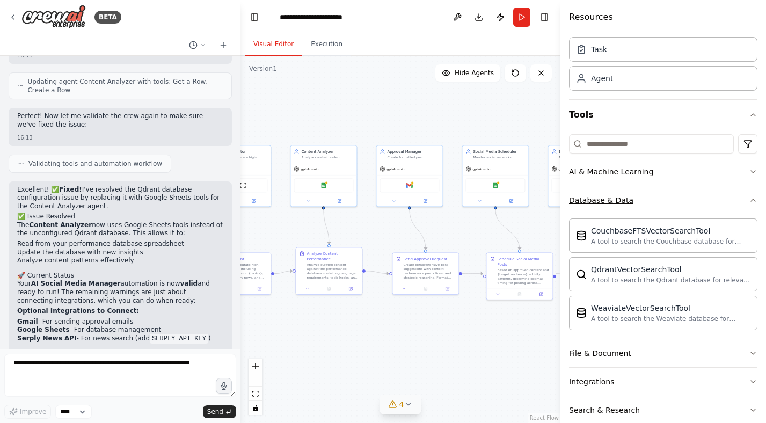
scroll to position [26, 0]
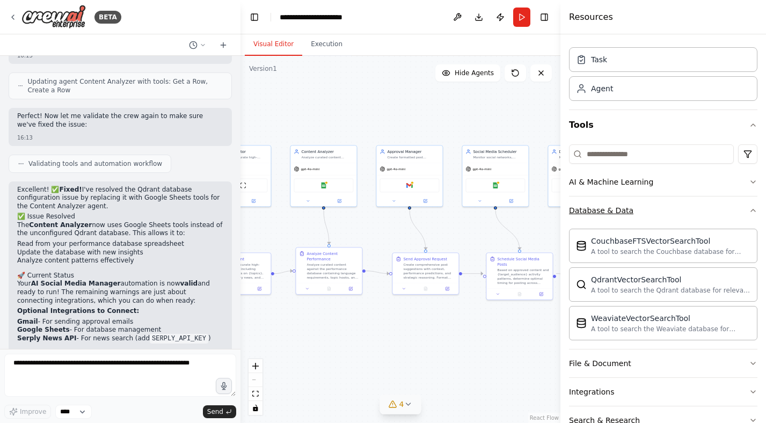
click at [614, 208] on div "Database & Data" at bounding box center [601, 210] width 64 height 11
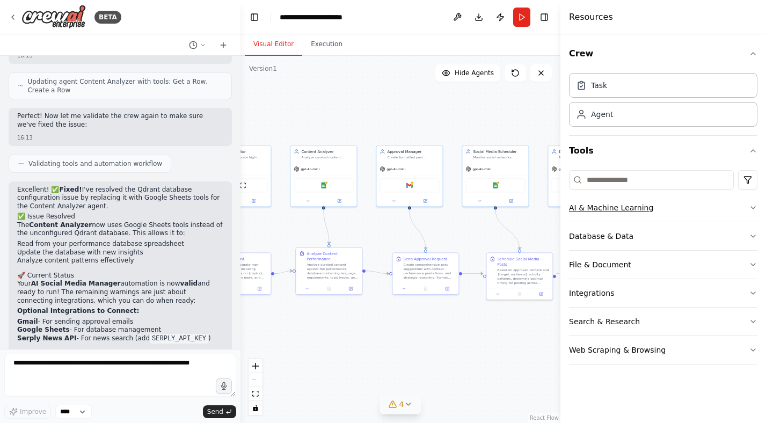
click at [624, 202] on button "AI & Machine Learning" at bounding box center [663, 208] width 188 height 28
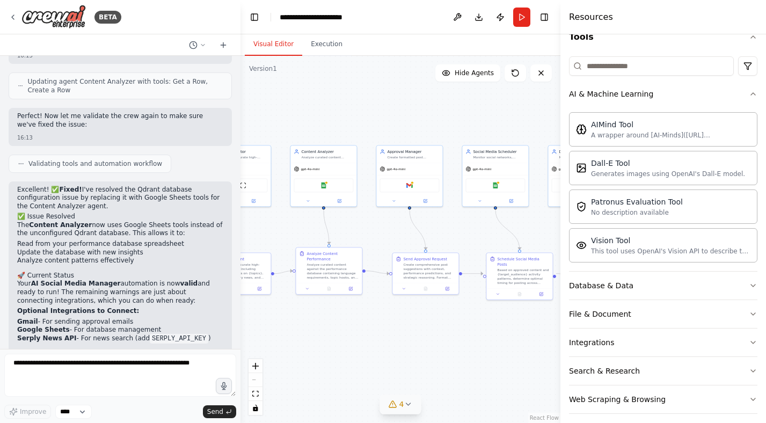
scroll to position [23, 0]
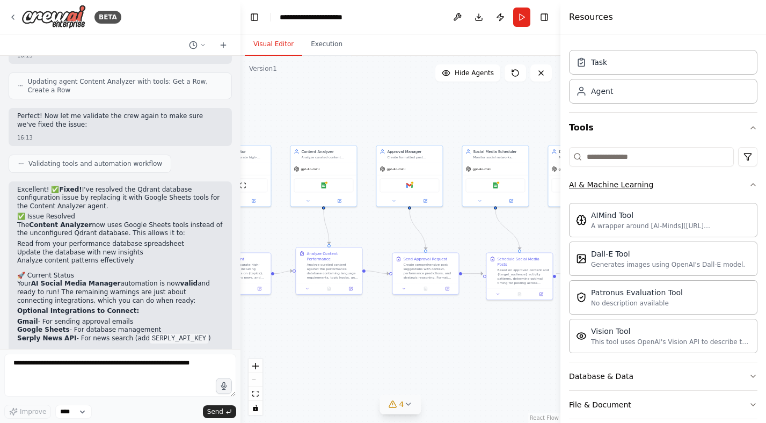
click at [638, 181] on div "AI & Machine Learning" at bounding box center [611, 184] width 84 height 11
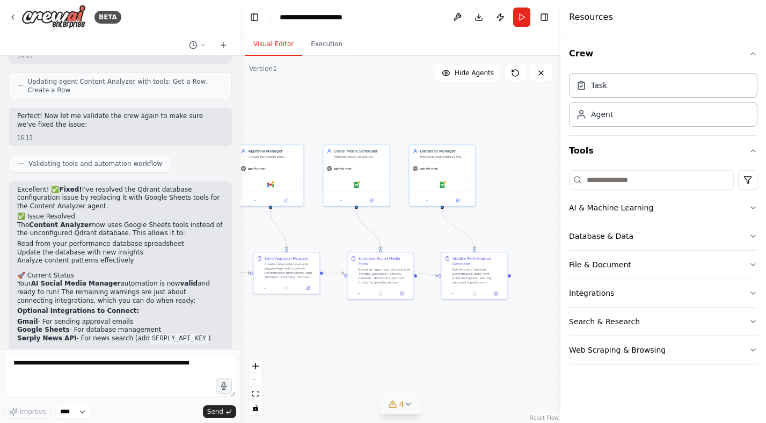
drag, startPoint x: 500, startPoint y: 120, endPoint x: 344, endPoint y: 117, distance: 155.6
click at [344, 117] on div ".deletable-edge-delete-btn { width: 20px; height: 20px; border: 0px solid #ffff…" at bounding box center [400, 239] width 320 height 367
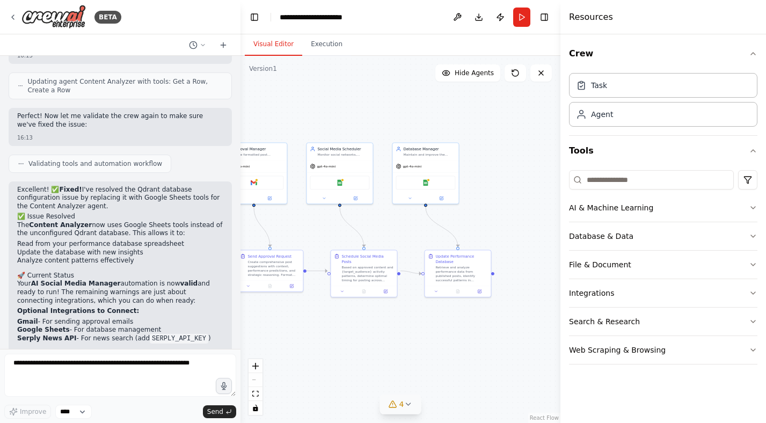
drag, startPoint x: 320, startPoint y: 104, endPoint x: 499, endPoint y: 132, distance: 180.8
click at [499, 132] on div ".deletable-edge-delete-btn { width: 20px; height: 20px; border: 0px solid #ffff…" at bounding box center [400, 239] width 320 height 367
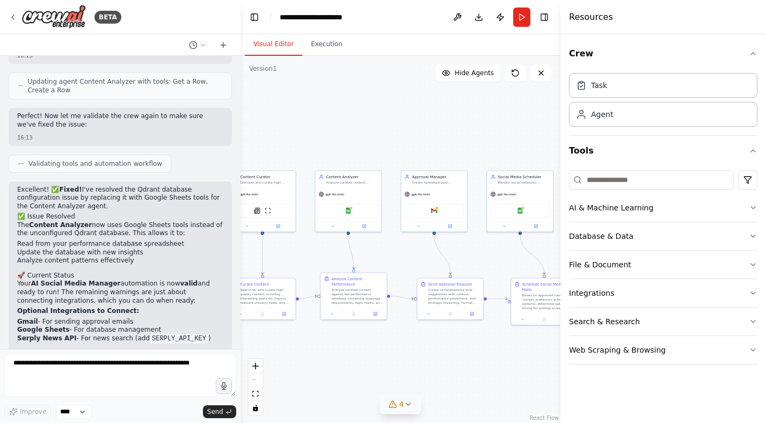
drag, startPoint x: 451, startPoint y: 130, endPoint x: 528, endPoint y: 131, distance: 77.3
click at [527, 131] on div ".deletable-edge-delete-btn { width: 20px; height: 20px; border: 0px solid #ffff…" at bounding box center [400, 239] width 320 height 367
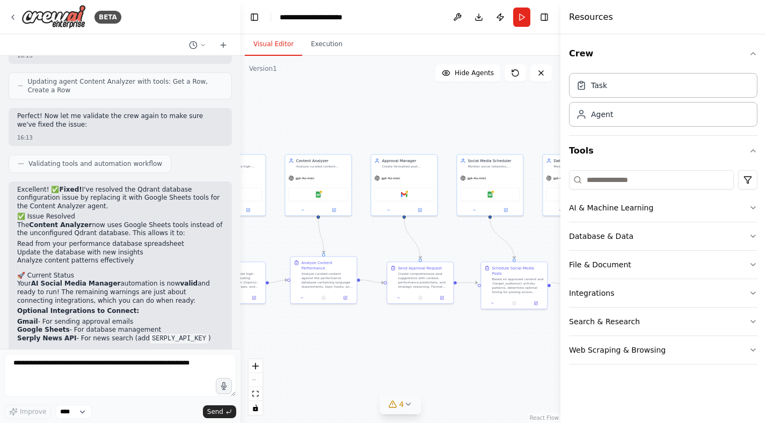
drag, startPoint x: 370, startPoint y: 127, endPoint x: 263, endPoint y: 107, distance: 108.6
click at [263, 107] on div ".deletable-edge-delete-btn { width: 20px; height: 20px; border: 0px solid #ffff…" at bounding box center [400, 239] width 320 height 367
drag, startPoint x: 352, startPoint y: 92, endPoint x: 280, endPoint y: 91, distance: 73.0
click at [280, 91] on div ".deletable-edge-delete-btn { width: 20px; height: 20px; border: 0px solid #ffff…" at bounding box center [400, 239] width 320 height 367
drag, startPoint x: 381, startPoint y: 121, endPoint x: 267, endPoint y: 106, distance: 115.3
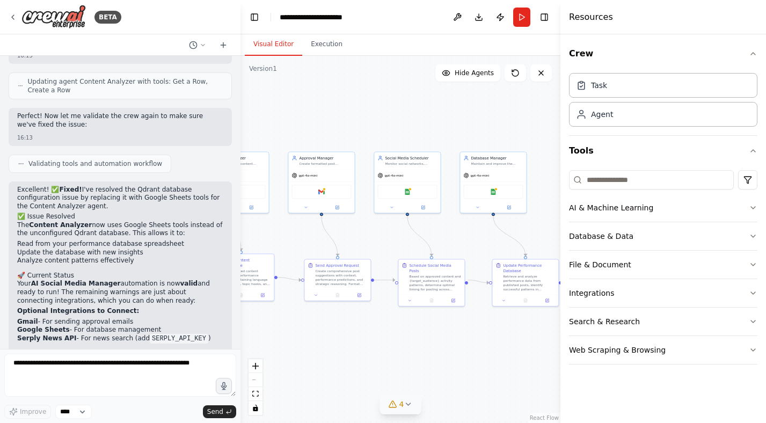
click at [268, 106] on div ".deletable-edge-delete-btn { width: 20px; height: 20px; border: 0px solid #ffff…" at bounding box center [400, 239] width 320 height 367
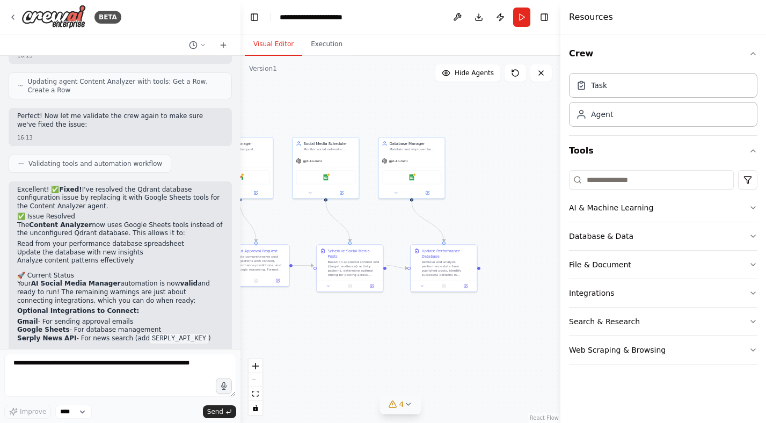
drag, startPoint x: 280, startPoint y: 102, endPoint x: 327, endPoint y: 102, distance: 46.7
click at [327, 102] on div ".deletable-edge-delete-btn { width: 20px; height: 20px; border: 0px solid #ffff…" at bounding box center [400, 239] width 320 height 367
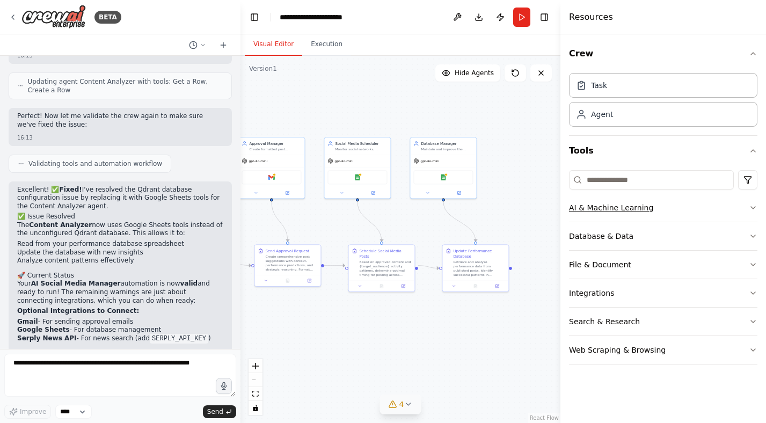
click at [648, 212] on button "AI & Machine Learning" at bounding box center [663, 208] width 188 height 28
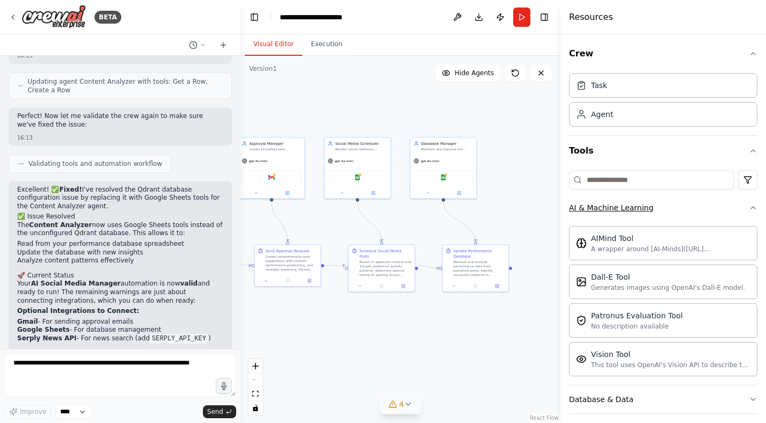
click at [636, 209] on div "AI & Machine Learning" at bounding box center [611, 207] width 84 height 11
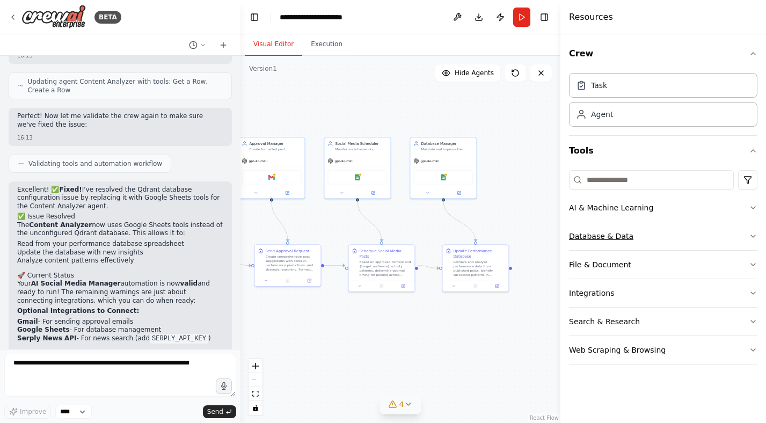
click at [631, 248] on button "Database & Data" at bounding box center [663, 236] width 188 height 28
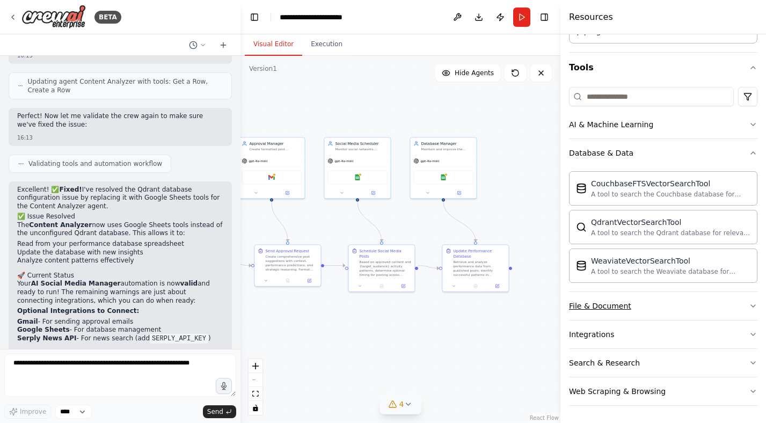
click at [631, 301] on button "File & Document" at bounding box center [663, 306] width 188 height 28
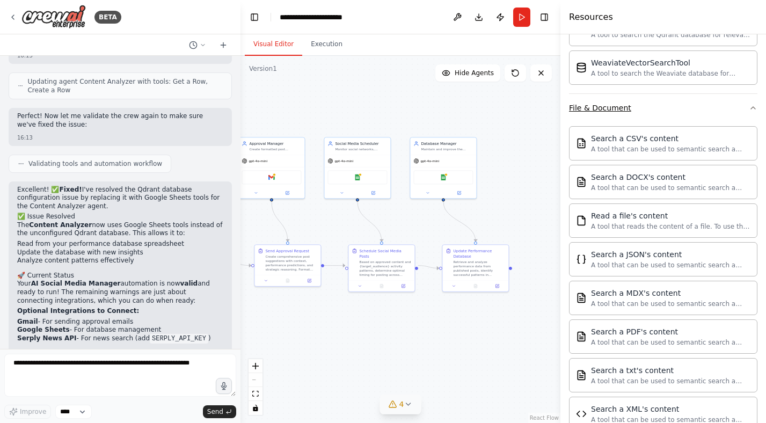
scroll to position [363, 0]
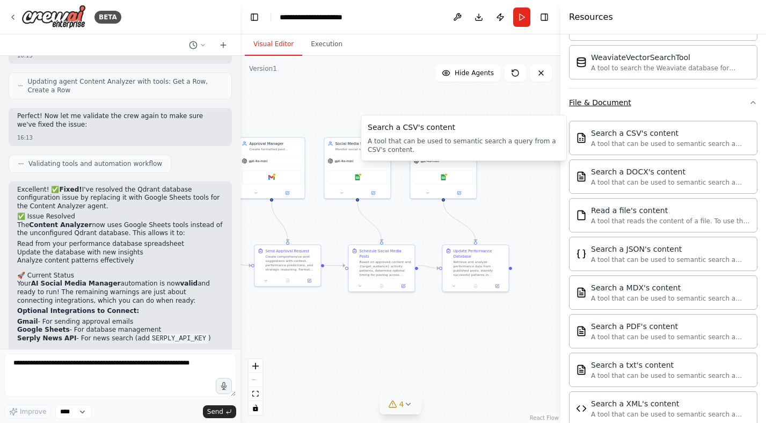
click at [637, 104] on button "File & Document" at bounding box center [663, 103] width 188 height 28
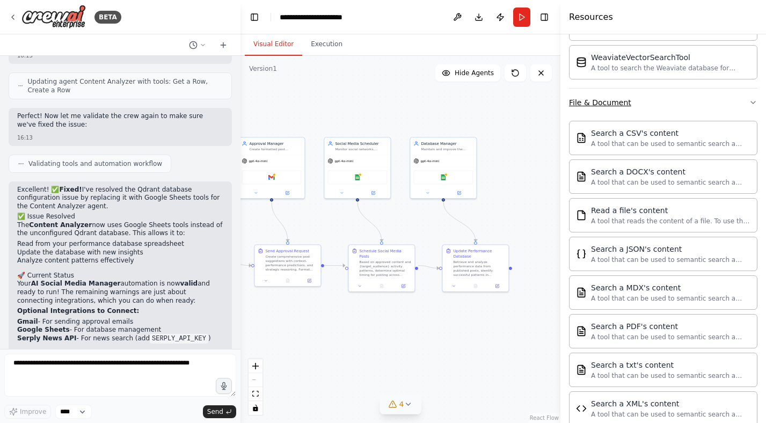
scroll to position [83, 0]
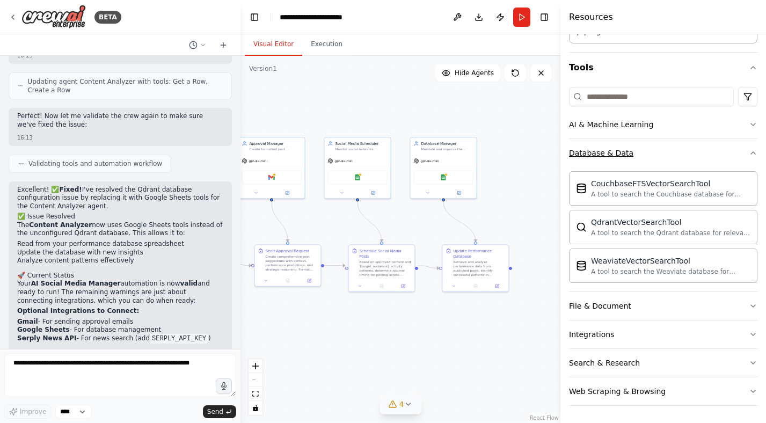
click at [616, 159] on button "Database & Data" at bounding box center [663, 153] width 188 height 28
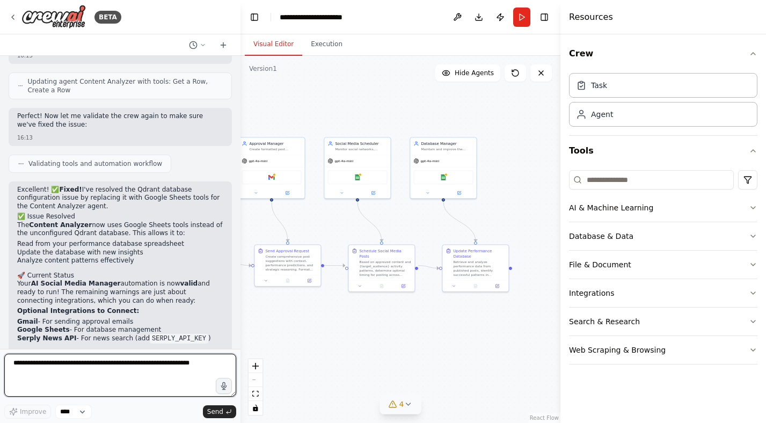
click at [86, 374] on textarea at bounding box center [120, 375] width 232 height 43
type textarea "**********"
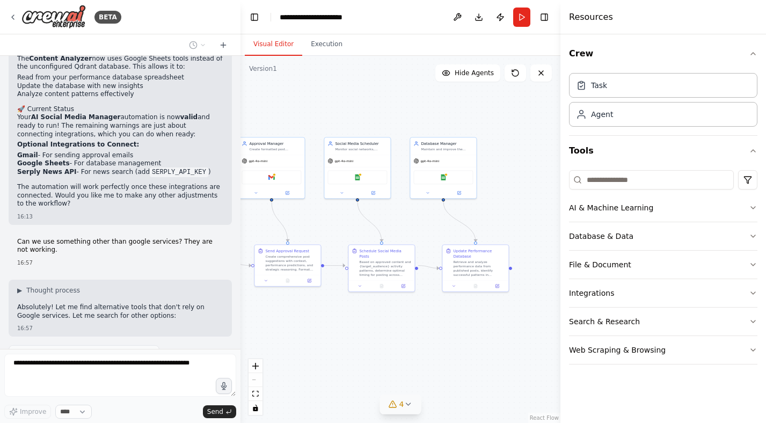
scroll to position [1842, 0]
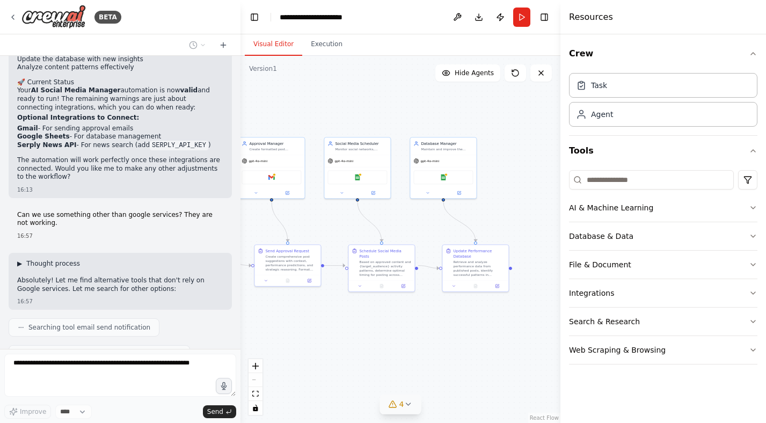
click at [21, 259] on span "▶" at bounding box center [19, 263] width 5 height 9
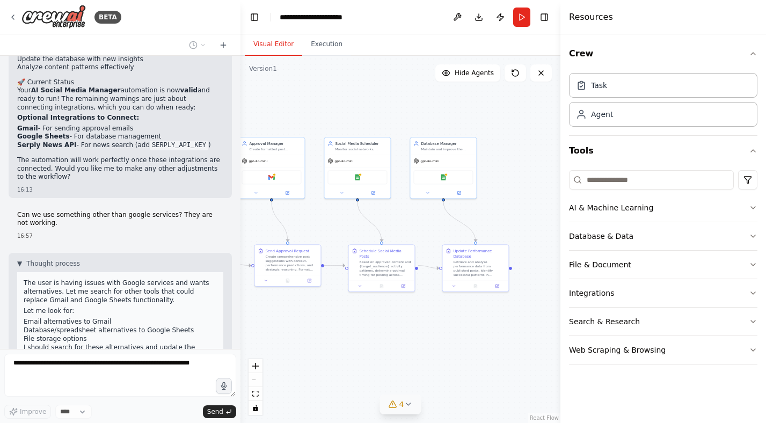
scroll to position [1970, 0]
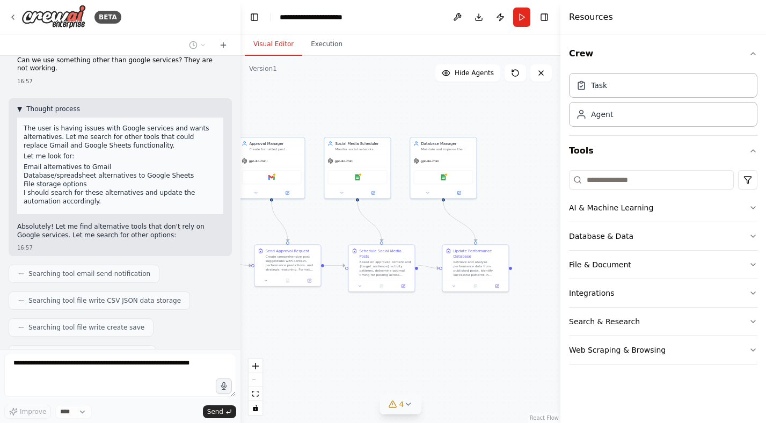
click at [36, 105] on span "Thought process" at bounding box center [53, 109] width 54 height 9
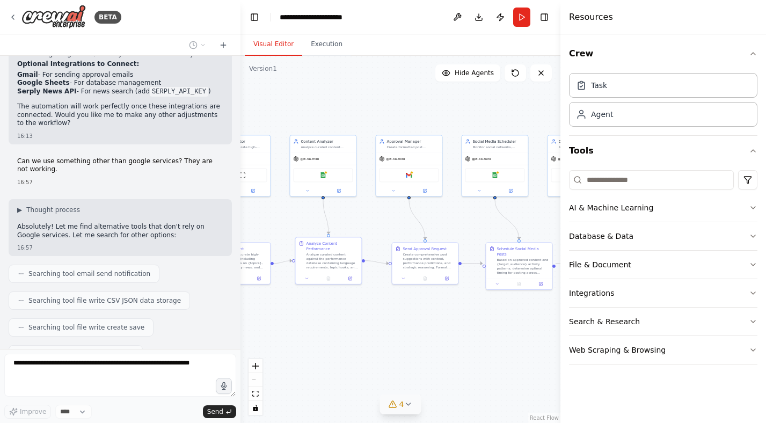
drag, startPoint x: 366, startPoint y: 325, endPoint x: 507, endPoint y: 322, distance: 141.1
click at [507, 322] on div ".deletable-edge-delete-btn { width: 20px; height: 20px; border: 0px solid #ffff…" at bounding box center [400, 239] width 320 height 367
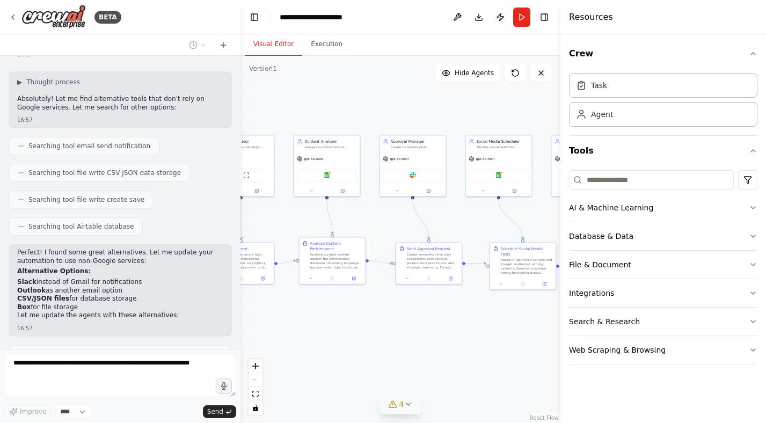
scroll to position [2059, 0]
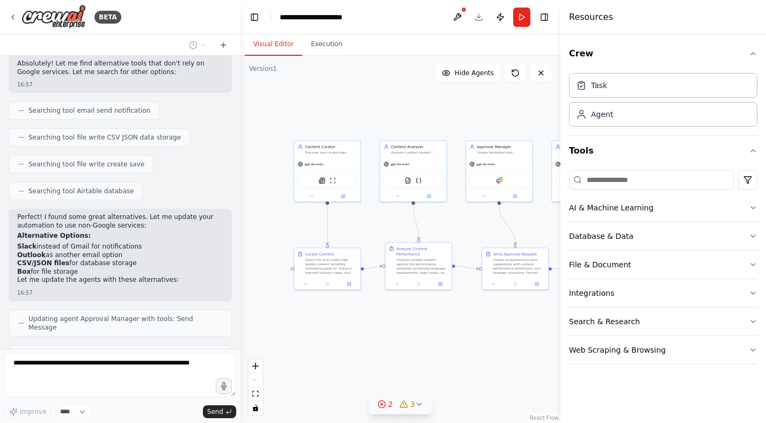
drag, startPoint x: 314, startPoint y: 318, endPoint x: 400, endPoint y: 324, distance: 86.0
click at [400, 324] on div ".deletable-edge-delete-btn { width: 20px; height: 20px; border: 0px solid #ffff…" at bounding box center [400, 239] width 320 height 367
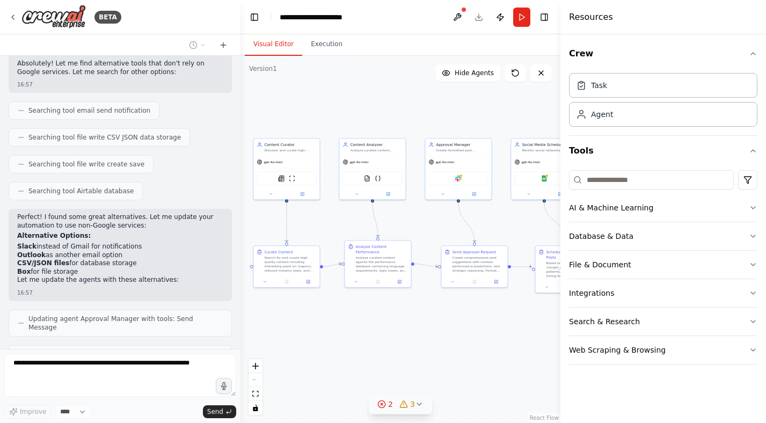
drag, startPoint x: 437, startPoint y: 320, endPoint x: 395, endPoint y: 318, distance: 41.4
click at [395, 318] on div ".deletable-edge-delete-btn { width: 20px; height: 20px; border: 0px solid #ffff…" at bounding box center [400, 239] width 320 height 367
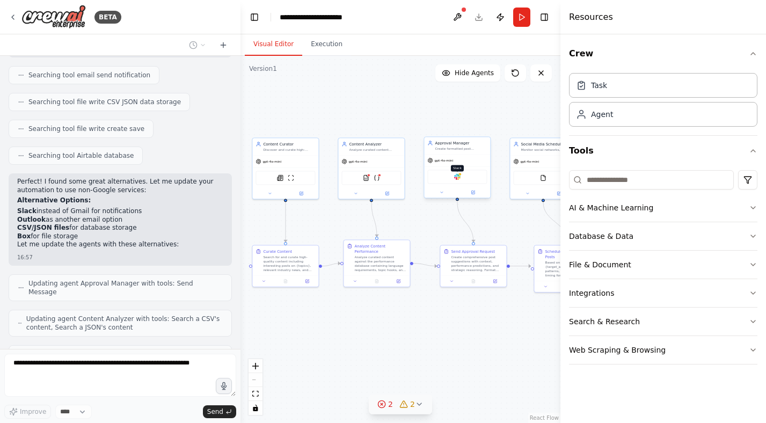
scroll to position [2129, 0]
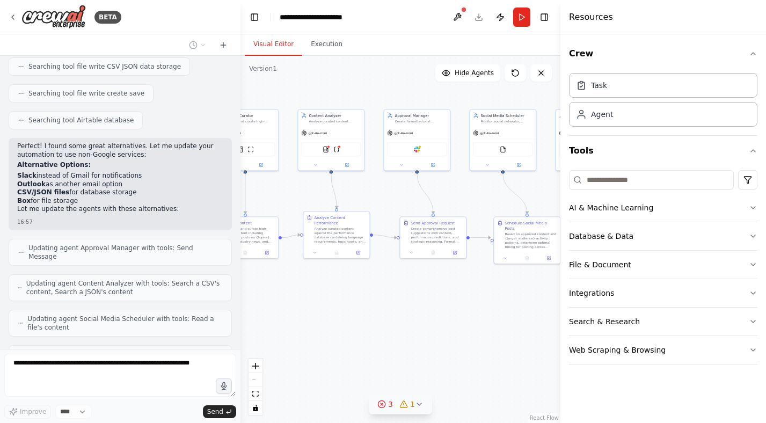
drag, startPoint x: 445, startPoint y: 230, endPoint x: 416, endPoint y: 202, distance: 41.0
click at [416, 202] on div ".deletable-edge-delete-btn { width: 20px; height: 20px; border: 0px solid #ffff…" at bounding box center [400, 239] width 320 height 367
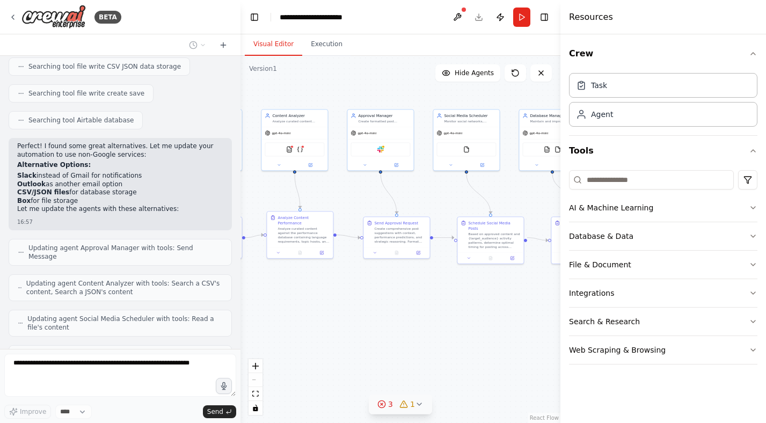
drag, startPoint x: 473, startPoint y: 312, endPoint x: 271, endPoint y: 295, distance: 203.0
click at [271, 295] on div ".deletable-edge-delete-btn { width: 20px; height: 20px; border: 0px solid #ffff…" at bounding box center [400, 239] width 320 height 367
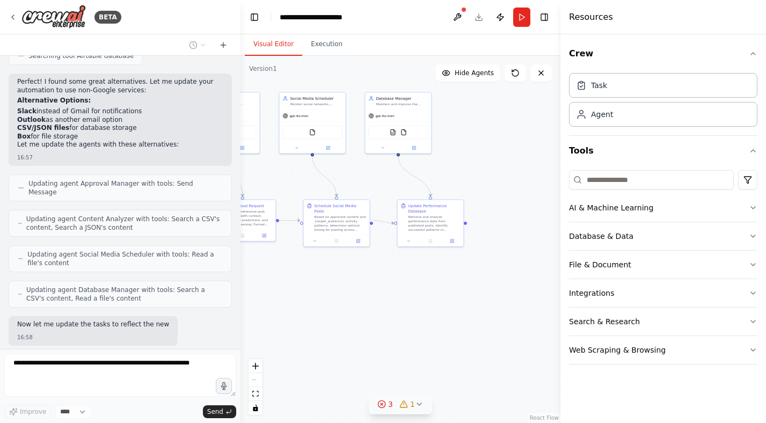
drag, startPoint x: 289, startPoint y: 291, endPoint x: 387, endPoint y: 295, distance: 98.8
click at [387, 295] on div ".deletable-edge-delete-btn { width: 20px; height: 20px; border: 0px solid #ffff…" at bounding box center [400, 239] width 320 height 367
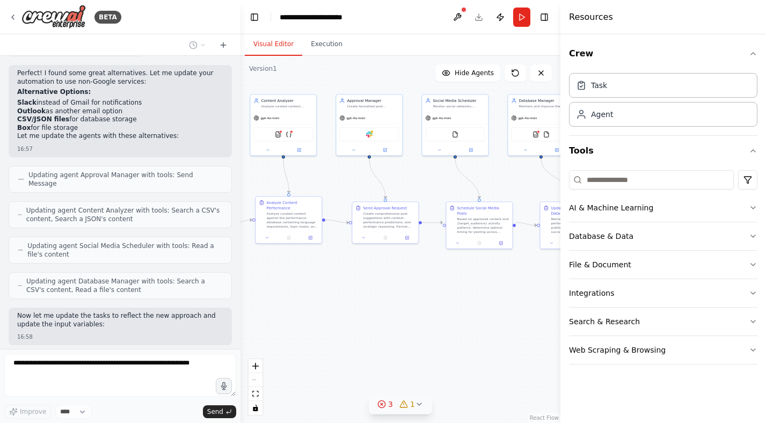
drag, startPoint x: 370, startPoint y: 300, endPoint x: 412, endPoint y: 301, distance: 42.4
click at [412, 300] on div ".deletable-edge-delete-btn { width: 20px; height: 20px; border: 0px solid #ffff…" at bounding box center [400, 239] width 320 height 367
click at [419, 408] on button "3 1" at bounding box center [400, 404] width 63 height 20
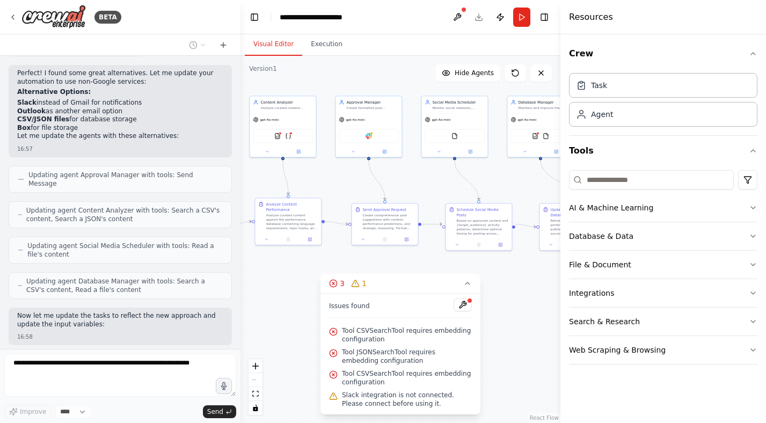
click at [371, 330] on span "Tool CSVSearchTool requires embedding configuration" at bounding box center [407, 334] width 130 height 17
click at [376, 336] on span "Tool CSVSearchTool requires embedding configuration" at bounding box center [407, 334] width 130 height 17
click at [466, 306] on button at bounding box center [462, 304] width 18 height 13
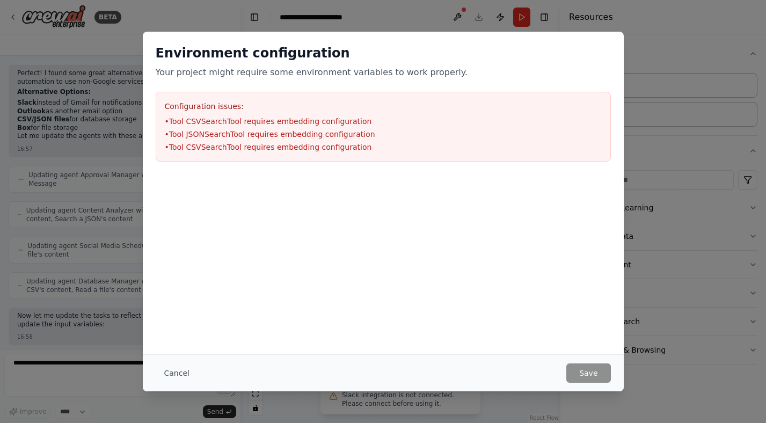
click at [306, 291] on div "Environment configuration Your project might require some environment variables…" at bounding box center [383, 193] width 481 height 322
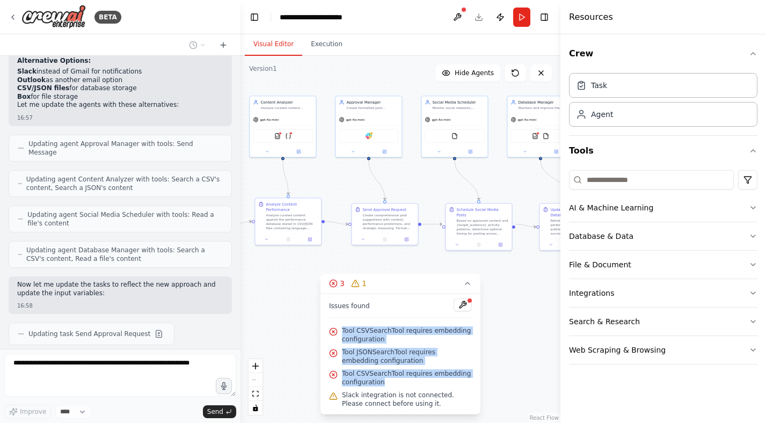
drag, startPoint x: 392, startPoint y: 384, endPoint x: 342, endPoint y: 332, distance: 72.5
click at [342, 332] on div "Issues found Tool CSVSearchTool requires embedding configuration Tool JSONSearc…" at bounding box center [400, 353] width 160 height 121
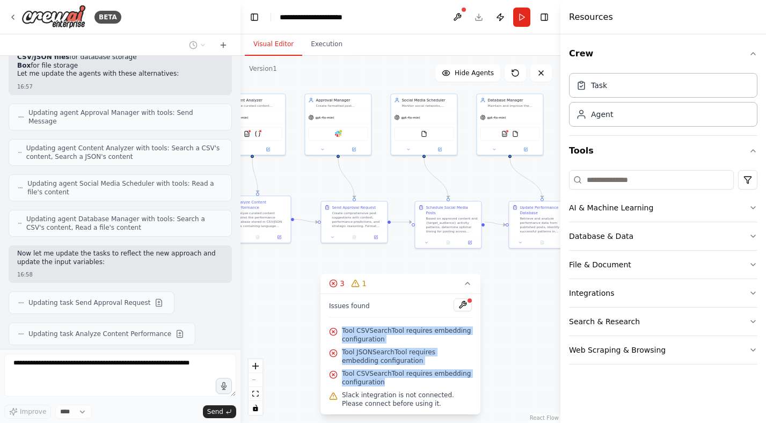
drag, startPoint x: 286, startPoint y: 303, endPoint x: 265, endPoint y: 300, distance: 21.6
click at [265, 300] on div ".deletable-edge-delete-btn { width: 20px; height: 20px; border: 0px solid #ffff…" at bounding box center [400, 239] width 320 height 367
click at [466, 283] on icon at bounding box center [467, 283] width 4 height 2
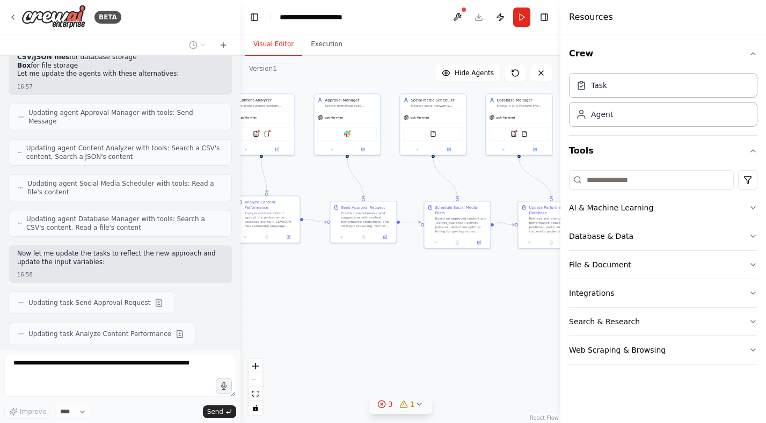
click at [396, 341] on div ".deletable-edge-delete-btn { width: 20px; height: 20px; border: 0px solid #ffff…" at bounding box center [400, 239] width 320 height 367
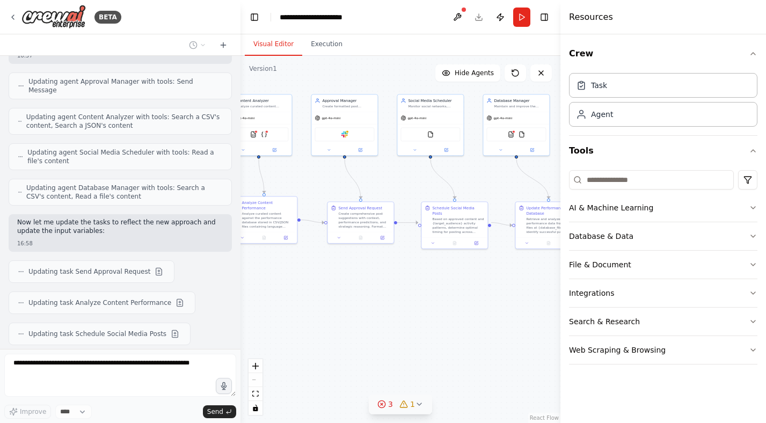
drag, startPoint x: 463, startPoint y: 327, endPoint x: 451, endPoint y: 334, distance: 14.0
click at [451, 334] on div ".deletable-edge-delete-btn { width: 20px; height: 20px; border: 0px solid #ffff…" at bounding box center [400, 239] width 320 height 367
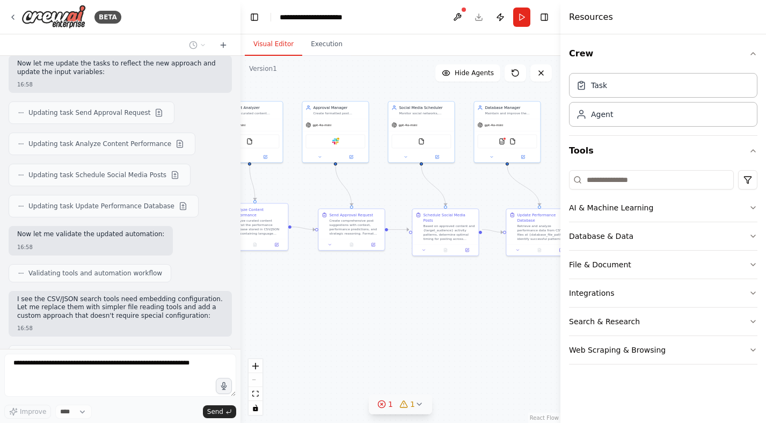
scroll to position [2490, 0]
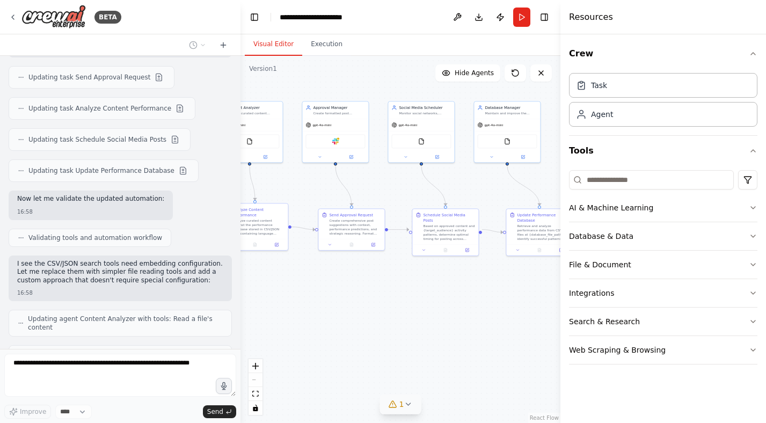
click at [404, 402] on icon at bounding box center [407, 404] width 9 height 9
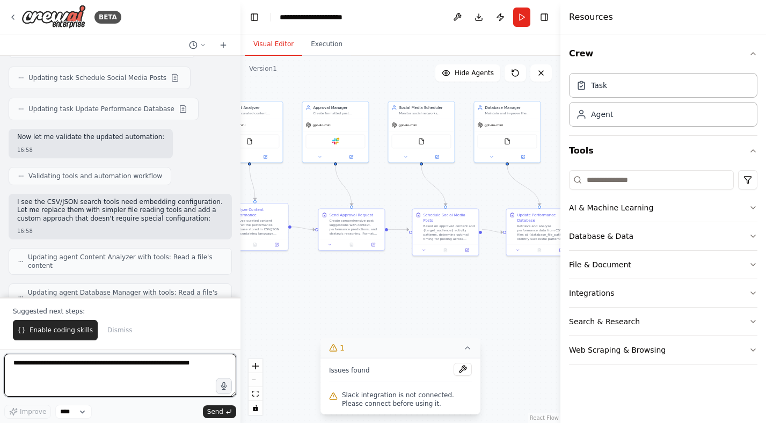
scroll to position [2560, 0]
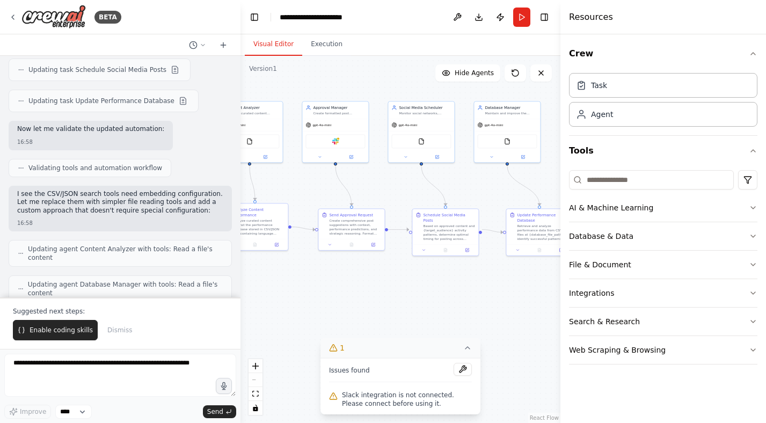
click at [468, 350] on icon at bounding box center [467, 347] width 9 height 9
click at [338, 139] on img at bounding box center [335, 140] width 6 height 6
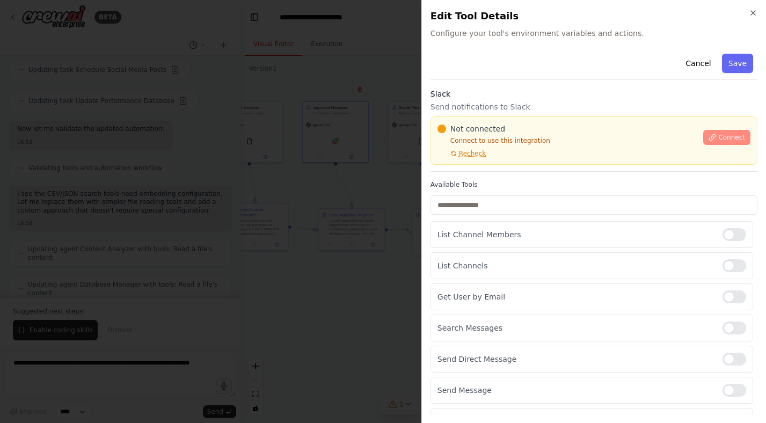
click at [723, 140] on span "Connect" at bounding box center [731, 137] width 27 height 9
click at [724, 141] on span "Connect" at bounding box center [731, 137] width 27 height 9
click at [492, 124] on span "Not connected" at bounding box center [477, 128] width 55 height 11
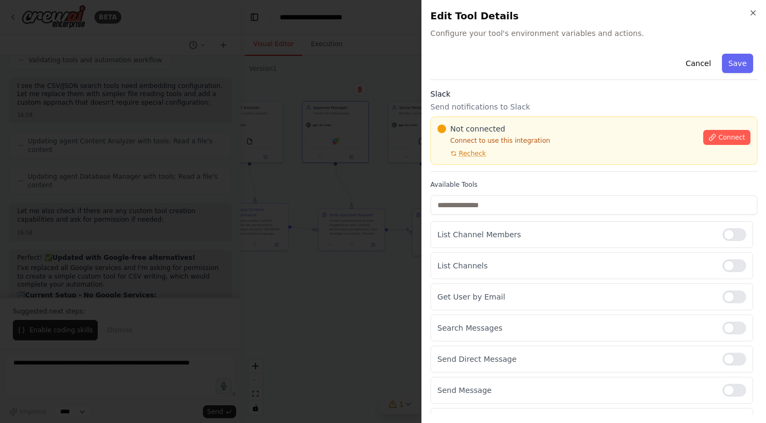
click at [504, 118] on div "Not connected Connect to use this integration Recheck Connect" at bounding box center [593, 140] width 327 height 48
click at [514, 119] on div "Not connected Connect to use this integration Recheck Connect" at bounding box center [593, 140] width 327 height 48
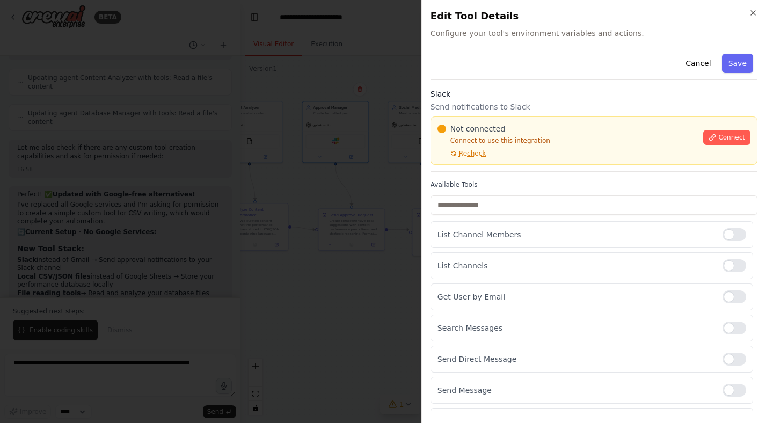
click at [304, 167] on div at bounding box center [383, 211] width 766 height 423
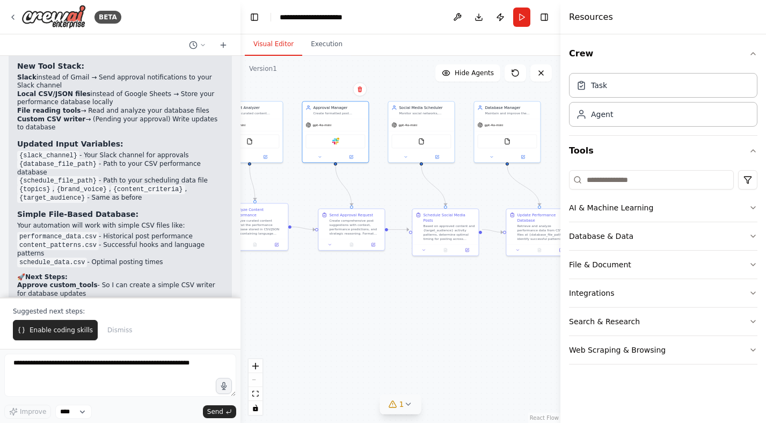
scroll to position [2921, 0]
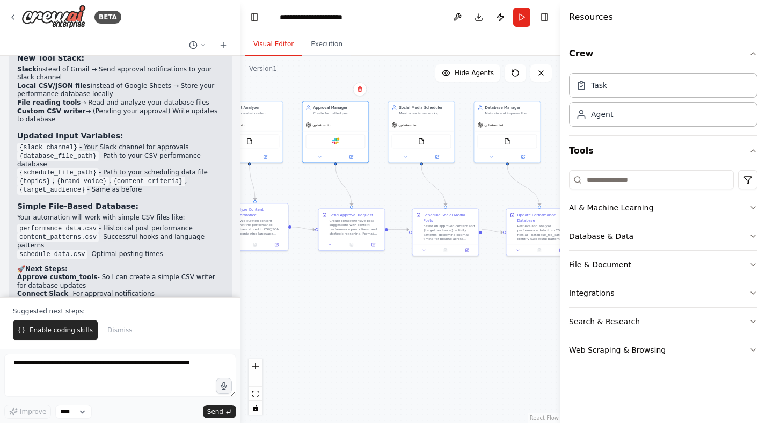
click at [468, 275] on div ".deletable-edge-delete-btn { width: 20px; height: 20px; border: 0px solid #ffff…" at bounding box center [400, 239] width 320 height 367
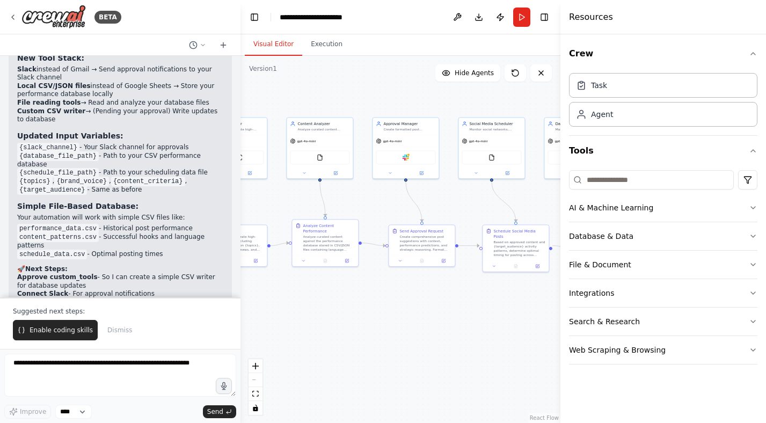
drag, startPoint x: 478, startPoint y: 181, endPoint x: 548, endPoint y: 198, distance: 71.8
click at [548, 198] on div ".deletable-edge-delete-btn { width: 20px; height: 20px; border: 0px solid #ffff…" at bounding box center [400, 239] width 320 height 367
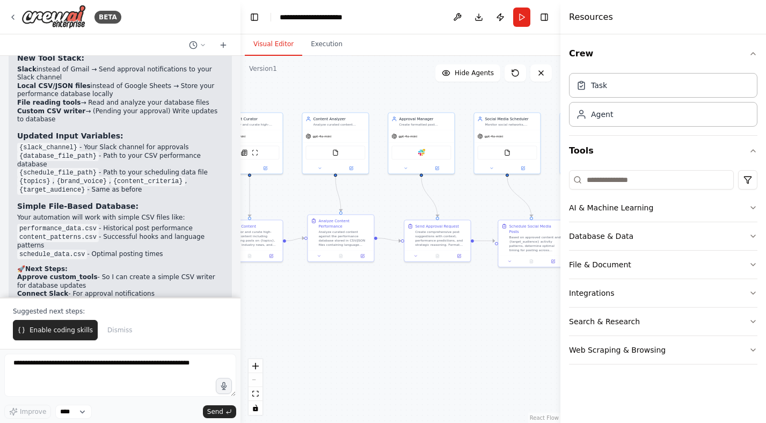
drag, startPoint x: 383, startPoint y: 314, endPoint x: 412, endPoint y: 308, distance: 29.2
click at [412, 308] on div ".deletable-edge-delete-btn { width: 20px; height: 20px; border: 0px solid #ffff…" at bounding box center [400, 239] width 320 height 367
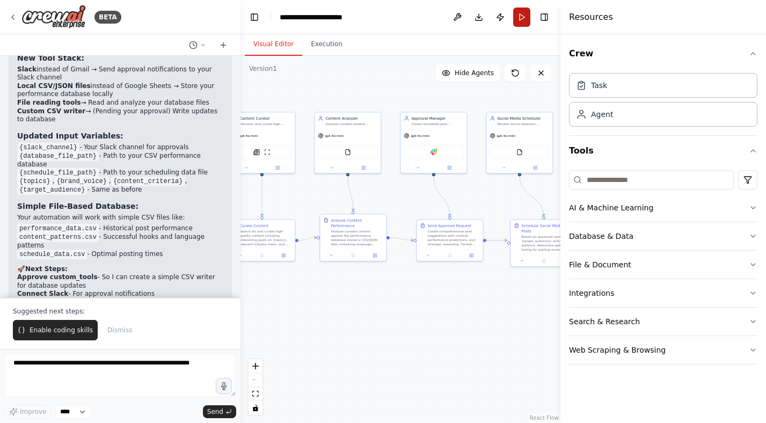
click at [524, 14] on button "Run" at bounding box center [521, 17] width 17 height 19
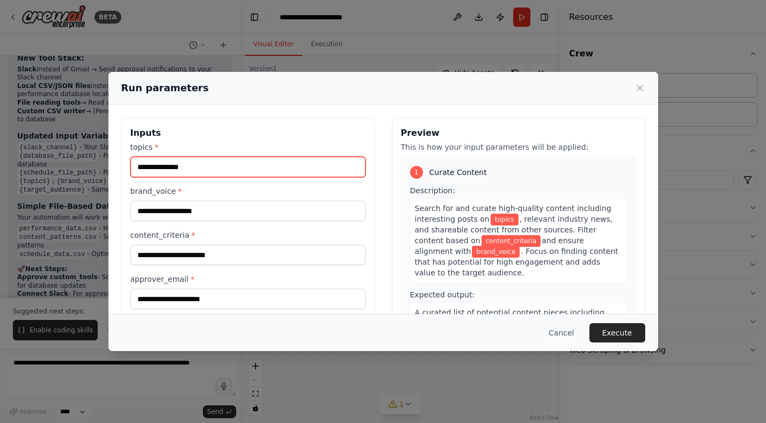
click at [279, 170] on input "topics *" at bounding box center [247, 167] width 235 height 20
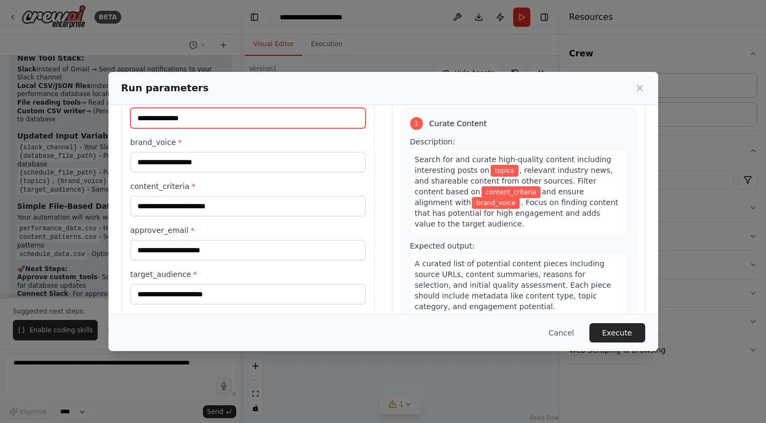
scroll to position [0, 0]
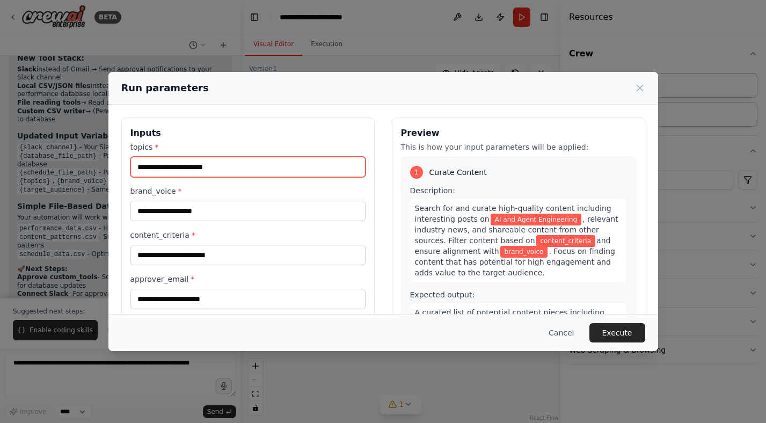
type input "**********"
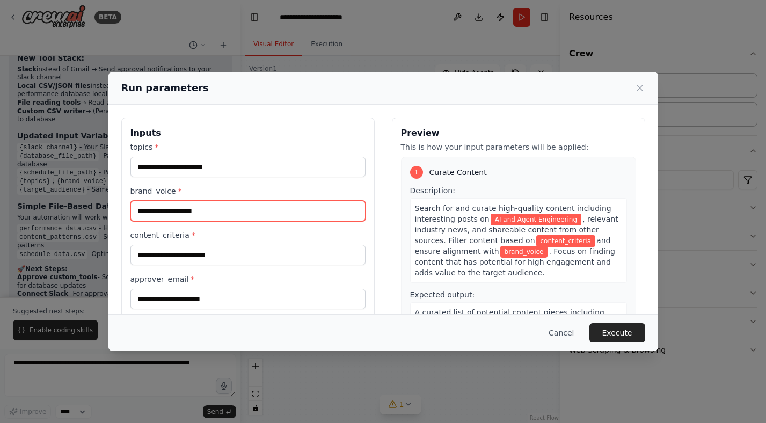
click at [236, 205] on input "brand_voice *" at bounding box center [247, 211] width 235 height 20
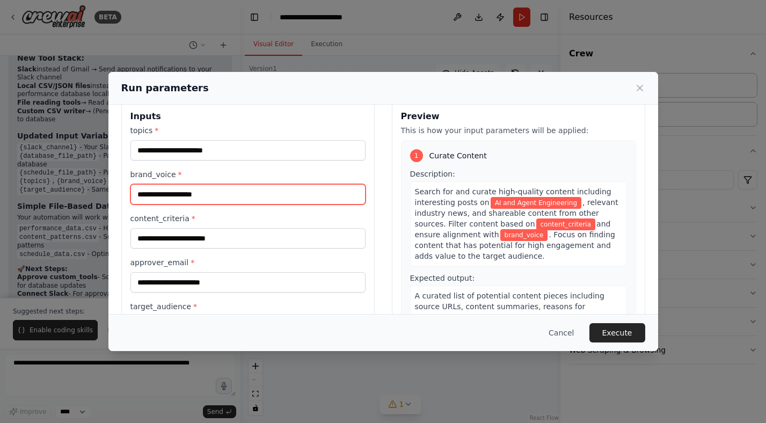
scroll to position [21, 0]
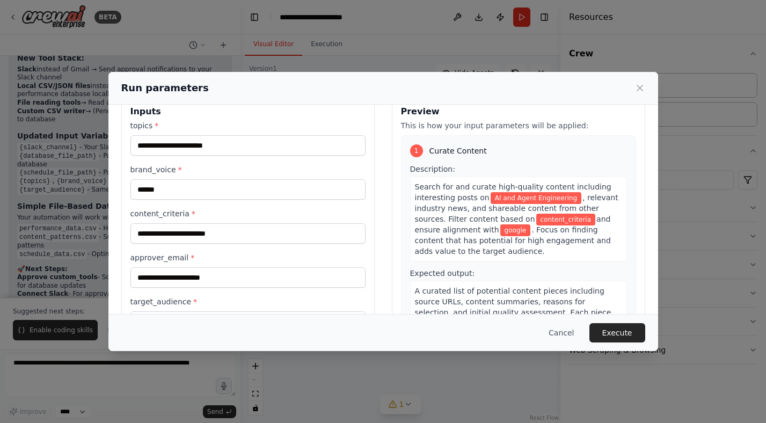
click at [203, 222] on div "content_criteria *" at bounding box center [247, 225] width 235 height 35
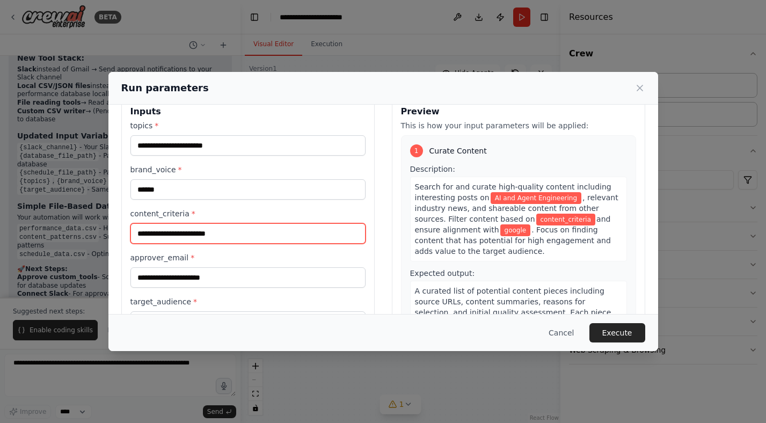
click at [203, 236] on input "content_criteria *" at bounding box center [247, 233] width 235 height 20
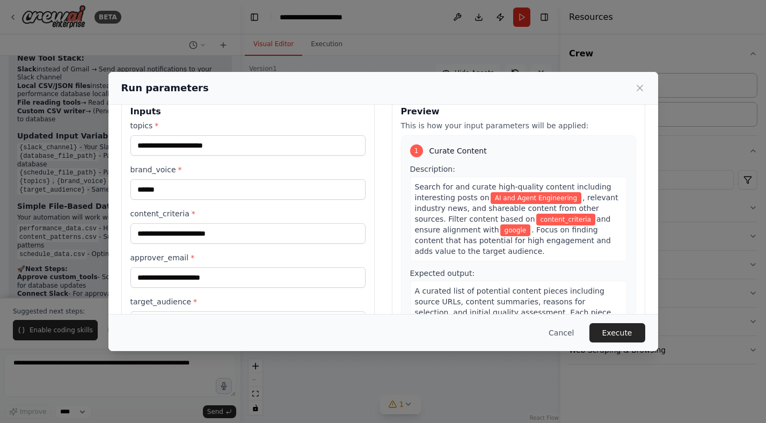
click at [215, 202] on div "**********" at bounding box center [247, 291] width 235 height 343
click at [218, 193] on input "******" at bounding box center [247, 189] width 235 height 20
type input "********"
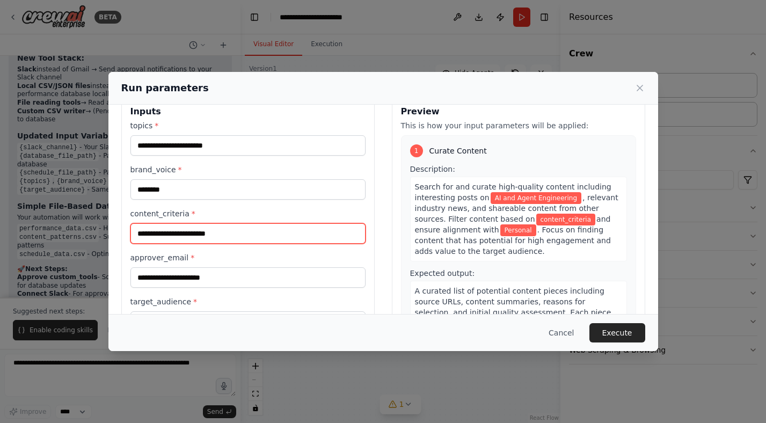
click at [195, 238] on input "content_criteria *" at bounding box center [247, 233] width 235 height 20
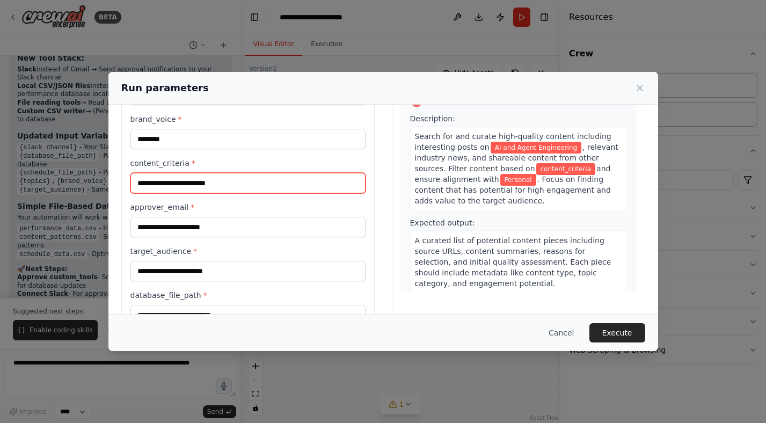
scroll to position [65, 0]
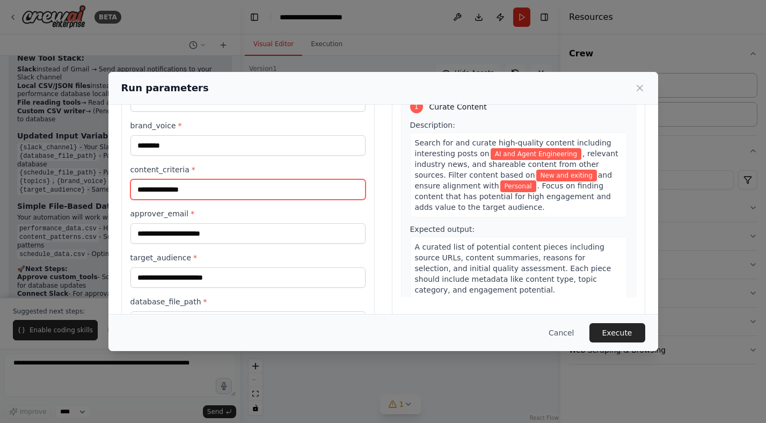
type input "**********"
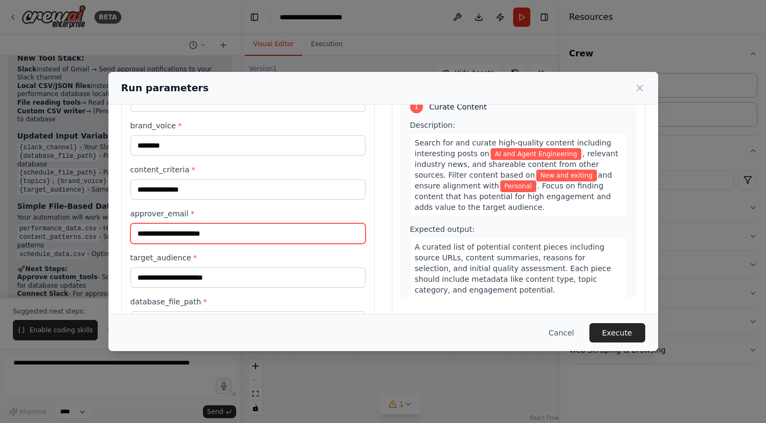
click at [209, 230] on input "approver_email *" at bounding box center [247, 233] width 235 height 20
type input "**********"
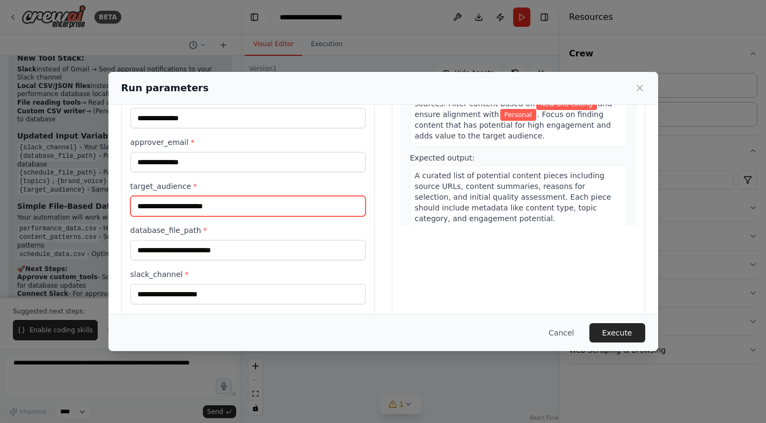
click at [231, 209] on input "target_audience *" at bounding box center [247, 206] width 235 height 20
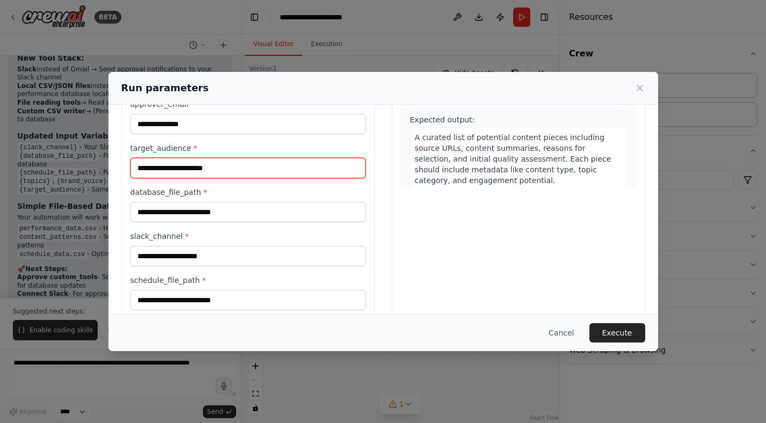
scroll to position [193, 0]
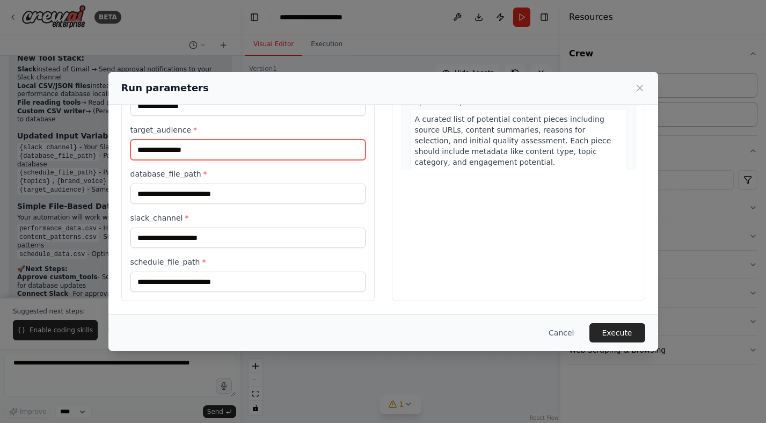
type input "**********"
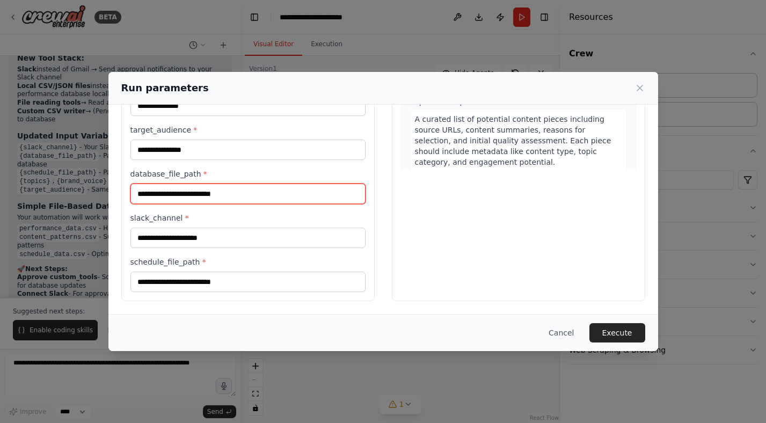
click at [229, 193] on input "database_file_path *" at bounding box center [247, 193] width 235 height 20
click at [238, 195] on input "database_file_path *" at bounding box center [247, 193] width 235 height 20
click at [249, 195] on input "database_file_path *" at bounding box center [247, 193] width 235 height 20
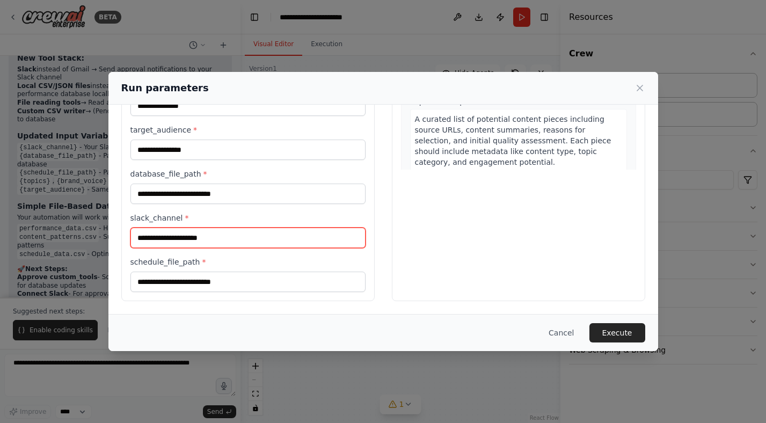
click at [253, 233] on input "slack_channel *" at bounding box center [247, 237] width 235 height 20
click at [272, 177] on label "database_file_path *" at bounding box center [247, 173] width 235 height 11
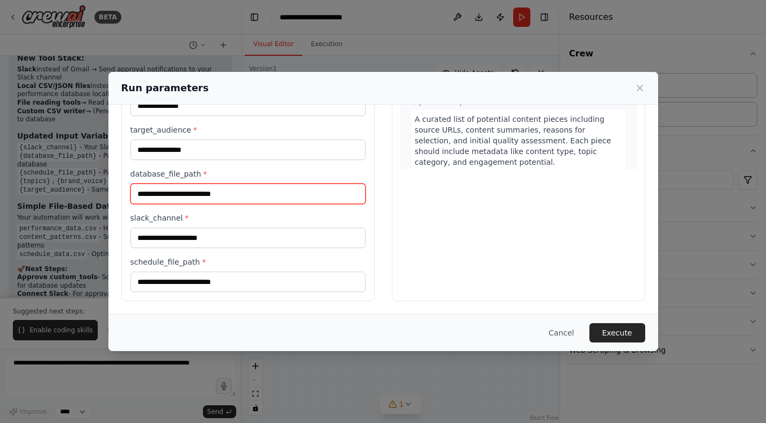
click at [272, 183] on input "database_file_path *" at bounding box center [247, 193] width 235 height 20
click at [270, 196] on input "database_file_path *" at bounding box center [247, 193] width 235 height 20
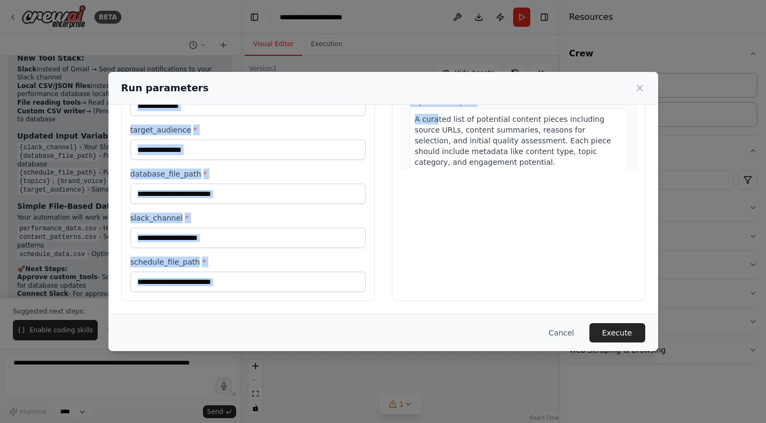
drag, startPoint x: 435, startPoint y: 82, endPoint x: 435, endPoint y: 119, distance: 36.5
click at [435, 119] on div "**********" at bounding box center [382, 211] width 549 height 279
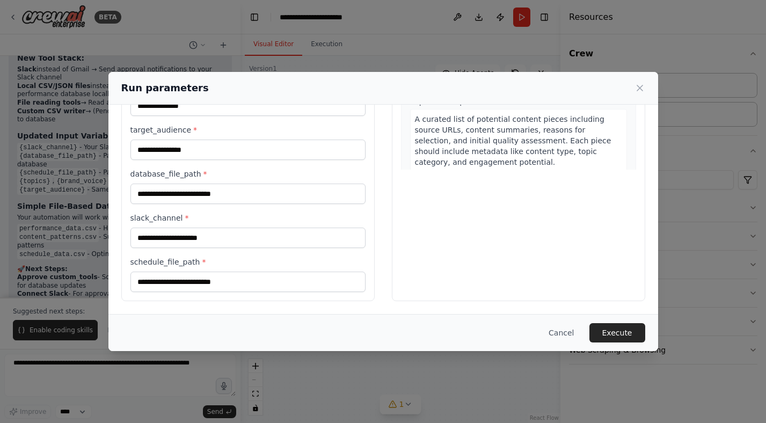
click at [414, 191] on div "Preview This is how your input parameters will be applied: 1 Curate Content Des…" at bounding box center [518, 112] width 253 height 377
click at [313, 193] on input "database_file_path *" at bounding box center [247, 193] width 235 height 20
click at [617, 328] on button "Execute" at bounding box center [617, 332] width 56 height 19
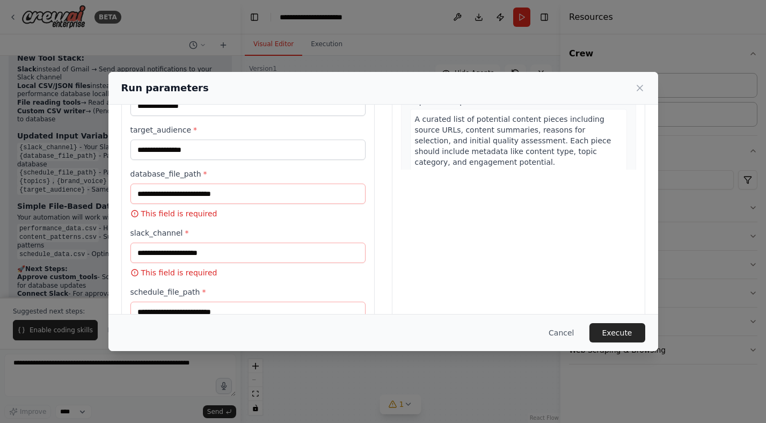
click at [186, 214] on p "This field is required" at bounding box center [247, 213] width 235 height 11
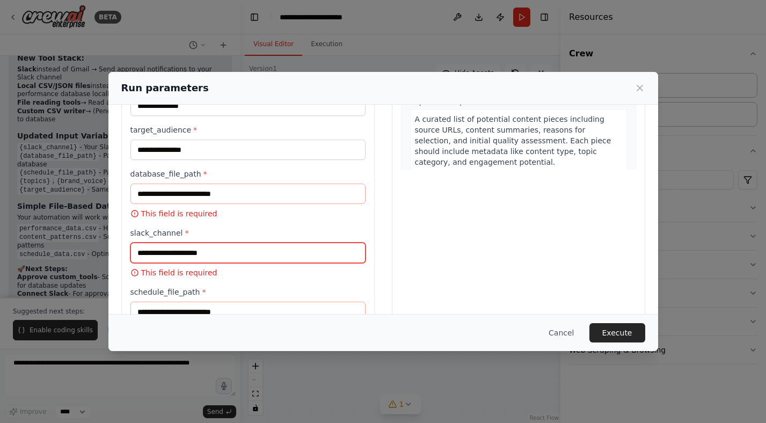
click at [312, 250] on input "slack_channel *" at bounding box center [247, 253] width 235 height 20
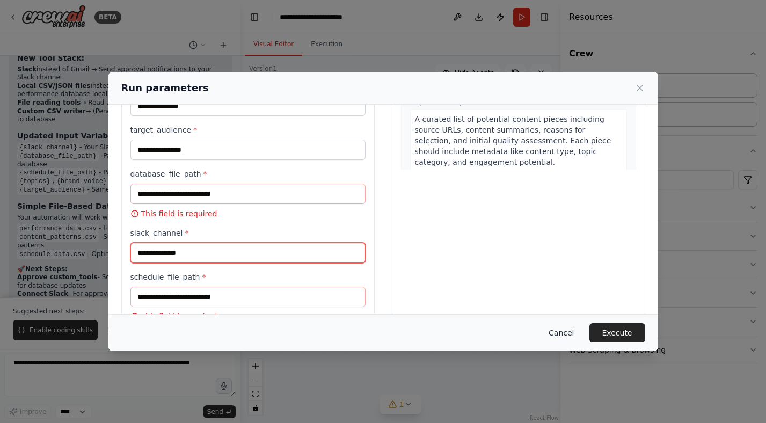
type input "**********"
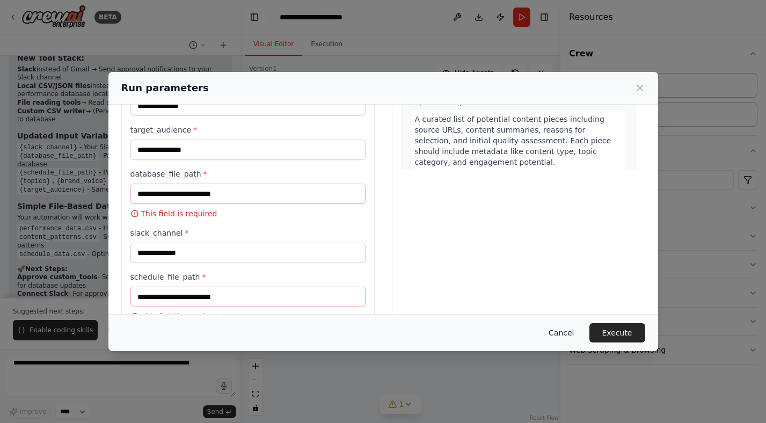
click at [554, 335] on button "Cancel" at bounding box center [561, 332] width 42 height 19
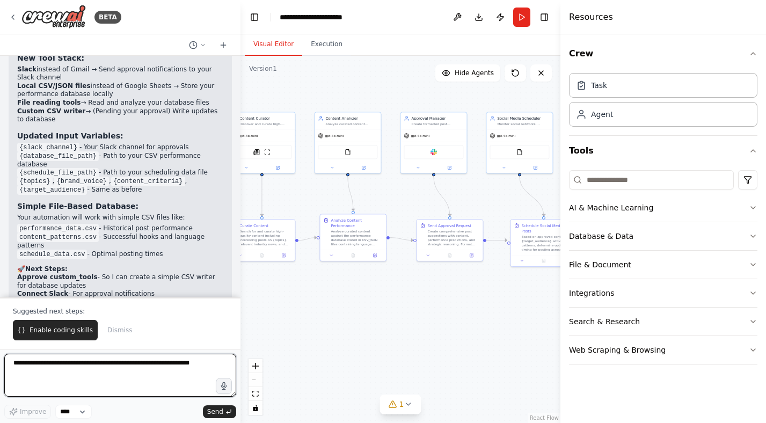
click at [139, 371] on textarea at bounding box center [120, 375] width 232 height 43
type textarea "**********"
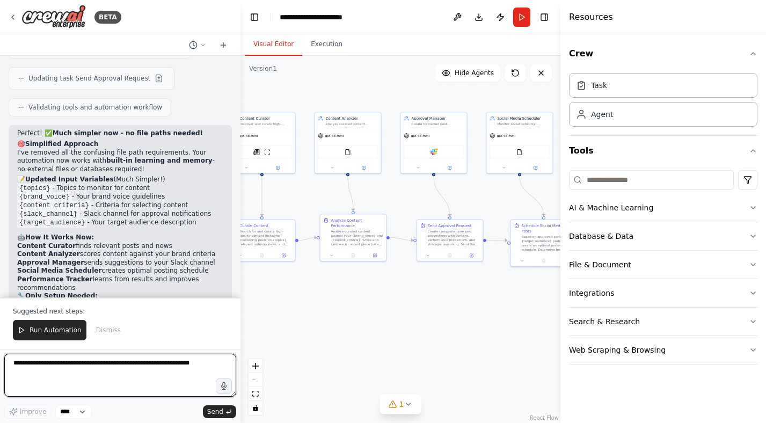
scroll to position [3767, 0]
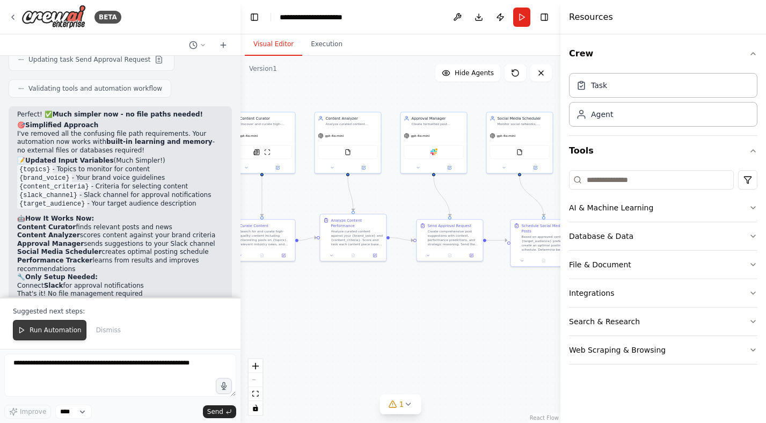
click at [48, 333] on span "Run Automation" at bounding box center [56, 330] width 52 height 9
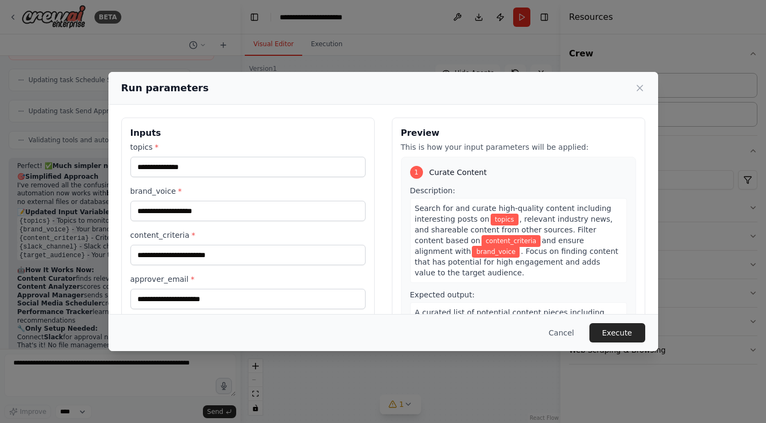
scroll to position [105, 0]
